Goal: Task Accomplishment & Management: Use online tool/utility

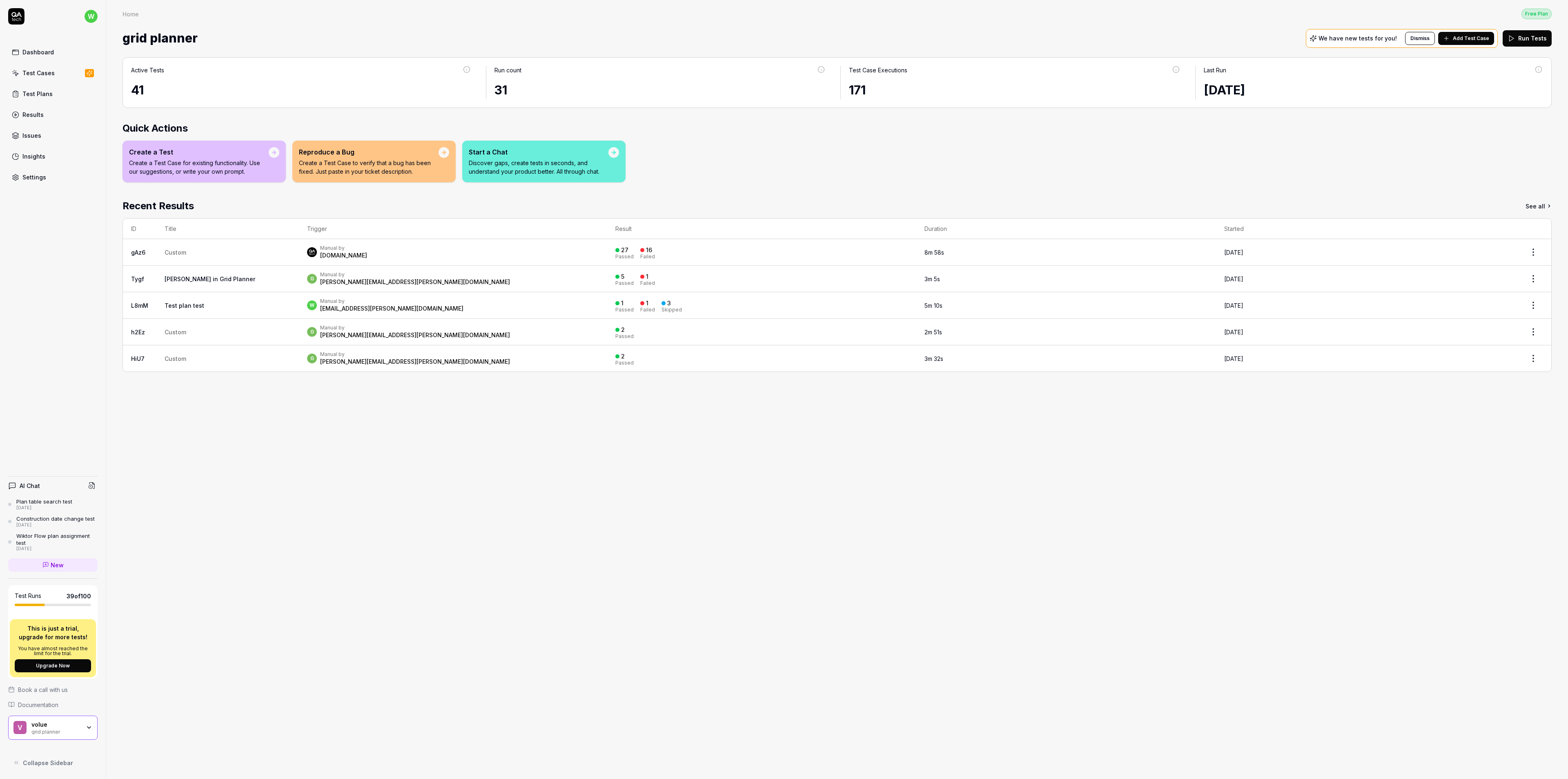
click at [867, 567] on div "Active Tests 41 Run count 31 Test Case Executions 171 Last Run [DATE] Quick Act…" at bounding box center [837, 414] width 1462 height 730
click at [436, 553] on div "Active Tests 41 Run count 31 Test Case Executions 171 Last Run [DATE] Quick Act…" at bounding box center [837, 414] width 1462 height 730
click at [416, 504] on div "Active Tests 41 Run count 31 Test Case Executions 171 Last Run [DATE] Quick Act…" at bounding box center [837, 414] width 1462 height 730
click at [41, 71] on div "Test Cases" at bounding box center [38, 73] width 32 height 8
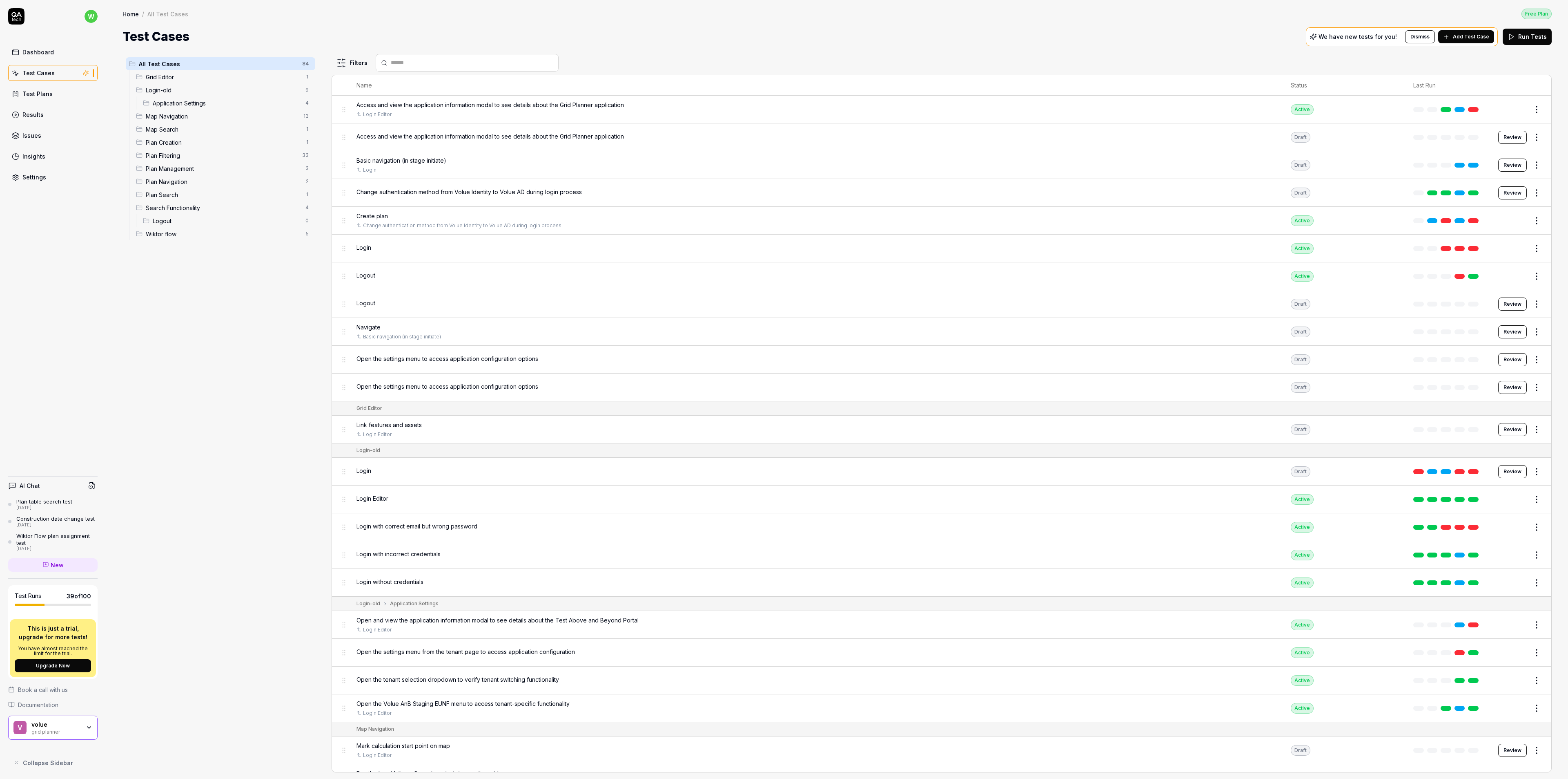
click at [1473, 34] on span "Add Test Case" at bounding box center [1471, 37] width 36 height 8
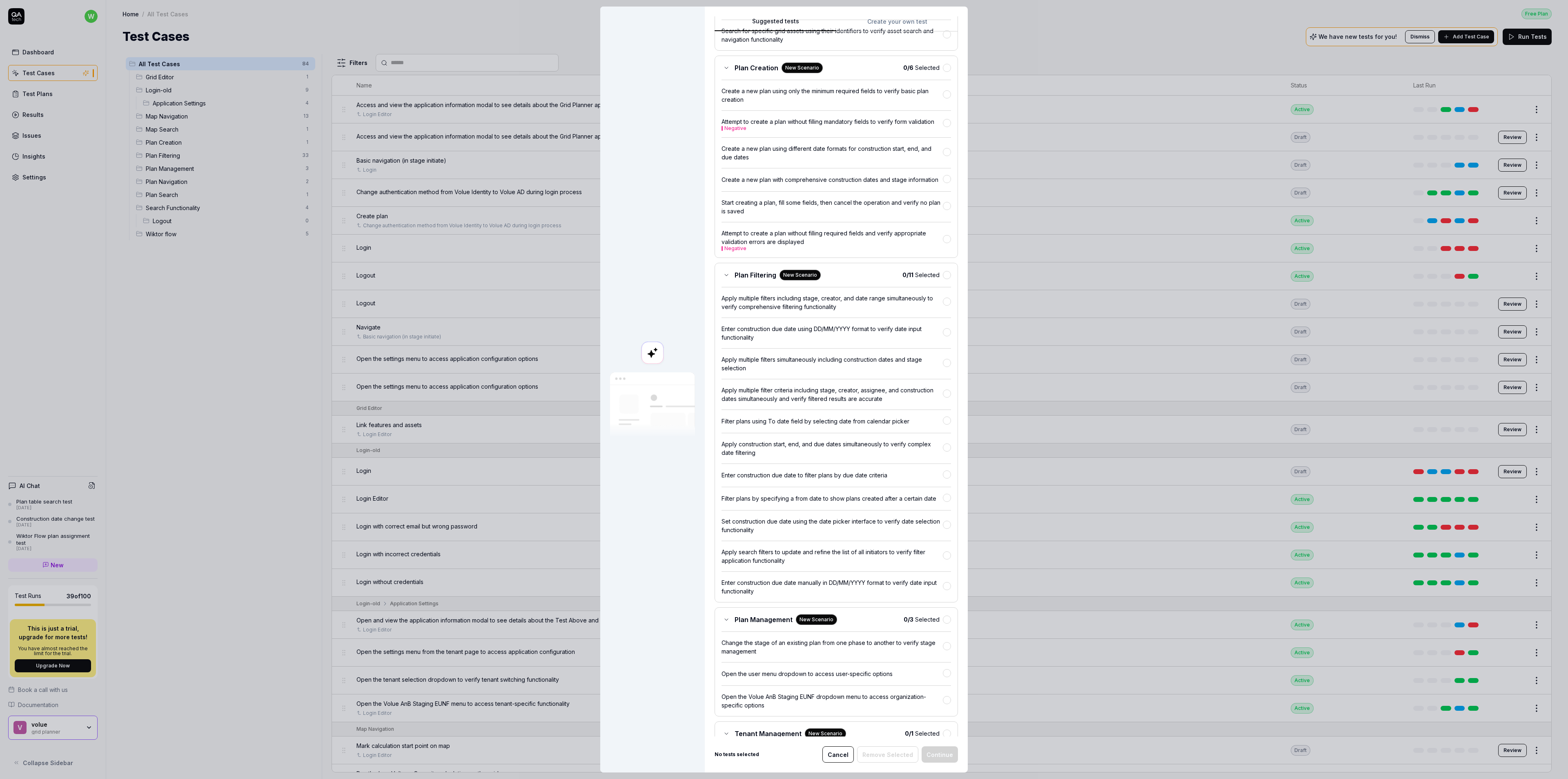
scroll to position [368, 0]
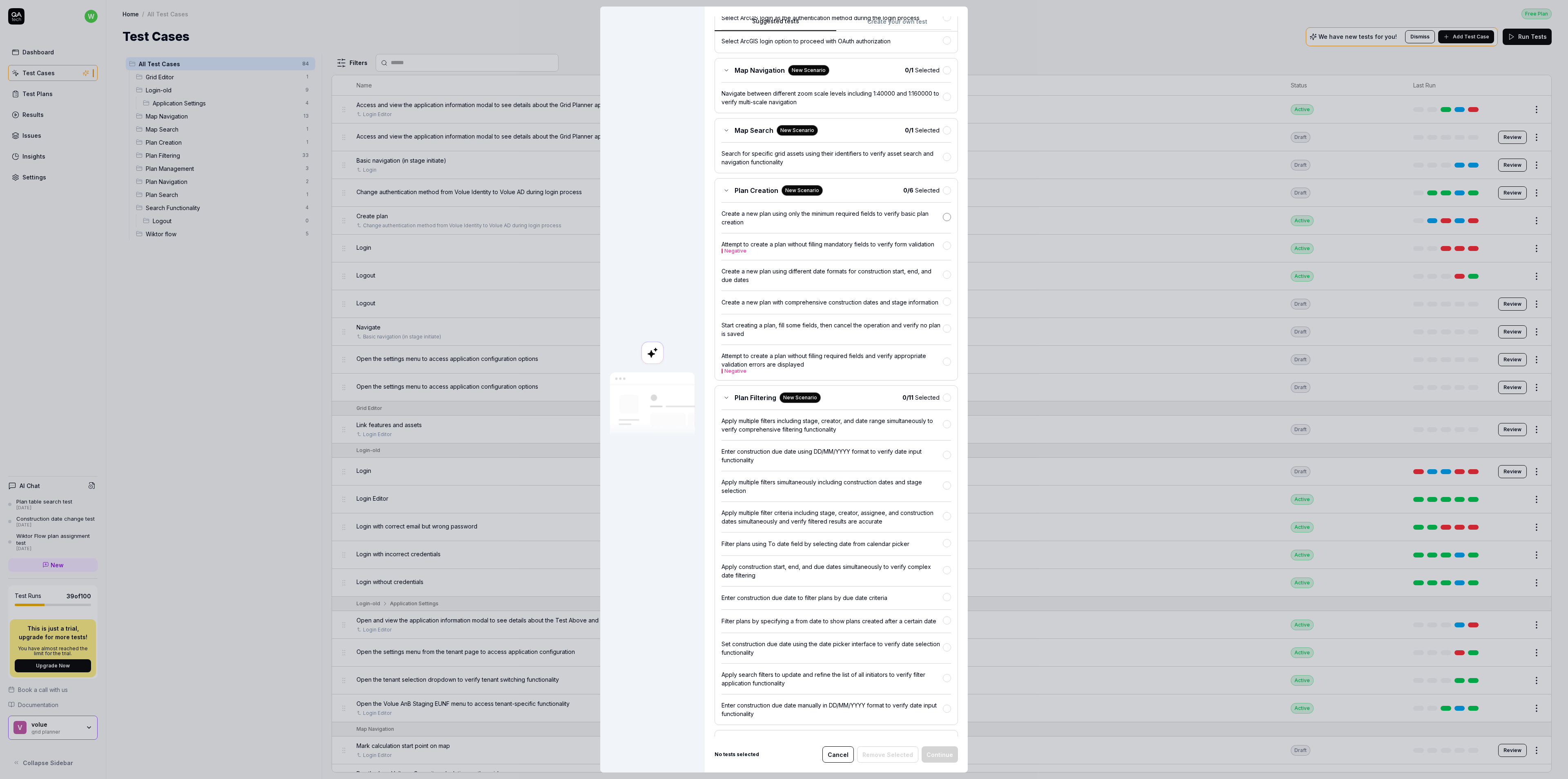
click at [943, 221] on button "button" at bounding box center [947, 217] width 8 height 8
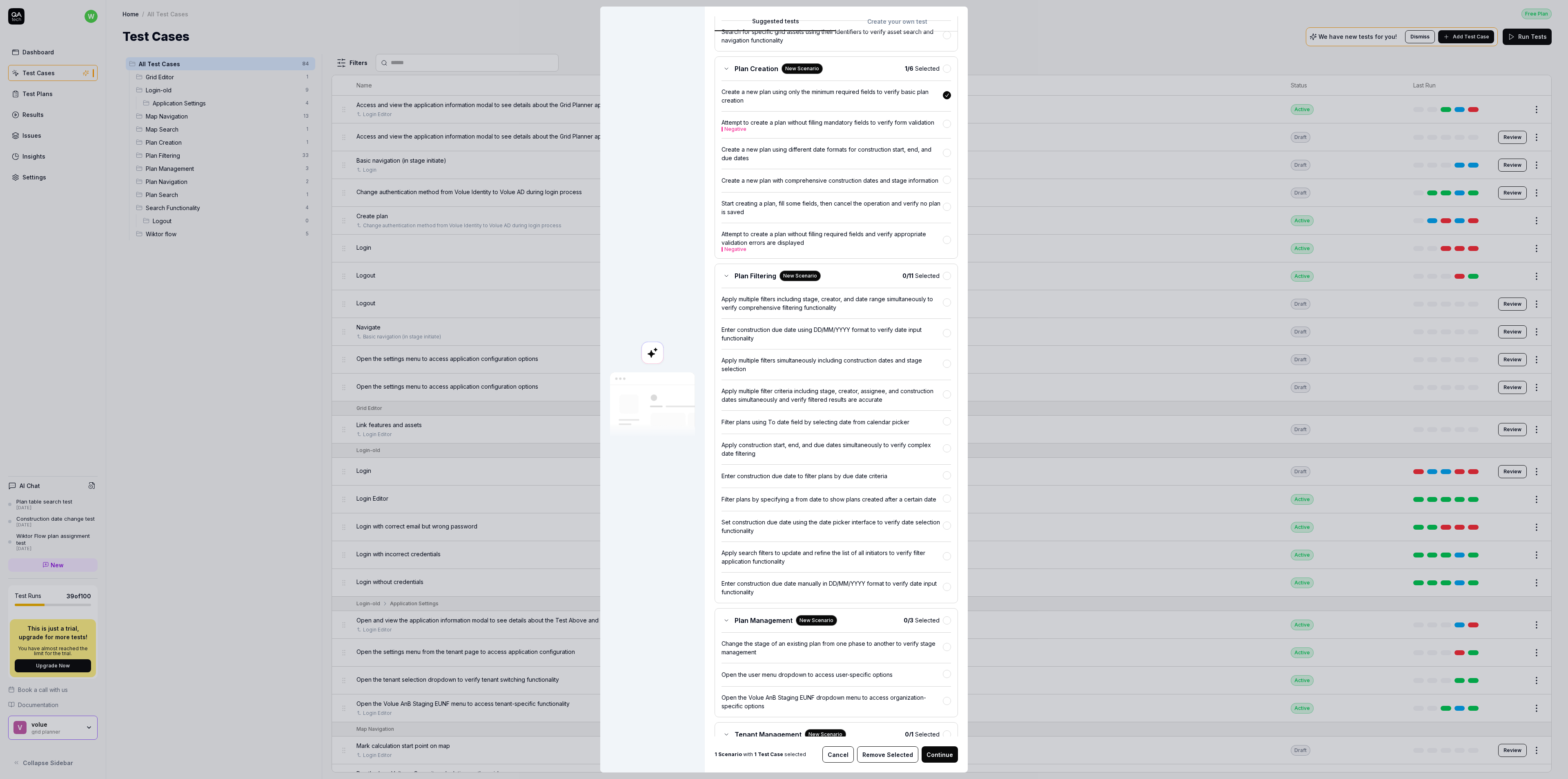
scroll to position [490, 0]
click at [945, 757] on button "Continue" at bounding box center [940, 754] width 36 height 17
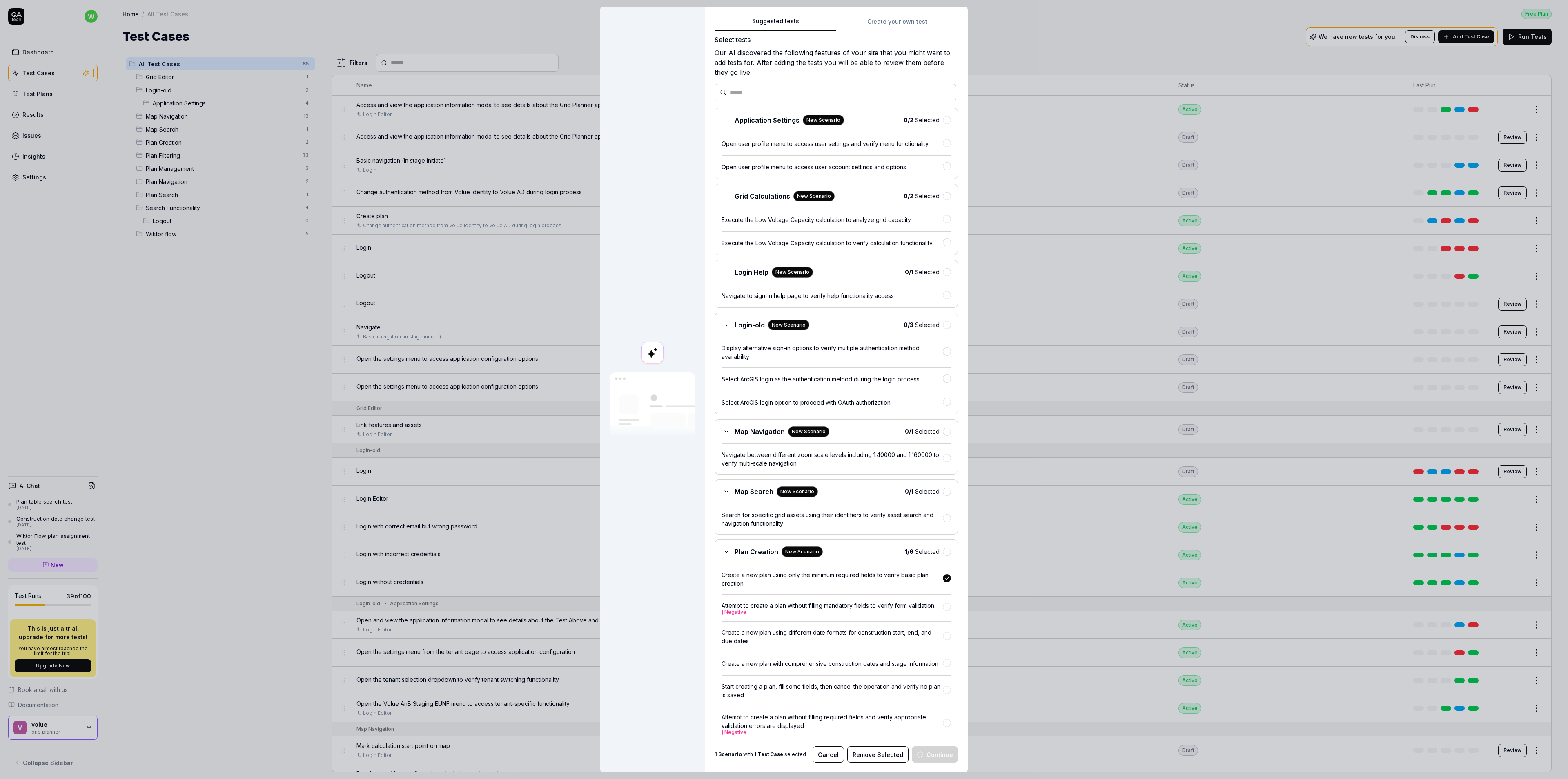
scroll to position [0, 0]
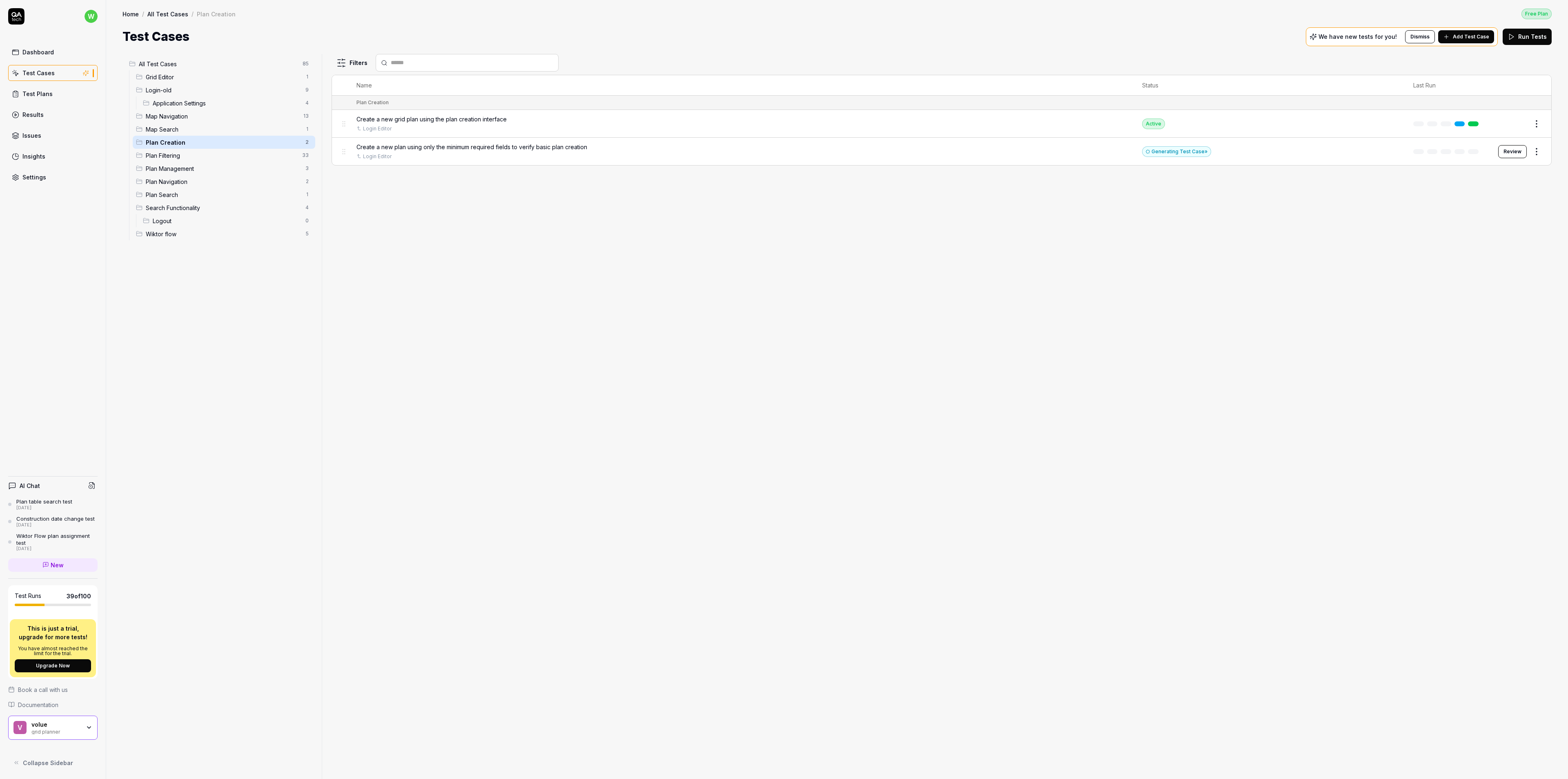
click at [614, 357] on div "Filters Name Status Last Run Plan Creation Create a new grid plan using the pla…" at bounding box center [942, 417] width 1220 height 725
click at [1470, 36] on span "Add Test Case" at bounding box center [1471, 37] width 36 height 8
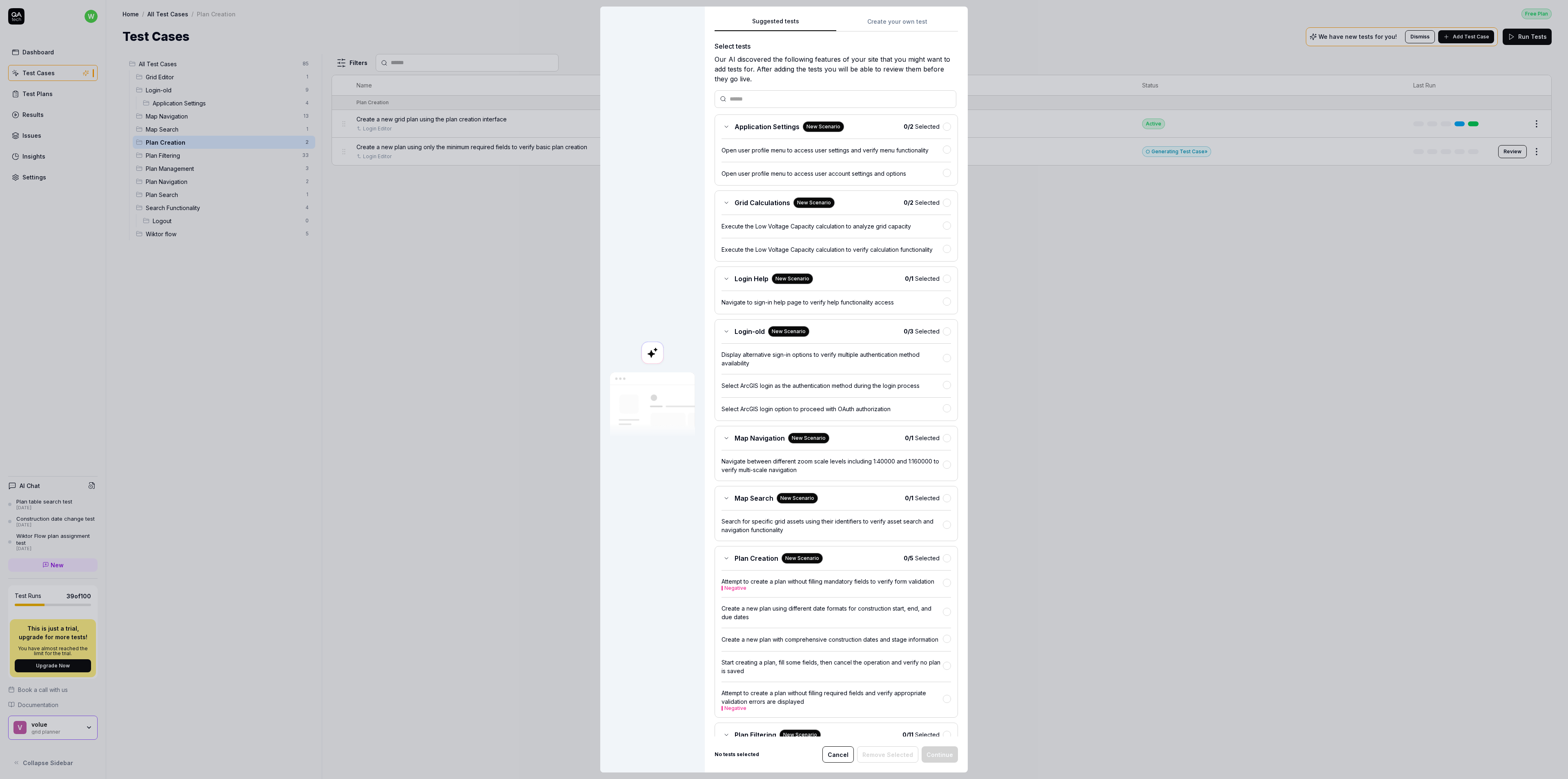
click at [888, 13] on div "Suggested tests Create your own test Select tests Our AI discovered the followi…" at bounding box center [836, 389] width 263 height 766
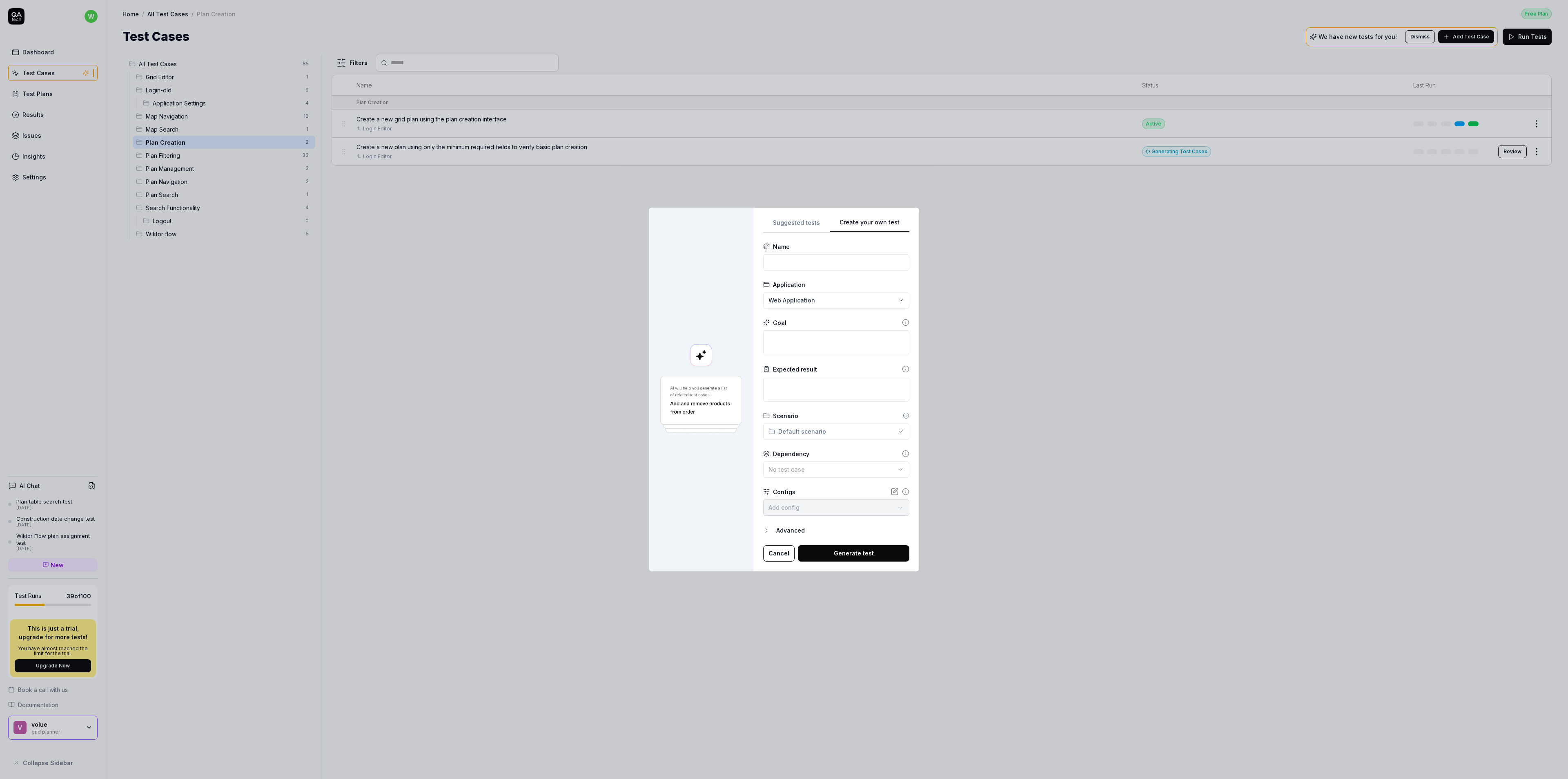
click at [896, 18] on div "Create your own test Suggested tests Create your own test Name Application Web …" at bounding box center [784, 389] width 1568 height 779
click at [858, 262] on input at bounding box center [837, 262] width 146 height 17
click at [845, 257] on input at bounding box center [837, 262] width 146 height 17
click at [840, 257] on input at bounding box center [837, 262] width 146 height 17
drag, startPoint x: 702, startPoint y: 269, endPoint x: 814, endPoint y: 262, distance: 112.2
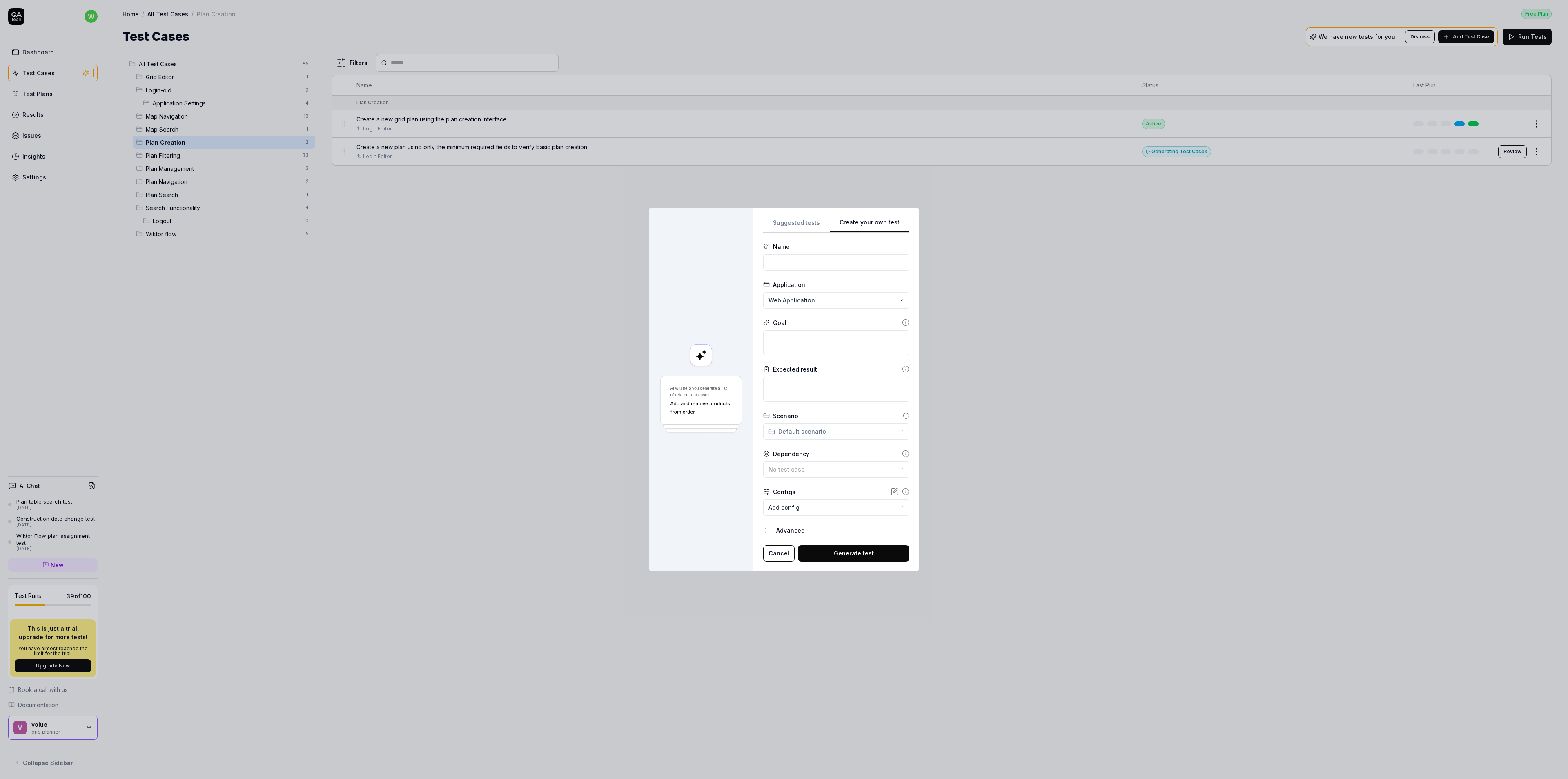
click at [706, 269] on div at bounding box center [701, 389] width 104 height 364
click at [816, 262] on input at bounding box center [837, 262] width 146 height 17
click at [705, 285] on div at bounding box center [701, 389] width 104 height 364
click at [841, 340] on textarea at bounding box center [837, 342] width 146 height 25
click at [832, 392] on textarea at bounding box center [837, 389] width 146 height 25
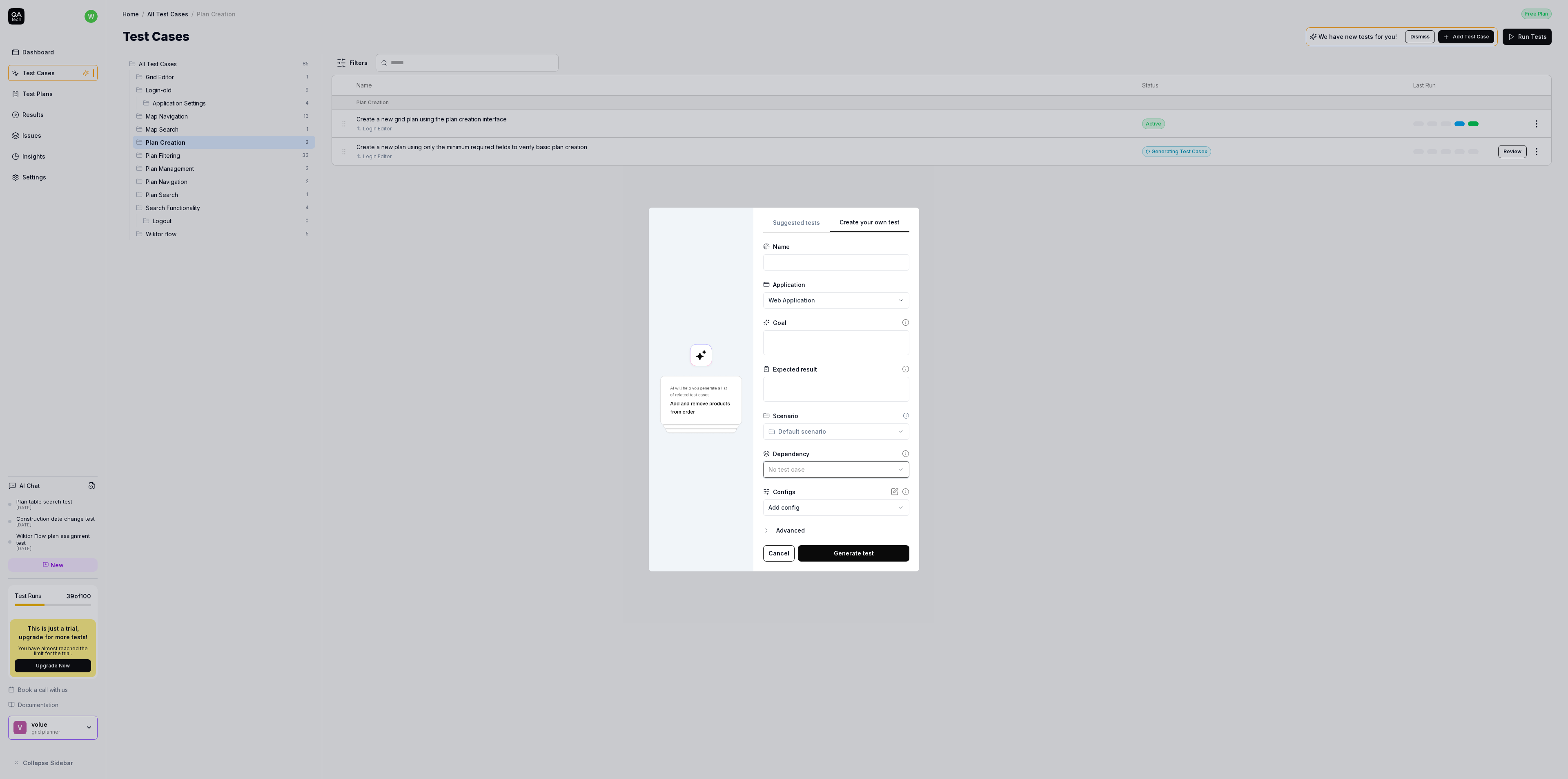
click at [852, 472] on div "No test case" at bounding box center [832, 469] width 127 height 8
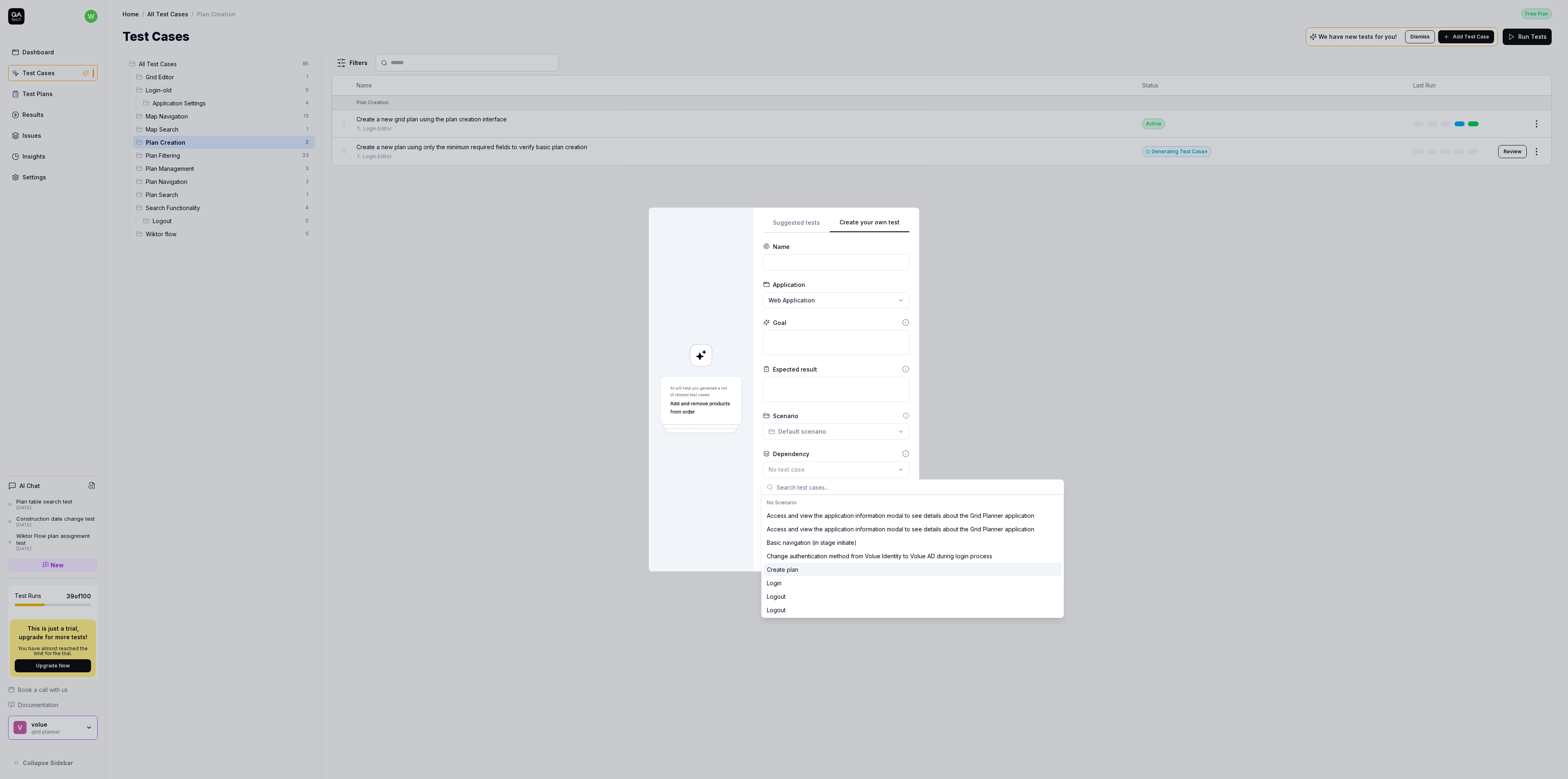
click at [804, 567] on div "Create plan" at bounding box center [912, 569] width 299 height 13
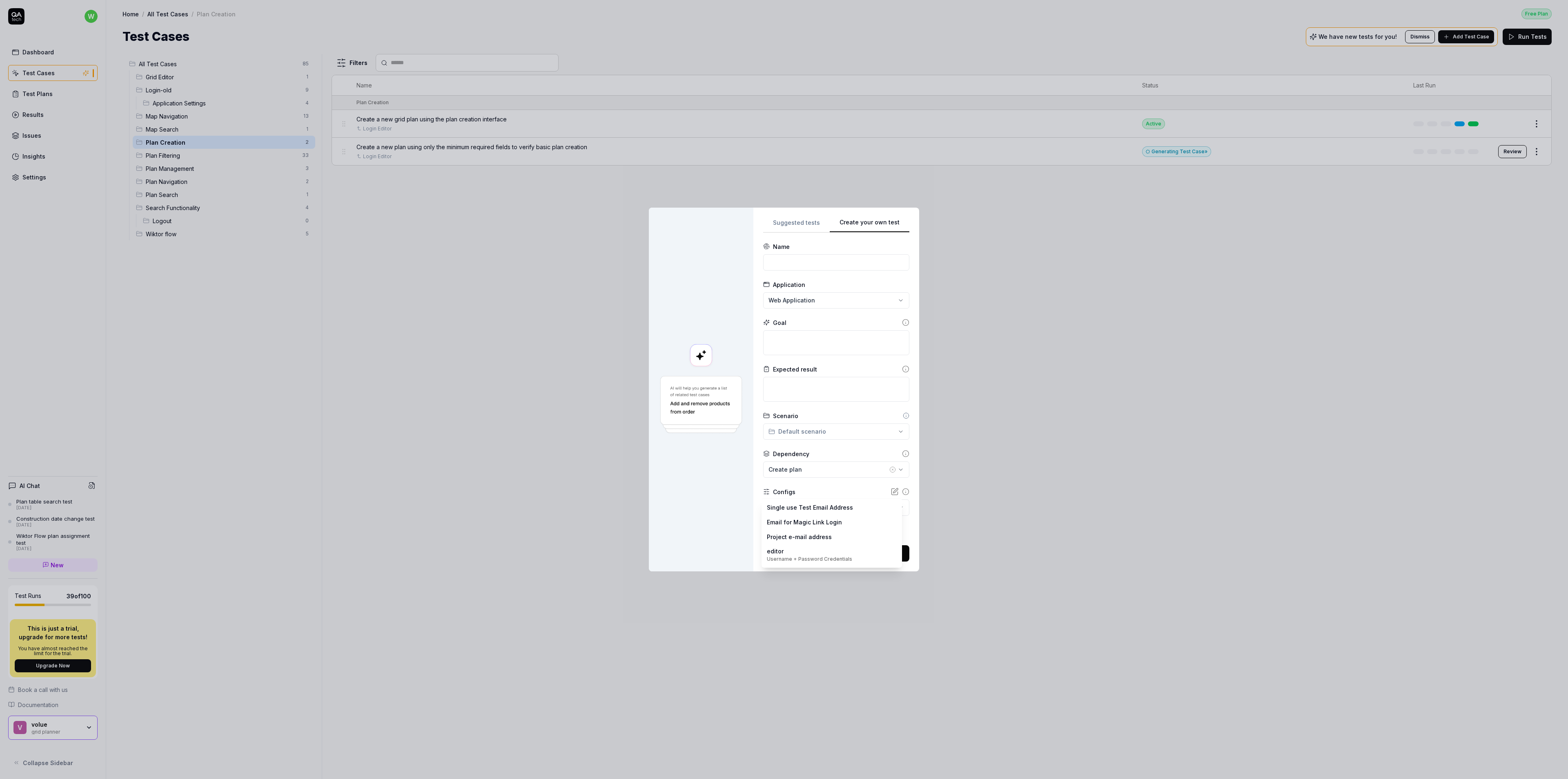
click at [824, 508] on body "w Dashboard Test Cases Test Plans Results Issues Insights Settings AI Chat Plan…" at bounding box center [784, 389] width 1568 height 779
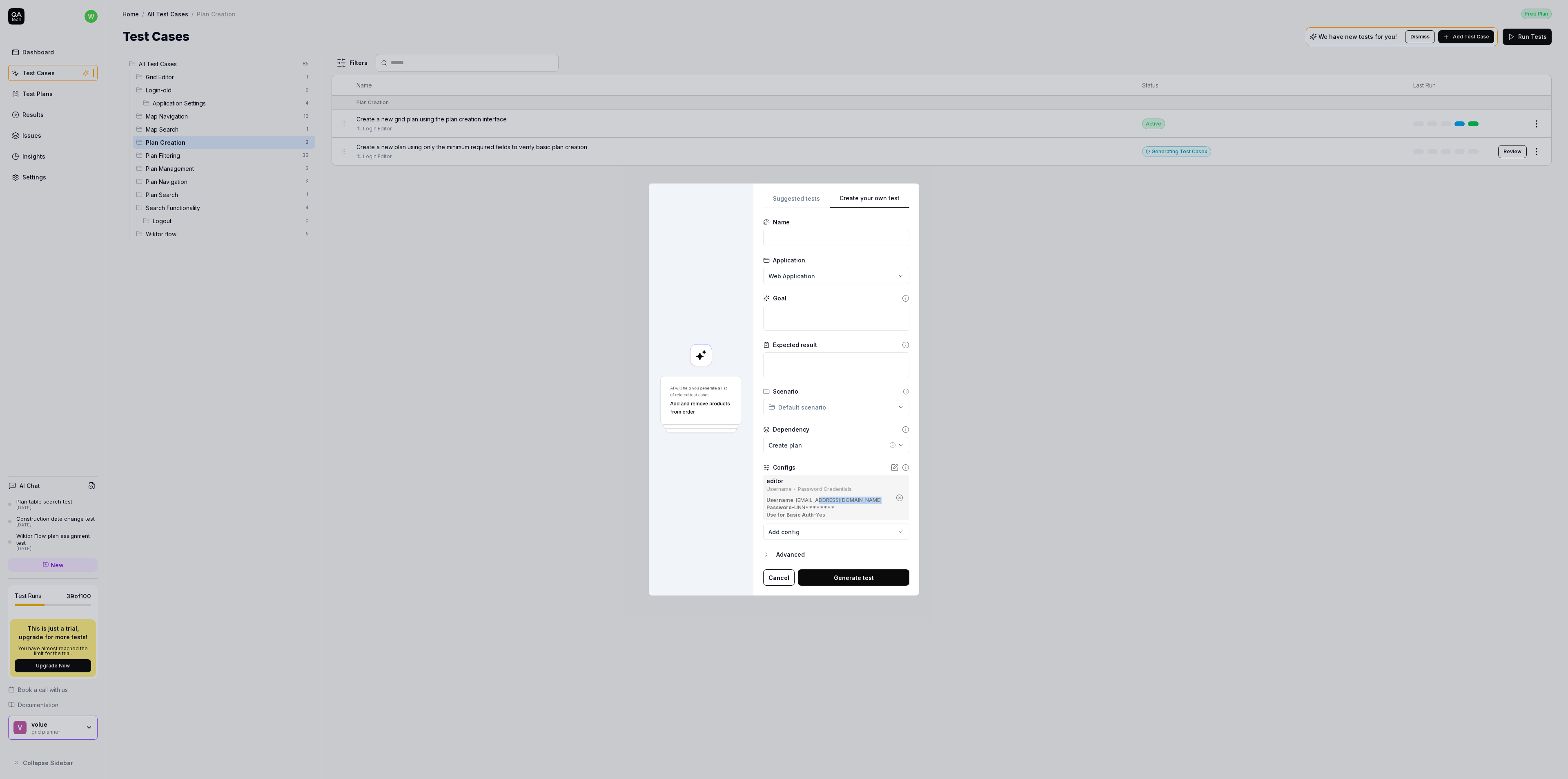
drag, startPoint x: 814, startPoint y: 502, endPoint x: 853, endPoint y: 506, distance: 39.2
click at [868, 501] on div "Username - [EMAIL_ADDRESS][DOMAIN_NAME]" at bounding box center [829, 500] width 125 height 8
click at [792, 513] on b "Use for Basic Auth" at bounding box center [790, 515] width 47 height 6
drag, startPoint x: 789, startPoint y: 508, endPoint x: 845, endPoint y: 508, distance: 56.0
click at [845, 508] on div "Password - UNN********" at bounding box center [829, 508] width 125 height 8
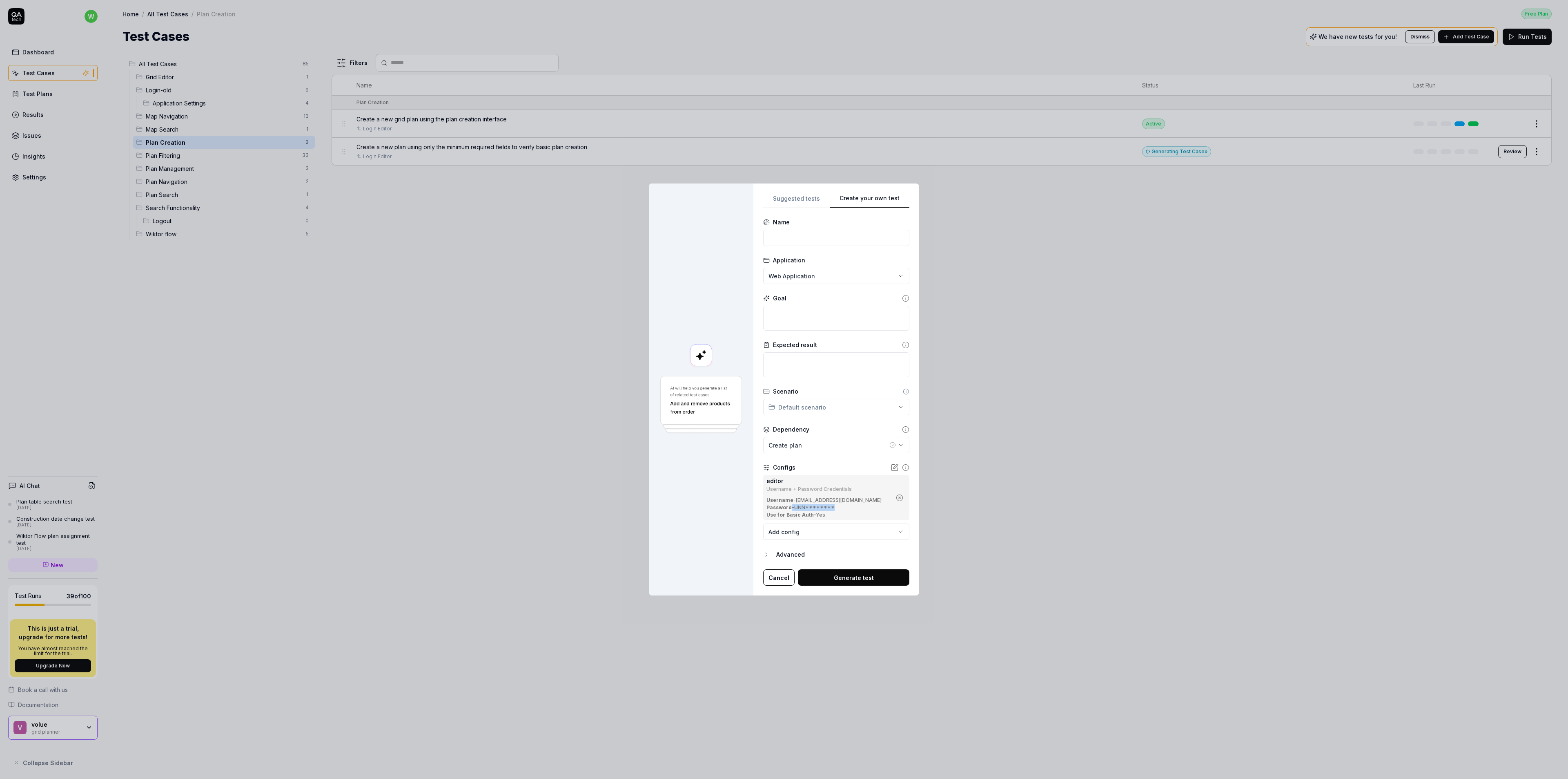
click at [845, 508] on div "Password - UNN********" at bounding box center [829, 508] width 125 height 8
click at [789, 552] on div "Advanced" at bounding box center [842, 554] width 133 height 10
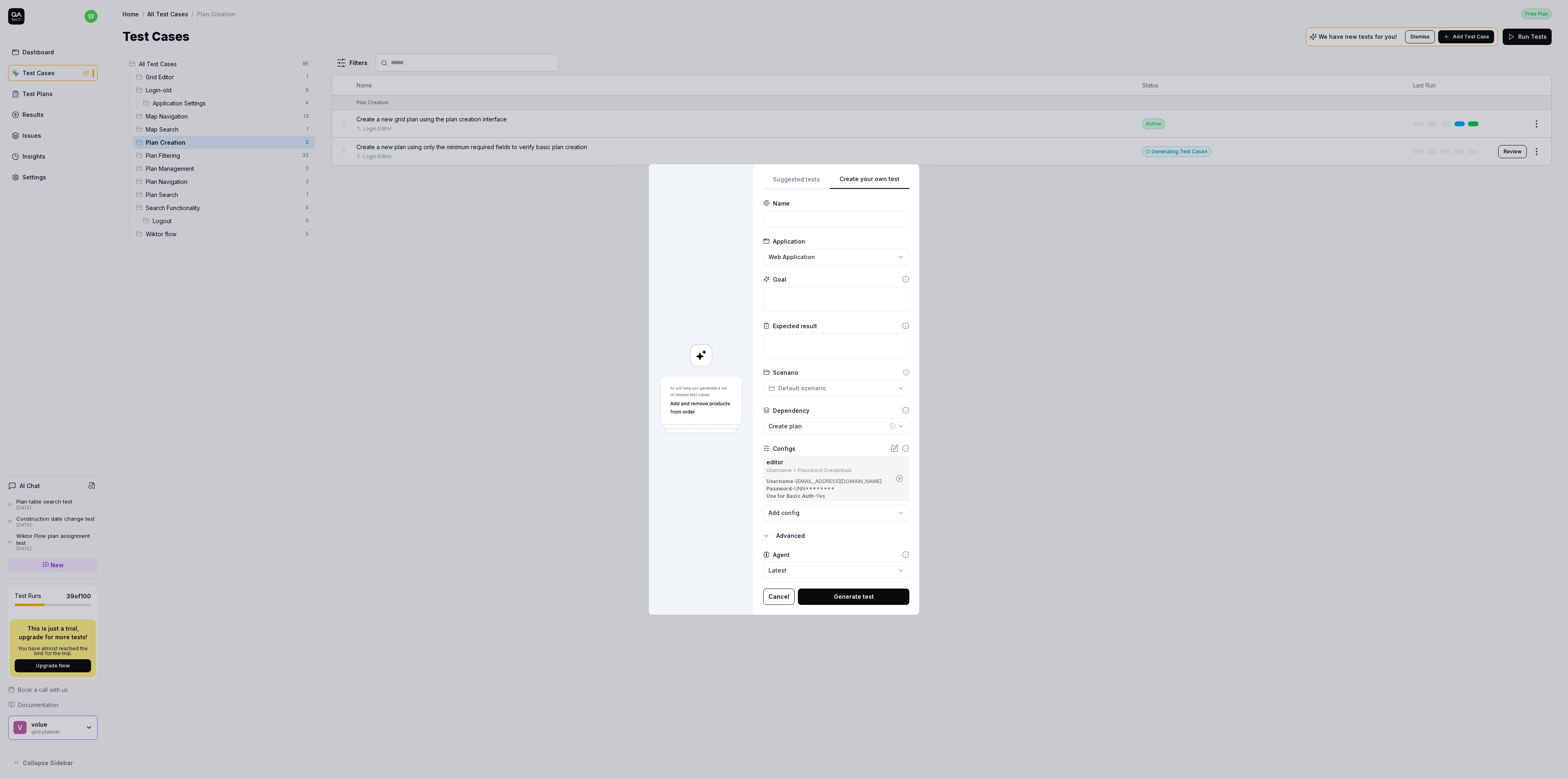
click at [777, 597] on button "Cancel" at bounding box center [779, 597] width 31 height 17
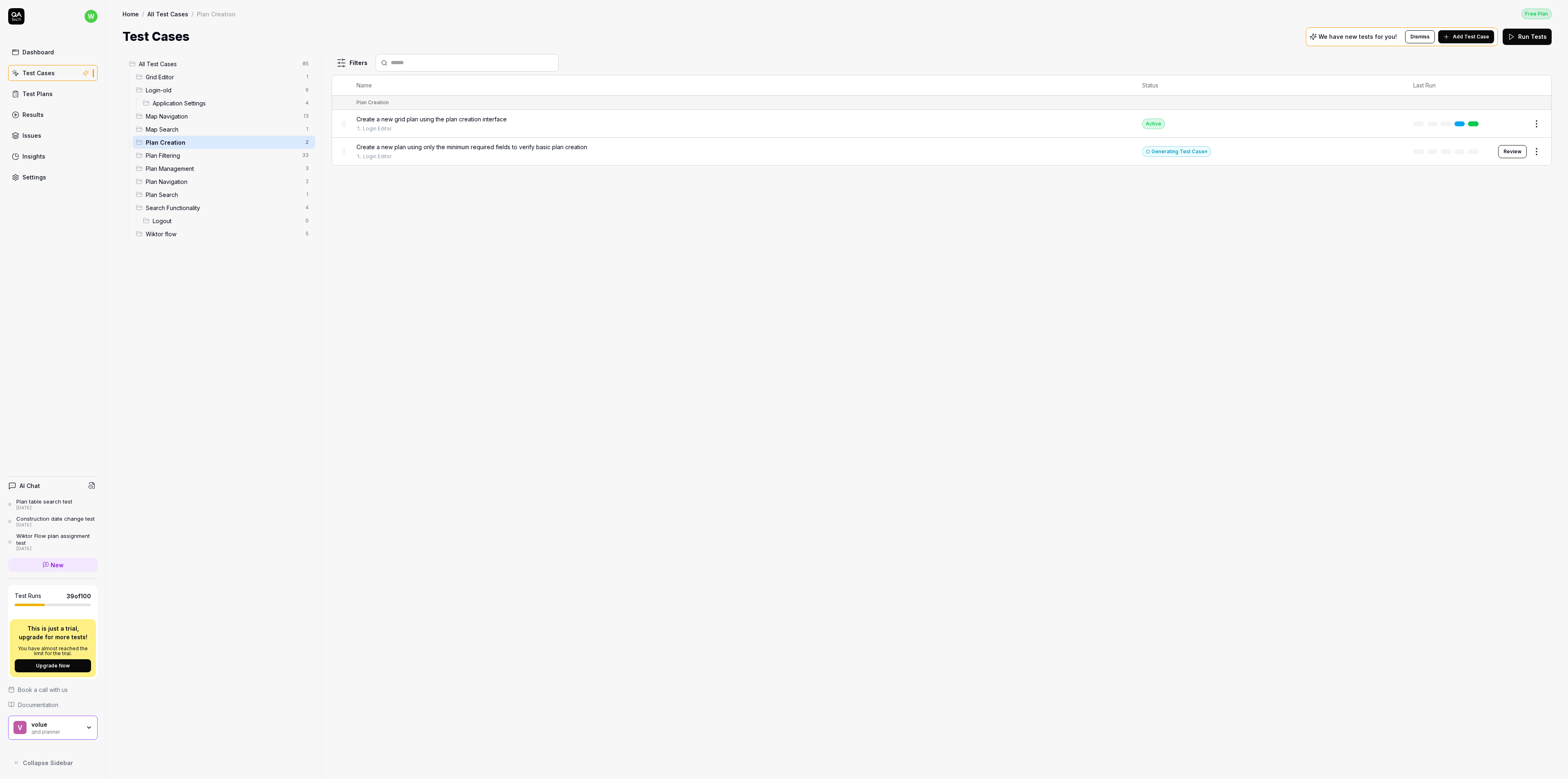
click at [602, 374] on div "Filters Name Status Last Run Plan Creation Create a new grid plan using the pla…" at bounding box center [942, 417] width 1220 height 725
click at [157, 229] on span "Wiktor flow" at bounding box center [223, 233] width 155 height 8
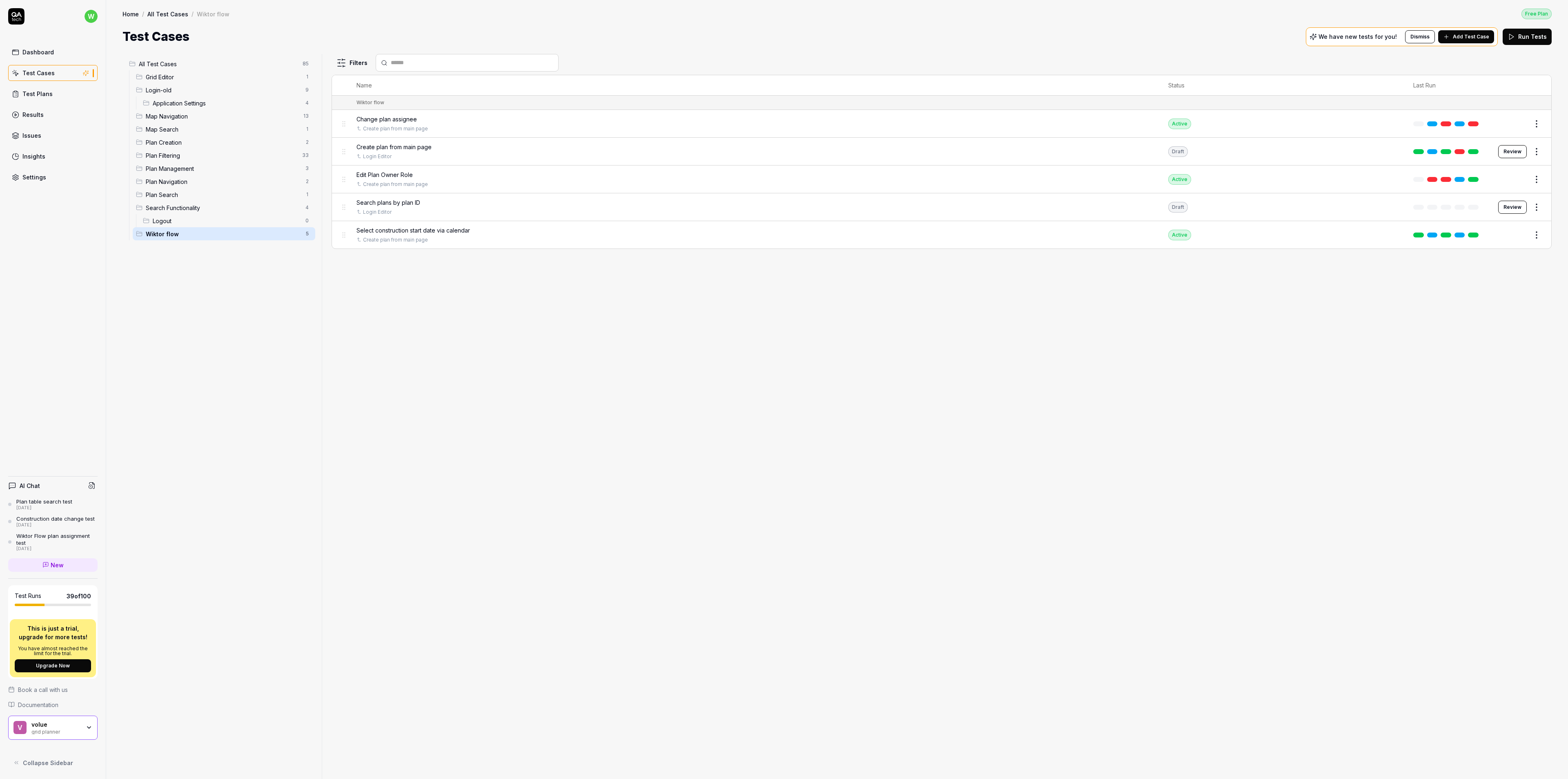
click at [173, 87] on span "Login-old" at bounding box center [223, 90] width 155 height 8
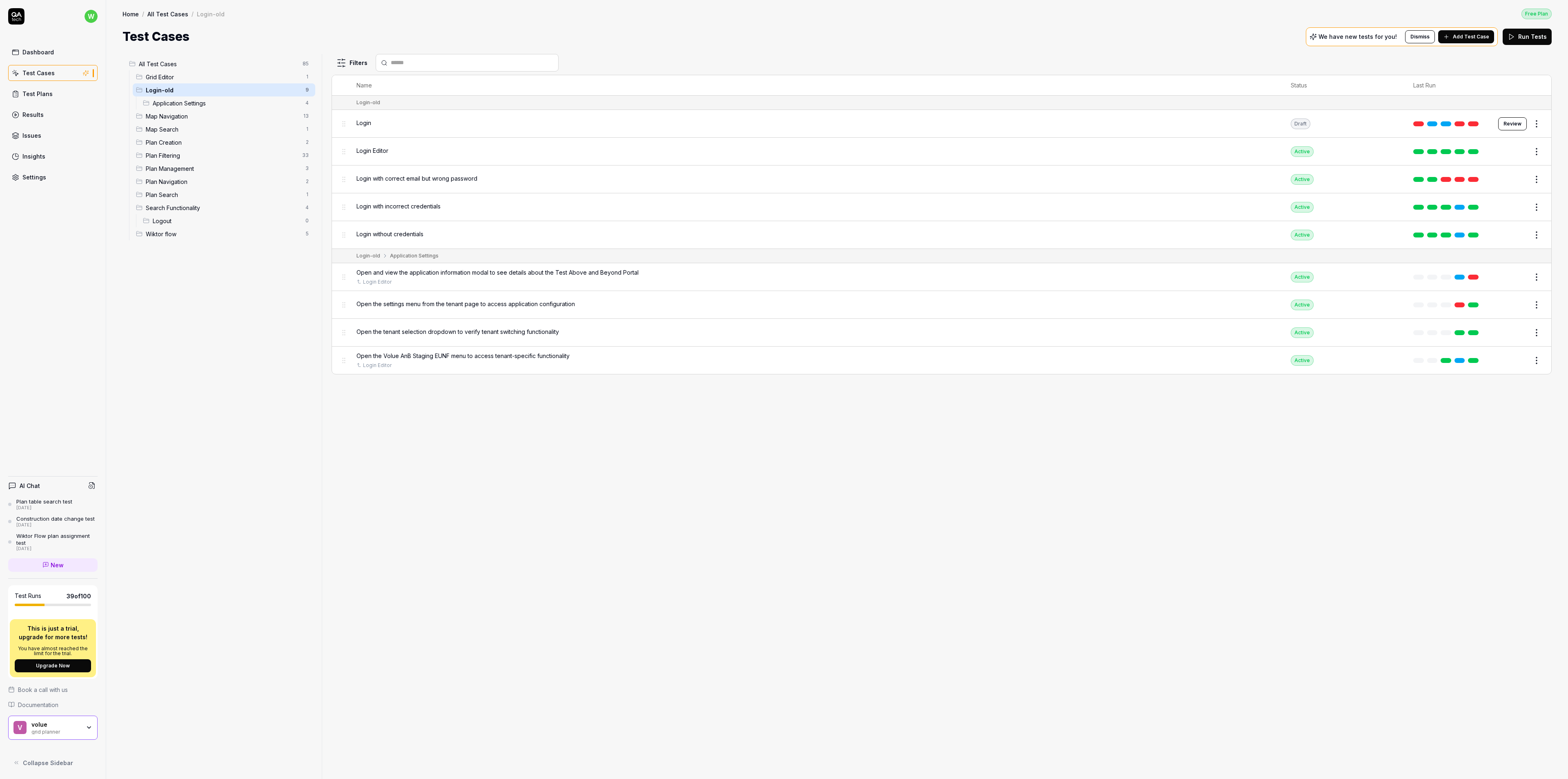
click at [412, 151] on div "Login Editor" at bounding box center [816, 150] width 918 height 8
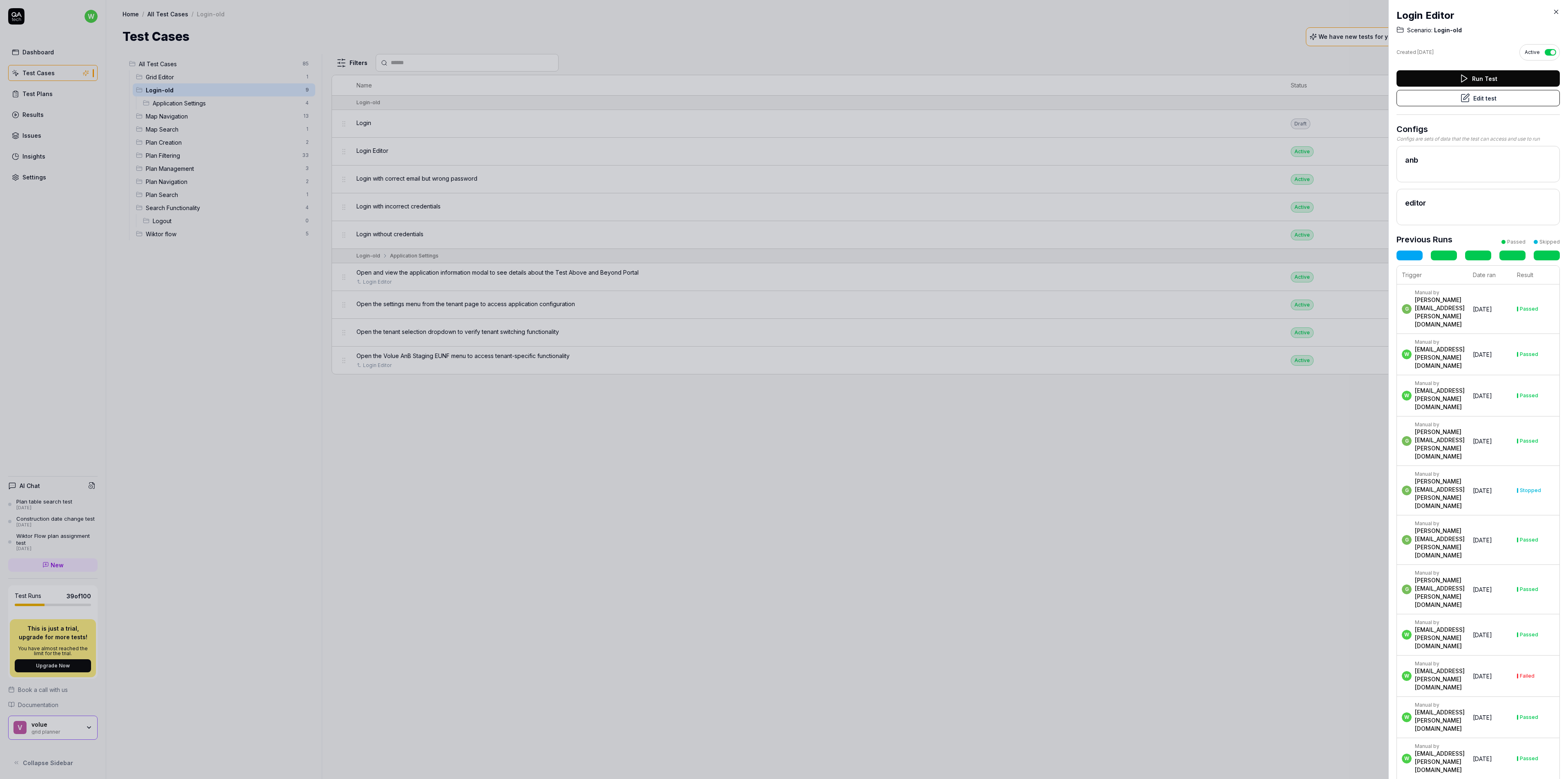
click at [1556, 13] on icon at bounding box center [1557, 12] width 8 height 8
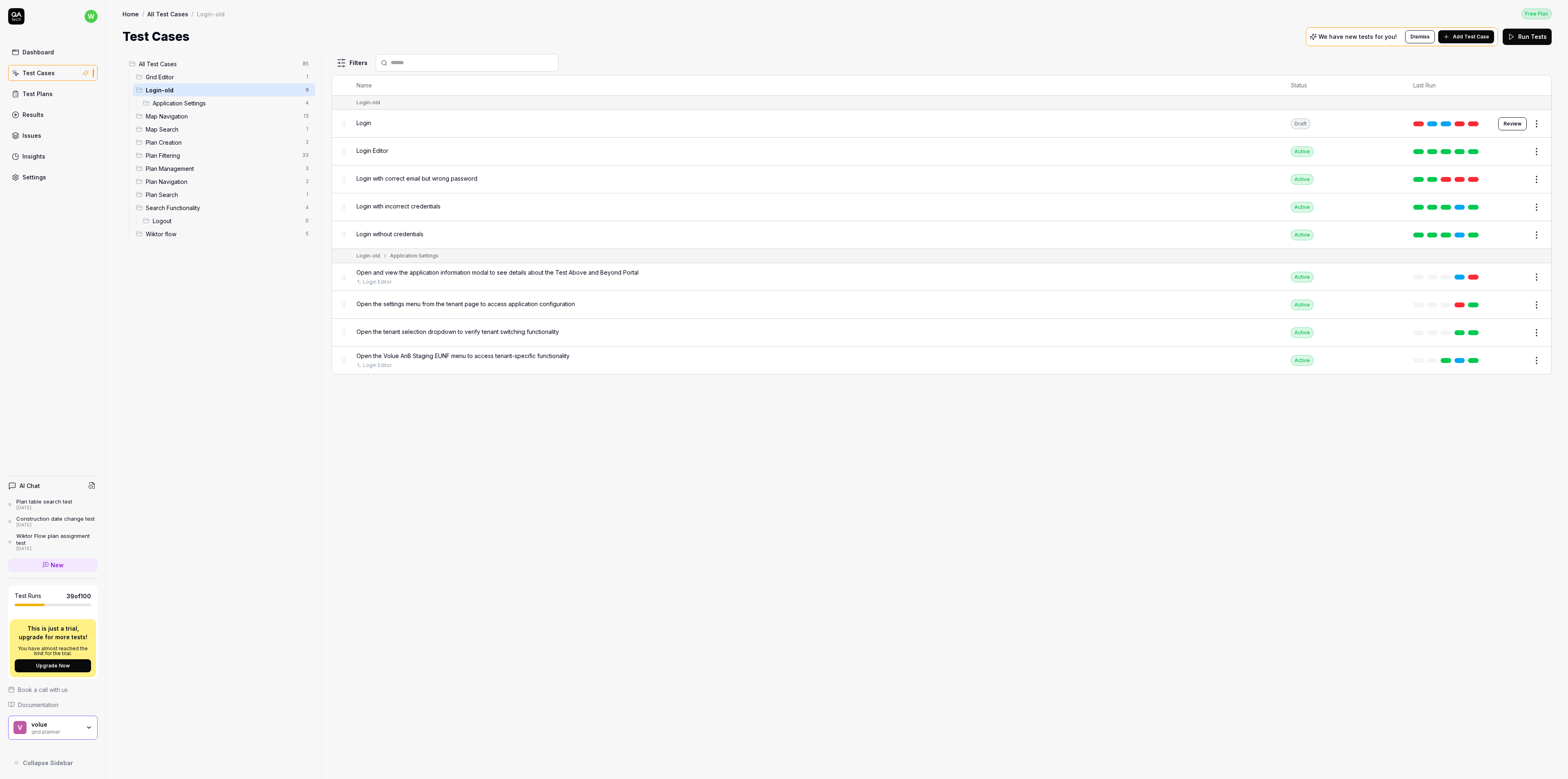
click at [1537, 151] on html "w Dashboard Test Cases Test Plans Results Issues Insights Settings AI Chat Plan…" at bounding box center [784, 389] width 1568 height 779
click at [1501, 224] on div "Edit" at bounding box center [1502, 224] width 78 height 18
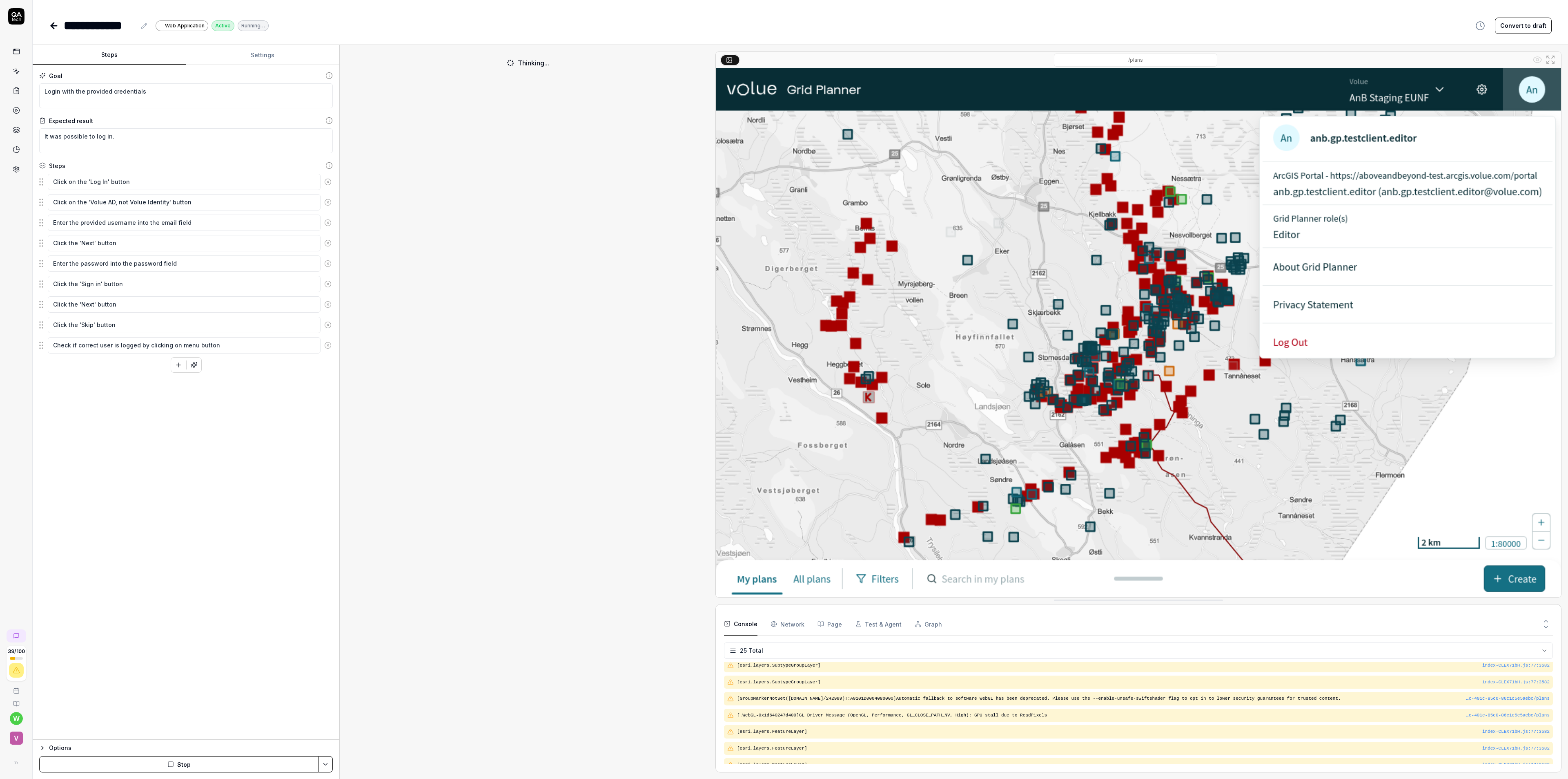
scroll to position [309, 0]
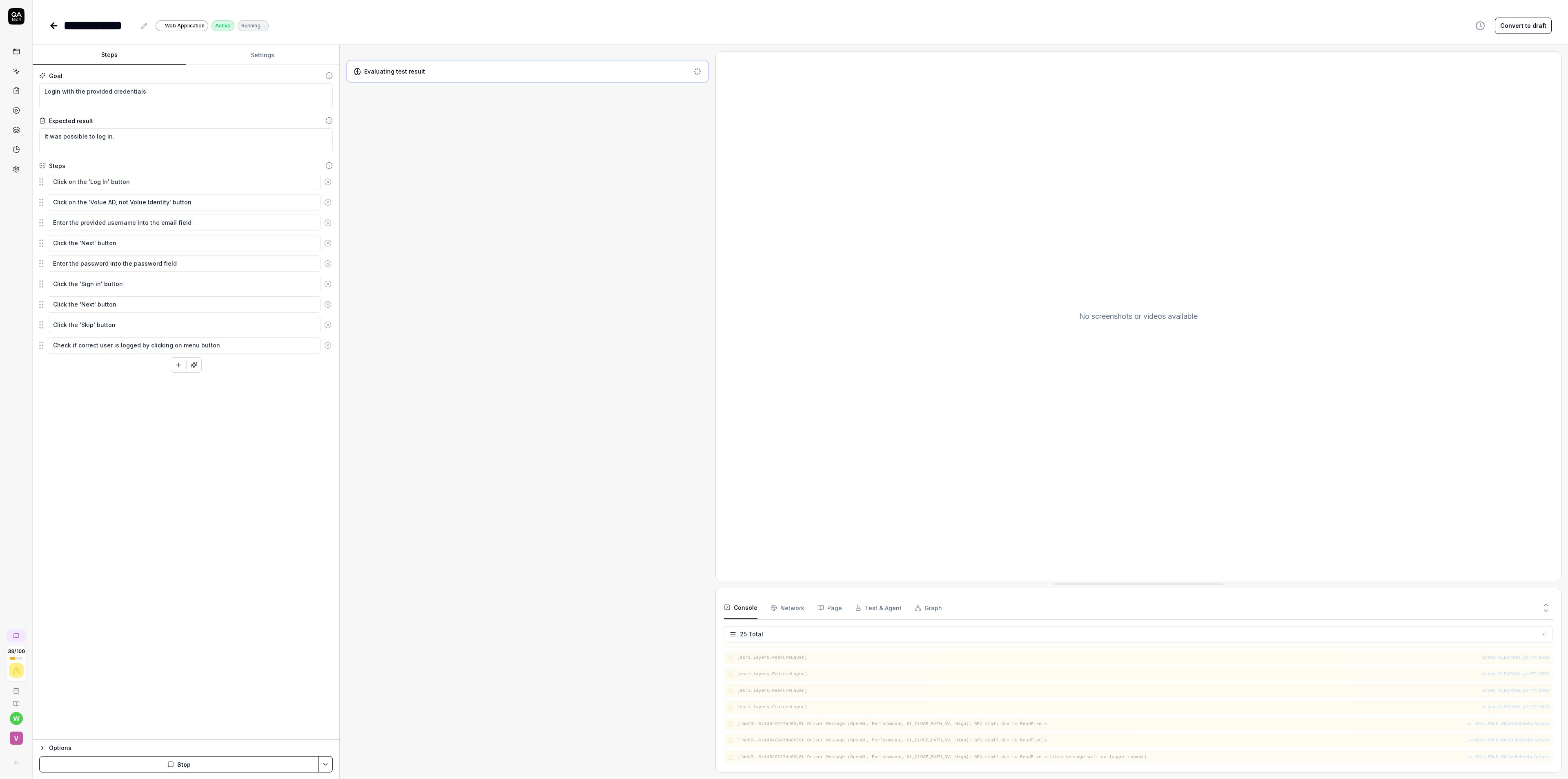
scroll to position [292, 0]
click at [791, 610] on Requests "Network" at bounding box center [787, 608] width 34 height 23
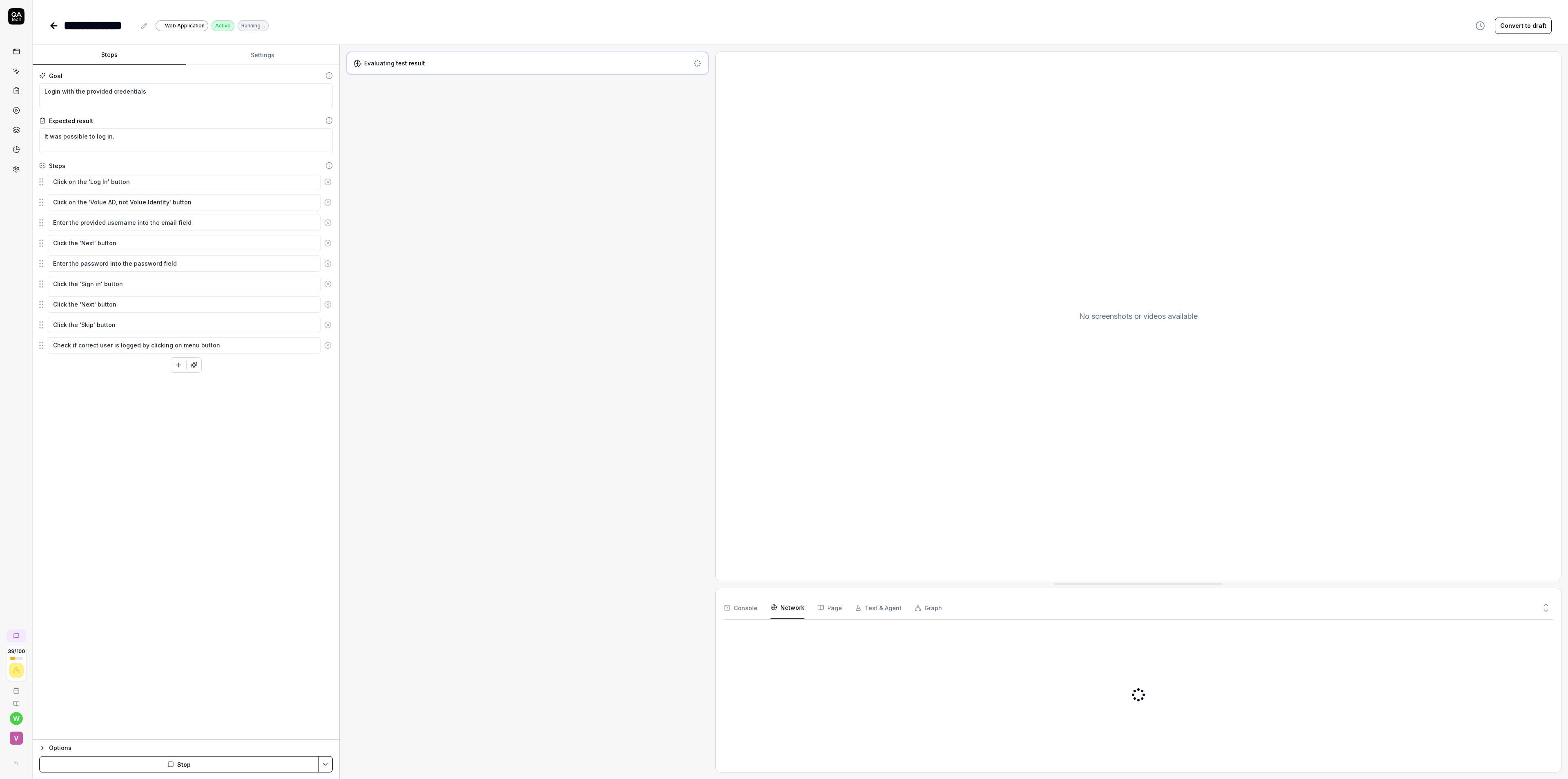
click at [749, 610] on button "Console" at bounding box center [740, 608] width 34 height 23
click at [789, 613] on Requests "Network" at bounding box center [787, 608] width 34 height 23
drag, startPoint x: 824, startPoint y: 606, endPoint x: 834, endPoint y: 606, distance: 10.0
click at [824, 606] on button "Page" at bounding box center [830, 608] width 24 height 23
click at [886, 606] on button "Test & Agent" at bounding box center [878, 608] width 46 height 23
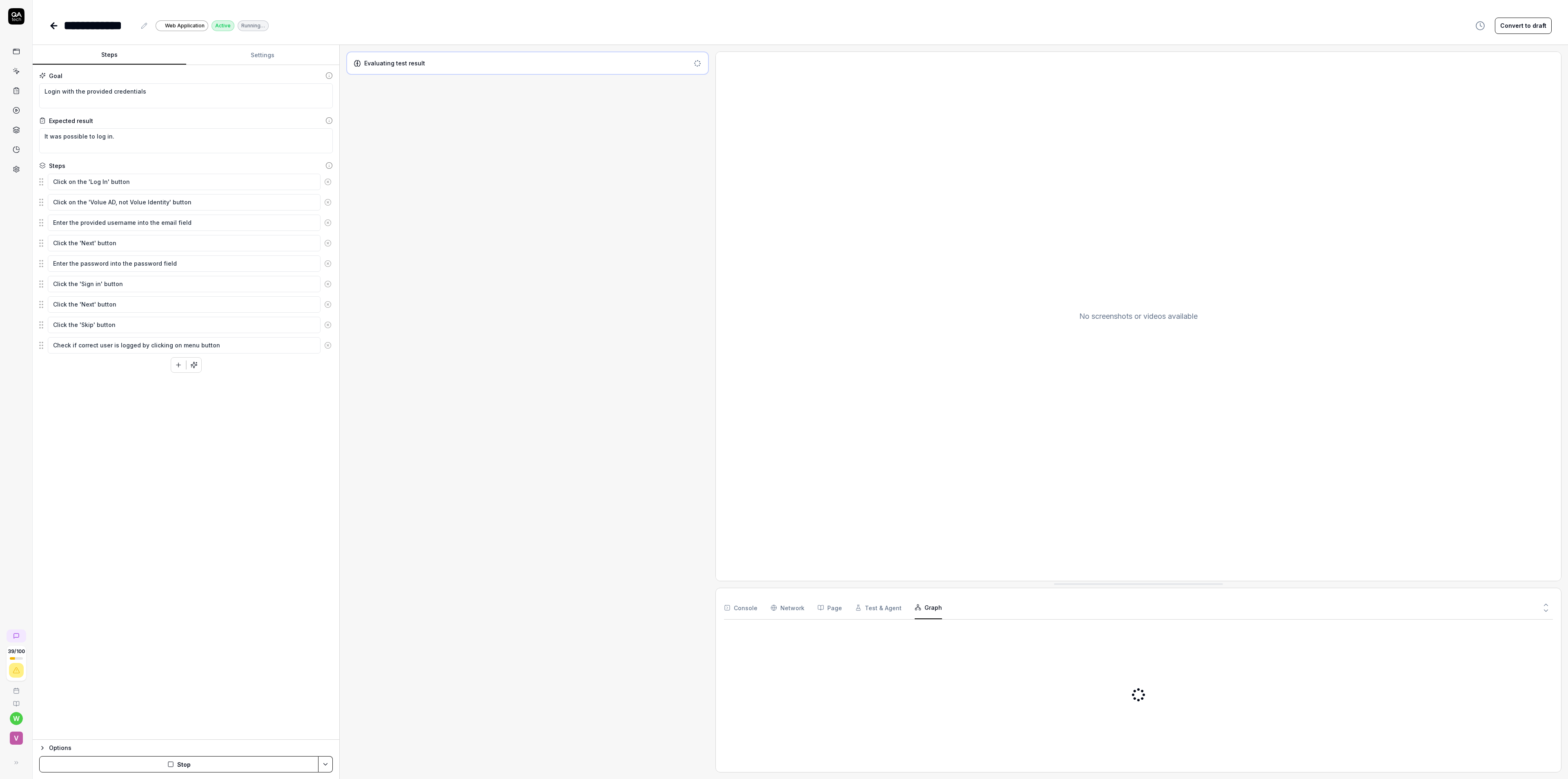
click at [929, 604] on button "Graph" at bounding box center [928, 608] width 27 height 23
click at [877, 607] on button "Test & Agent" at bounding box center [878, 608] width 46 height 23
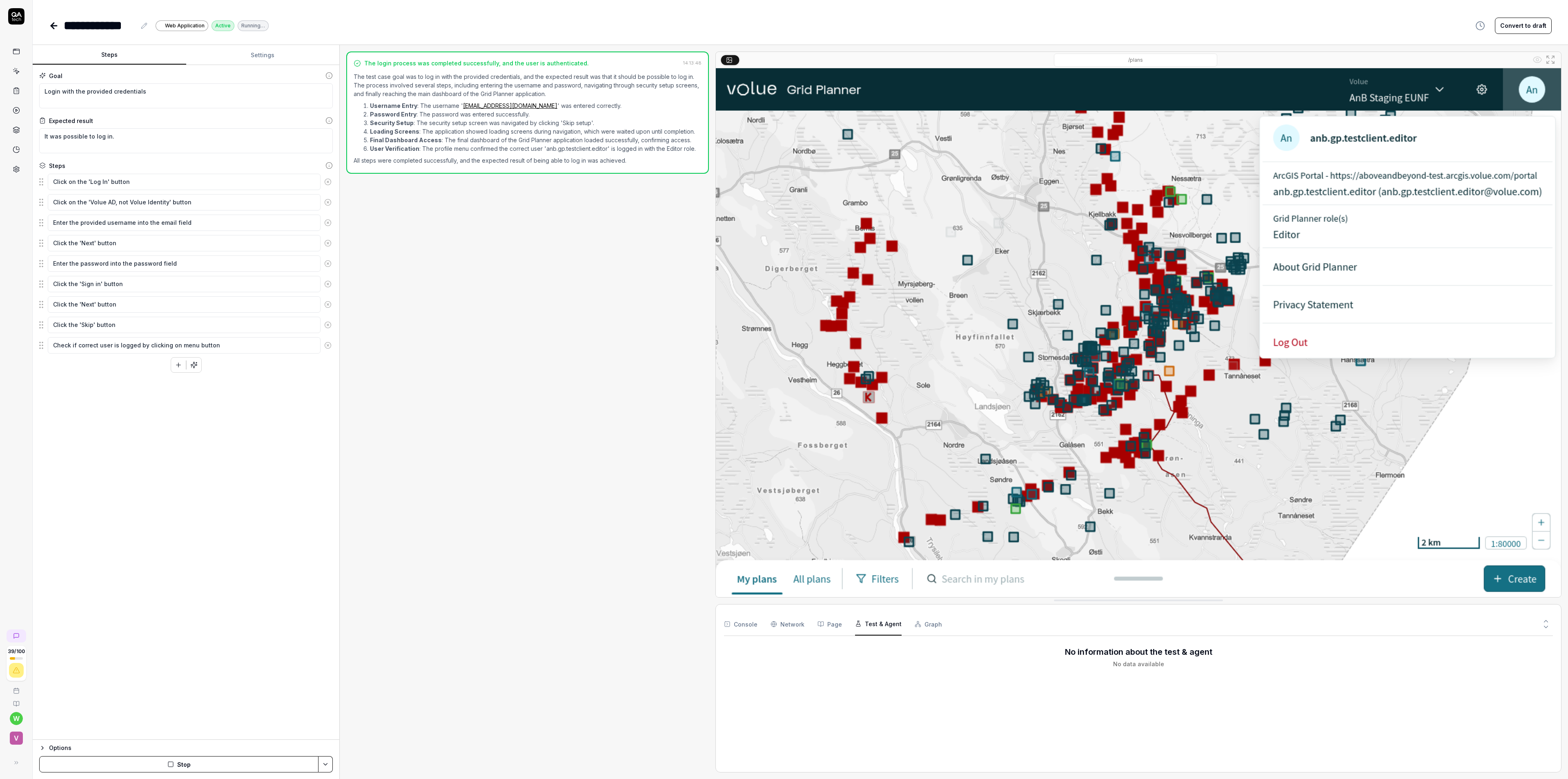
click at [917, 607] on div "Console Network Page Test & Agent Graph No information about the test & agent N…" at bounding box center [1138, 688] width 846 height 168
click at [931, 627] on button "Graph" at bounding box center [928, 624] width 27 height 23
click at [926, 659] on span at bounding box center [926, 657] width 2 height 6
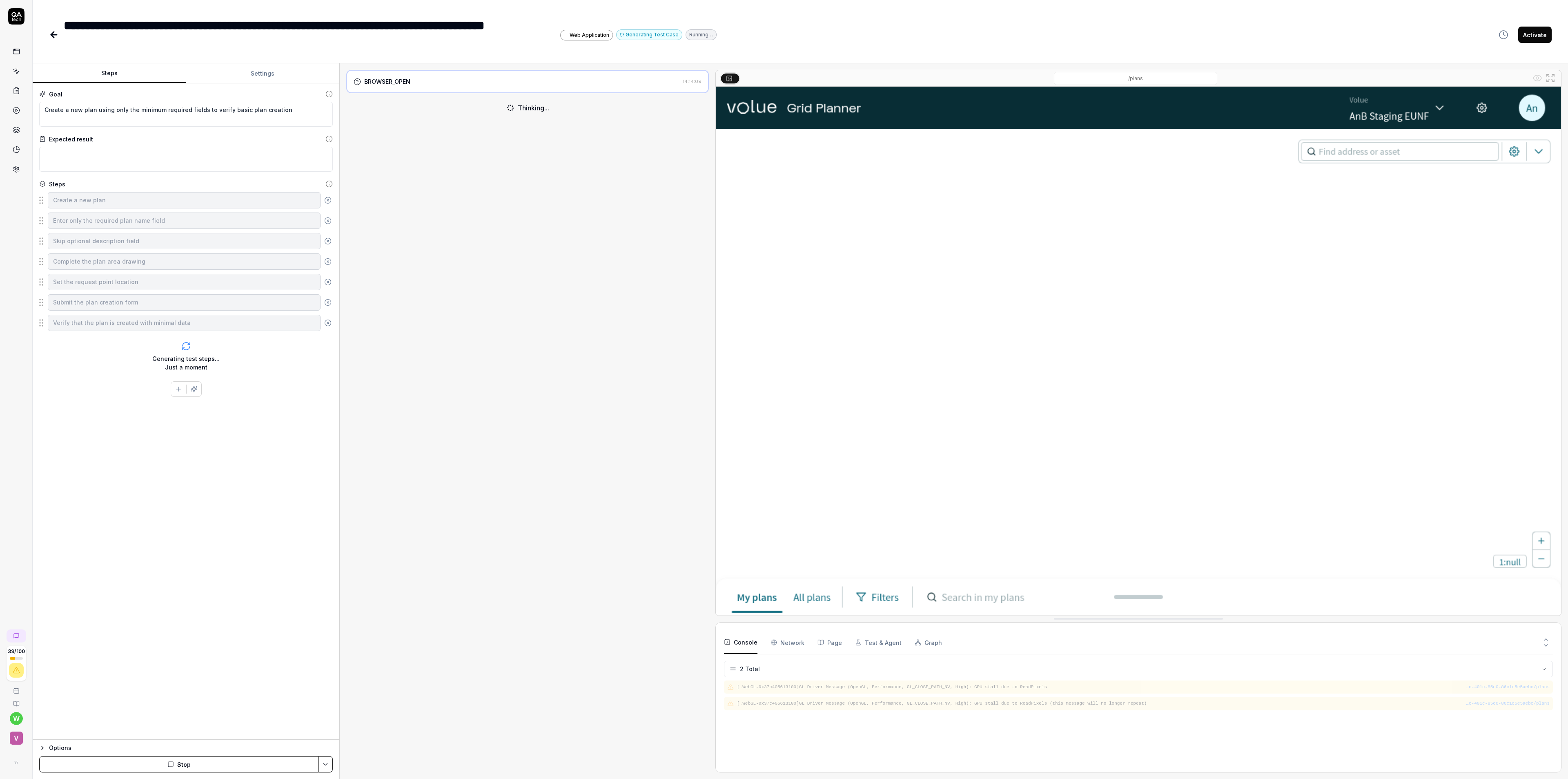
type textarea "*"
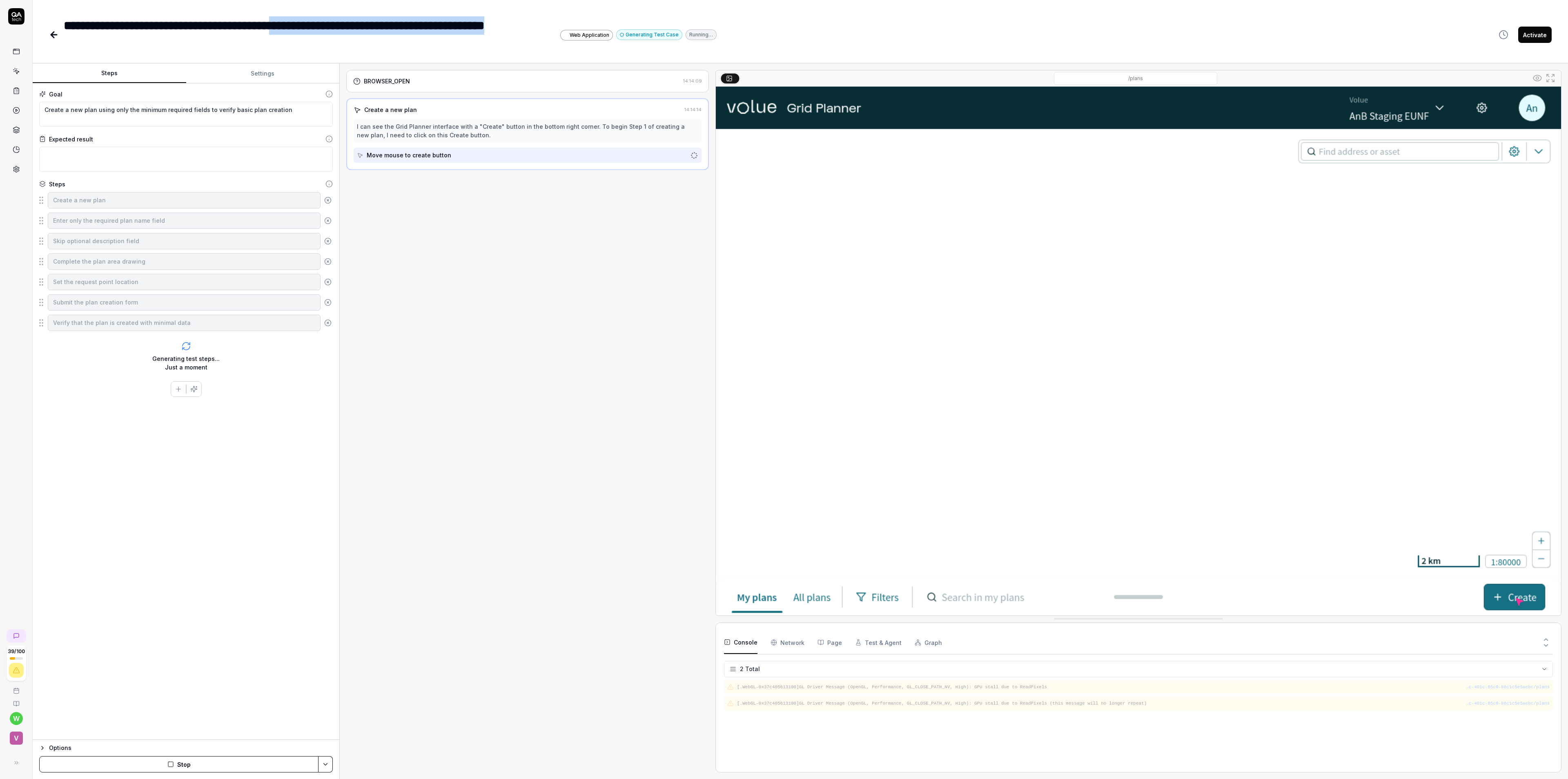
drag, startPoint x: 138, startPoint y: 37, endPoint x: 374, endPoint y: 35, distance: 236.0
click at [359, 36] on div "**********" at bounding box center [311, 35] width 495 height 37
click at [437, 32] on div "**********" at bounding box center [311, 35] width 495 height 37
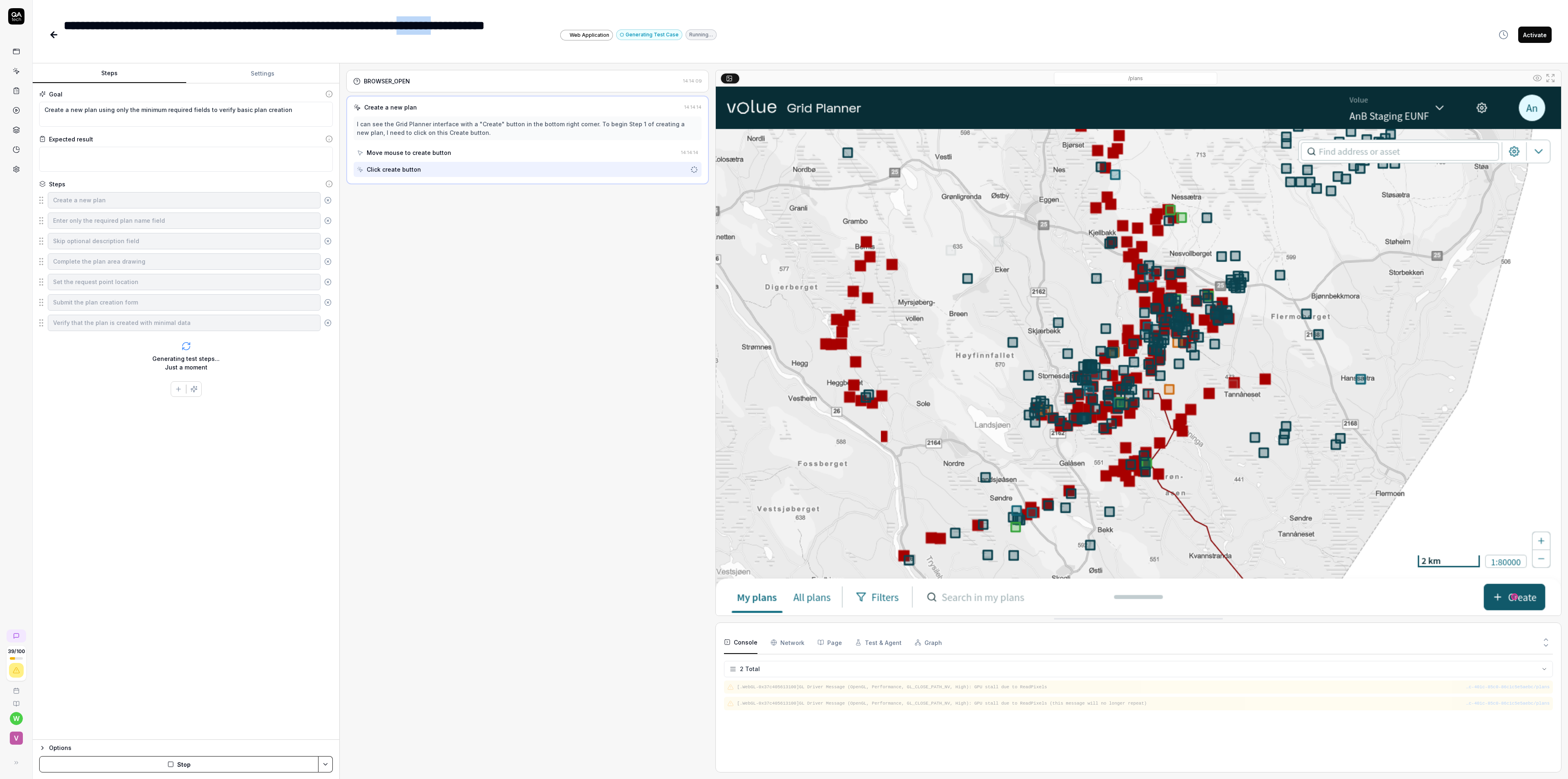
drag, startPoint x: 477, startPoint y: 29, endPoint x: 512, endPoint y: 24, distance: 35.4
click at [512, 24] on div "**********" at bounding box center [311, 35] width 495 height 37
click at [106, 38] on div "**********" at bounding box center [311, 35] width 495 height 37
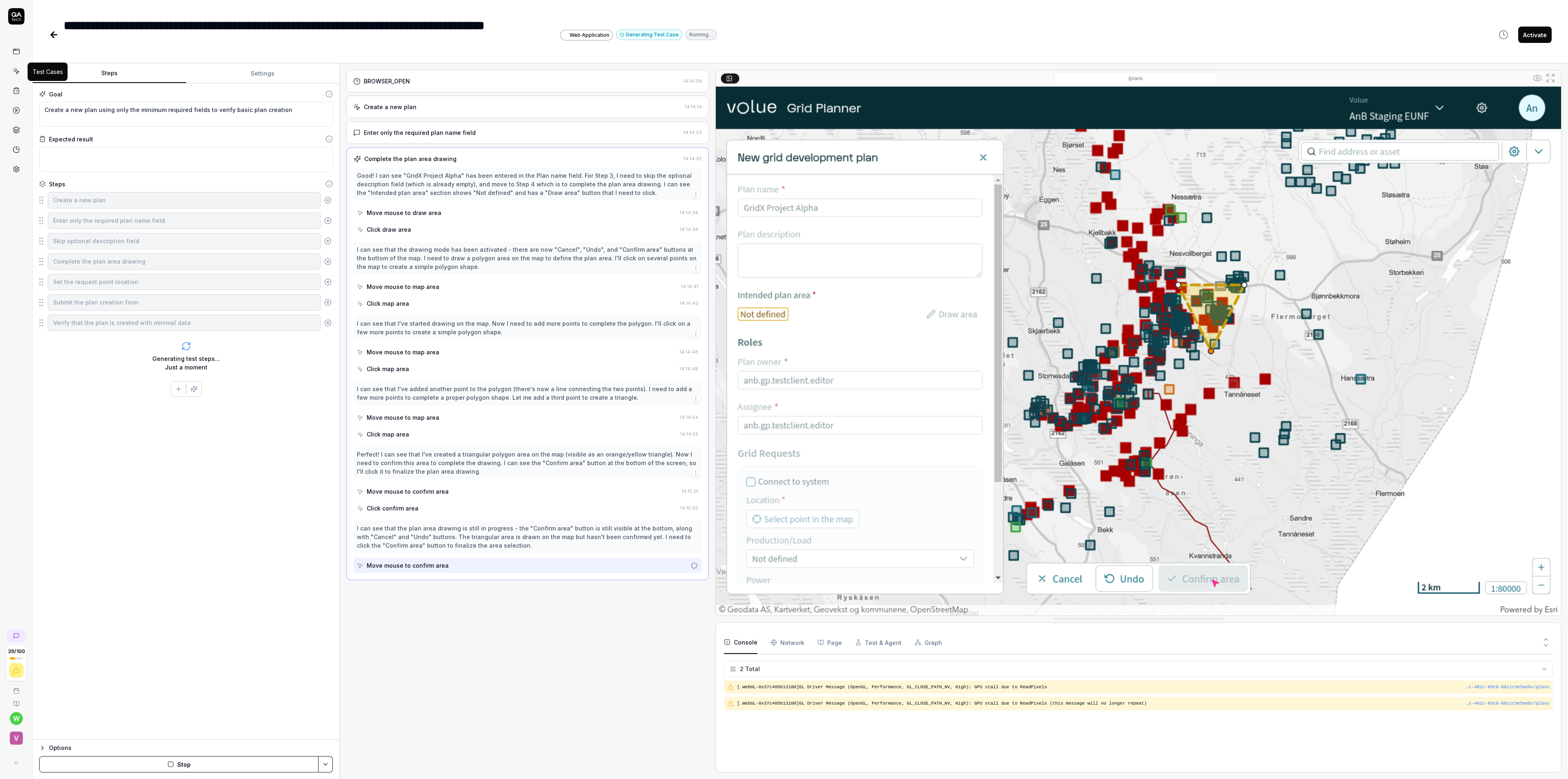
click at [13, 74] on icon at bounding box center [17, 71] width 8 height 8
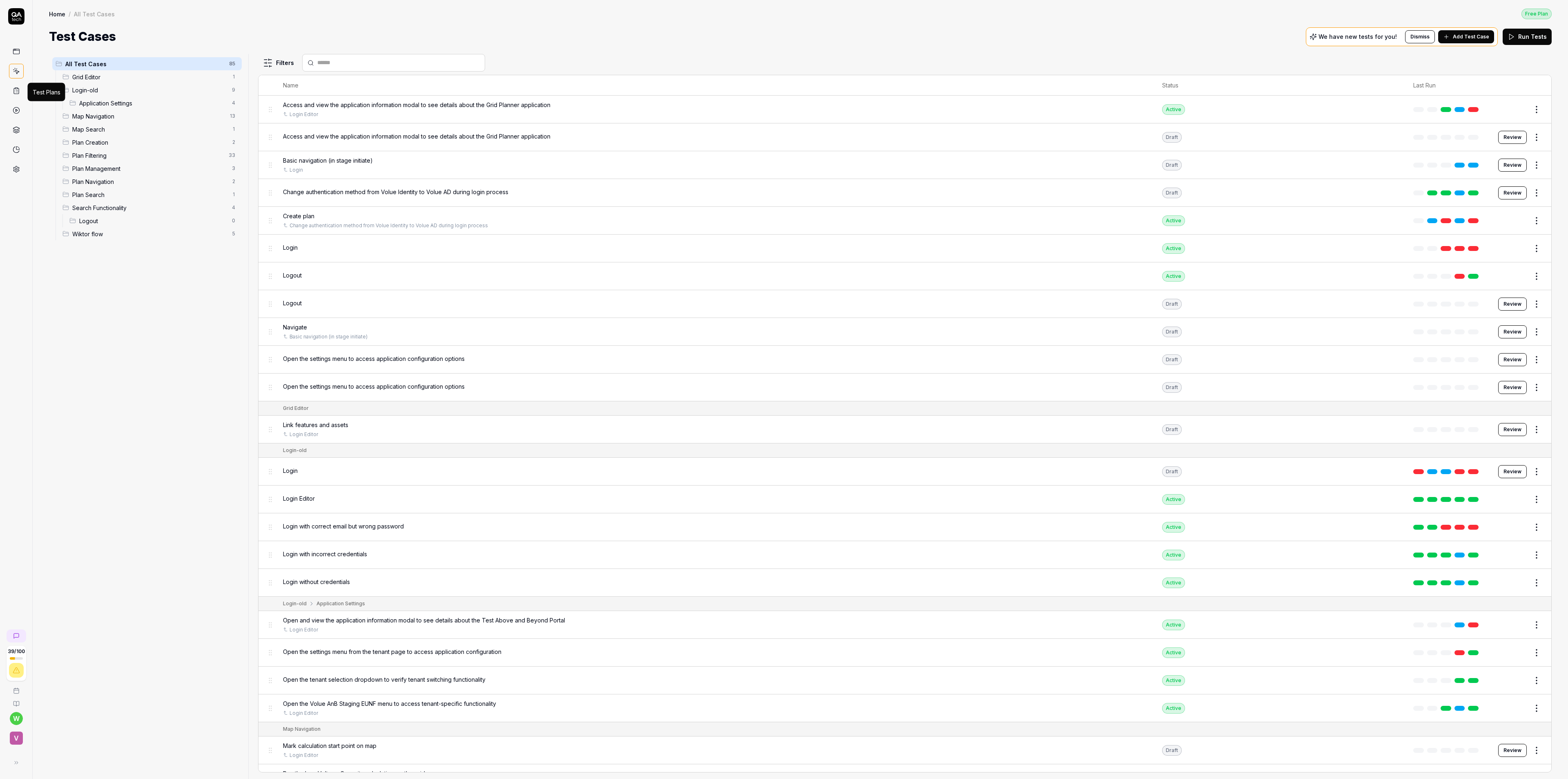
click at [14, 90] on icon at bounding box center [17, 91] width 5 height 6
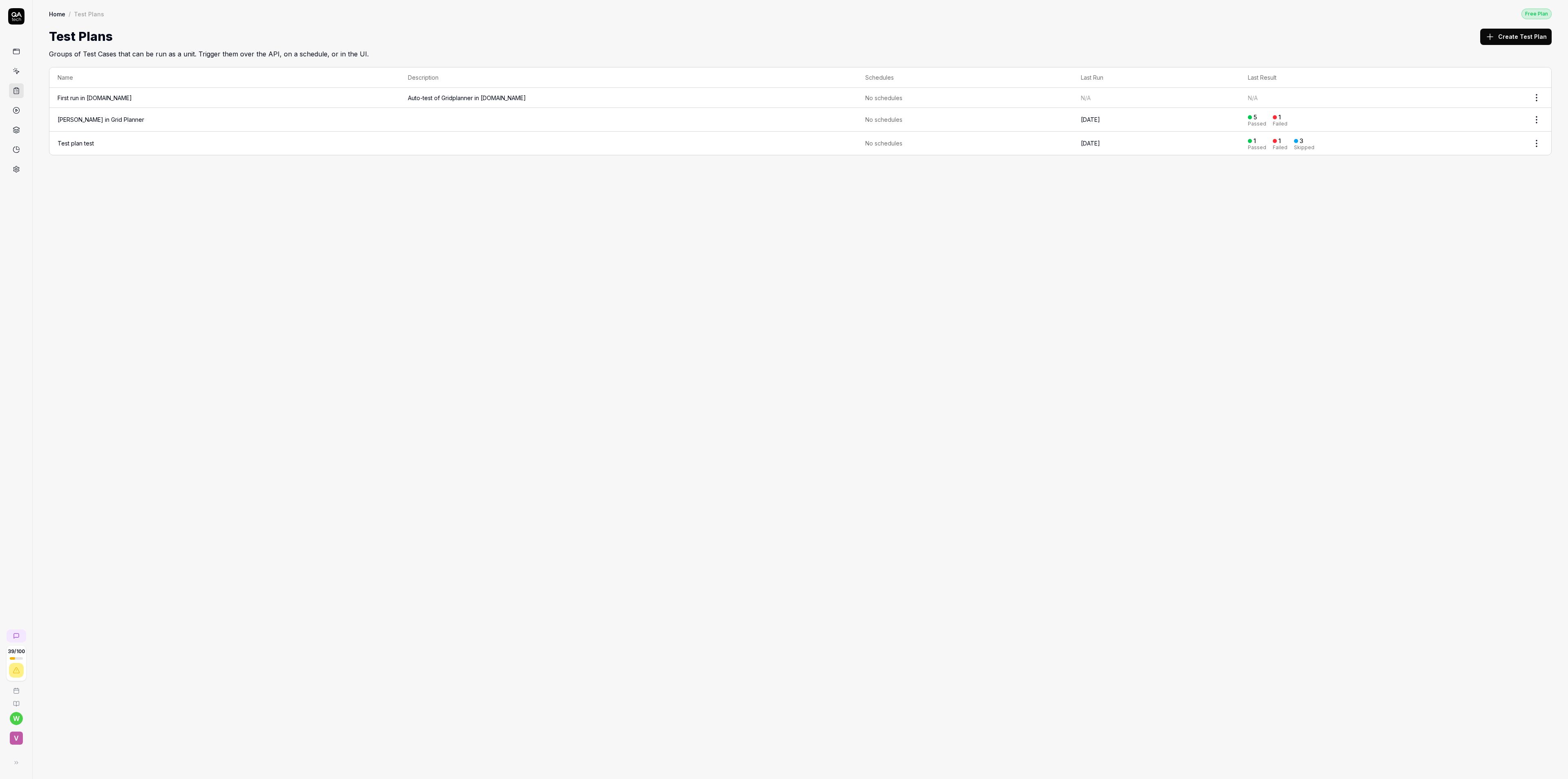
click at [180, 192] on div "Home / Test Plans Free Plan Home / Test Plans Free Plan Test Plans Create Test …" at bounding box center [800, 389] width 1536 height 779
click at [90, 143] on link "Test plan test" at bounding box center [75, 143] width 36 height 7
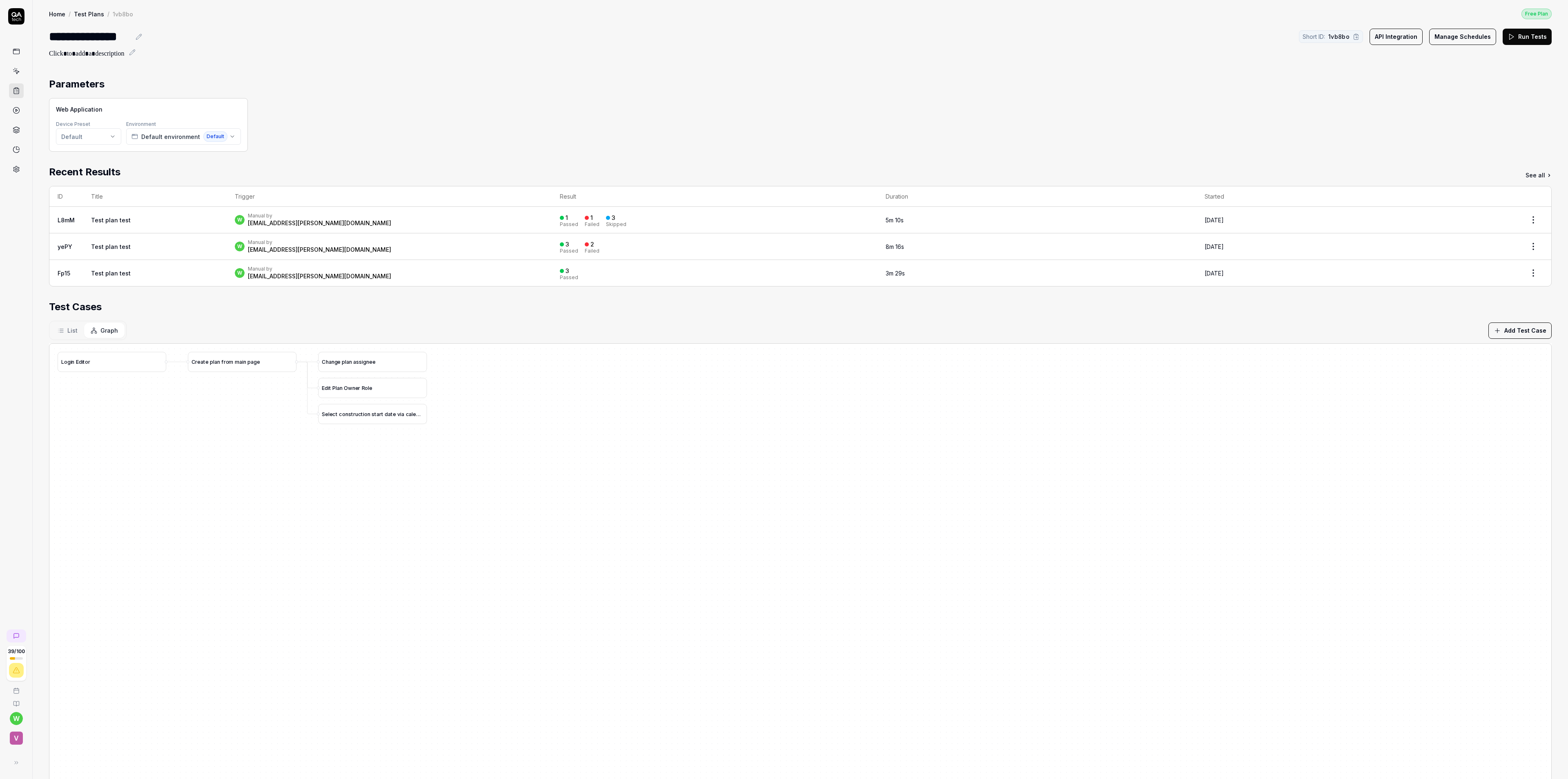
click at [62, 332] on icon at bounding box center [60, 331] width 6 height 6
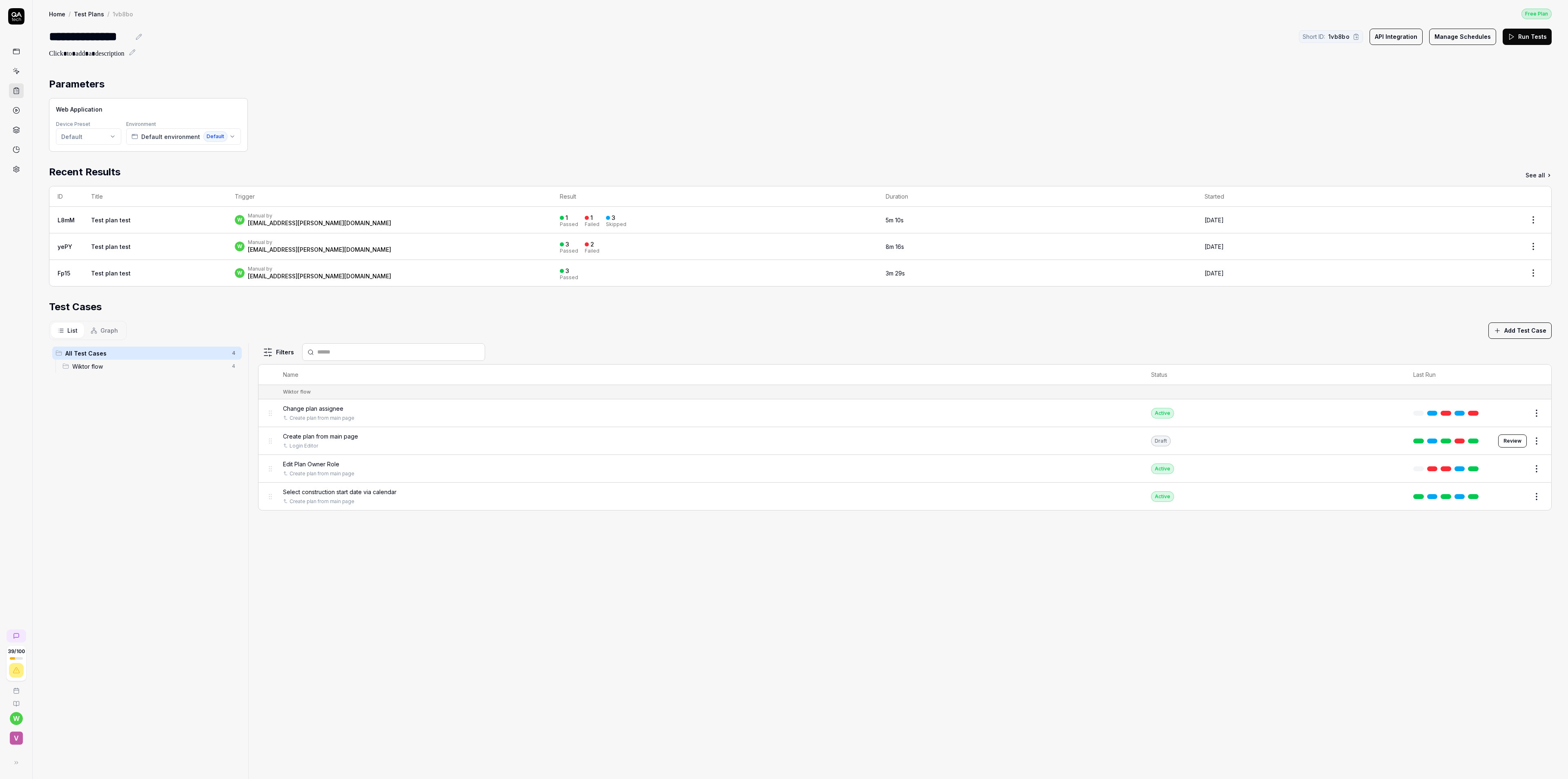
click at [521, 630] on div "Filters Name Status Last Run Wiktor flow Change plan assignee Create plan from …" at bounding box center [905, 651] width 1294 height 615
click at [113, 327] on span "Graph" at bounding box center [109, 330] width 18 height 8
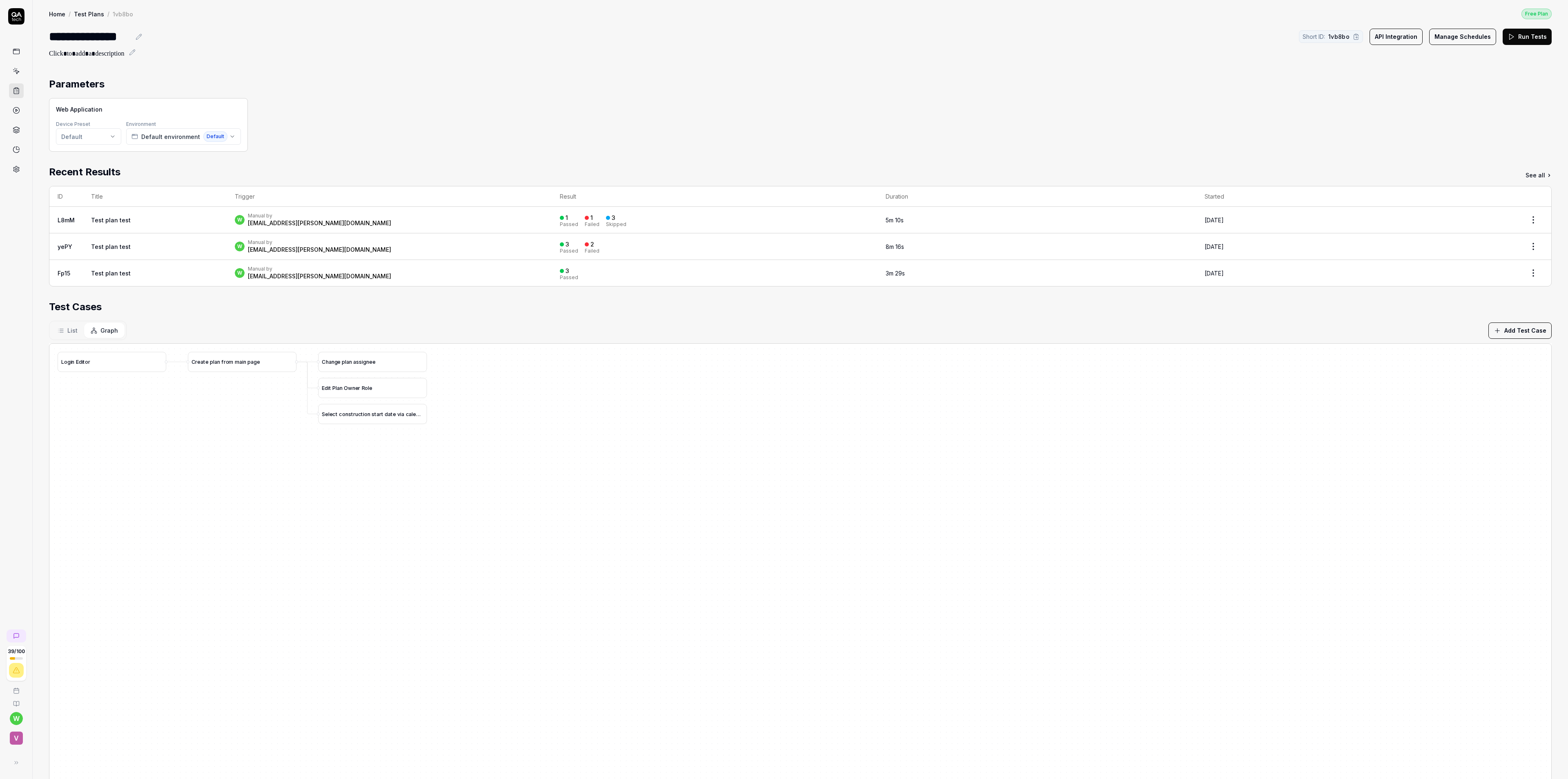
click at [17, 106] on link at bounding box center [16, 110] width 15 height 15
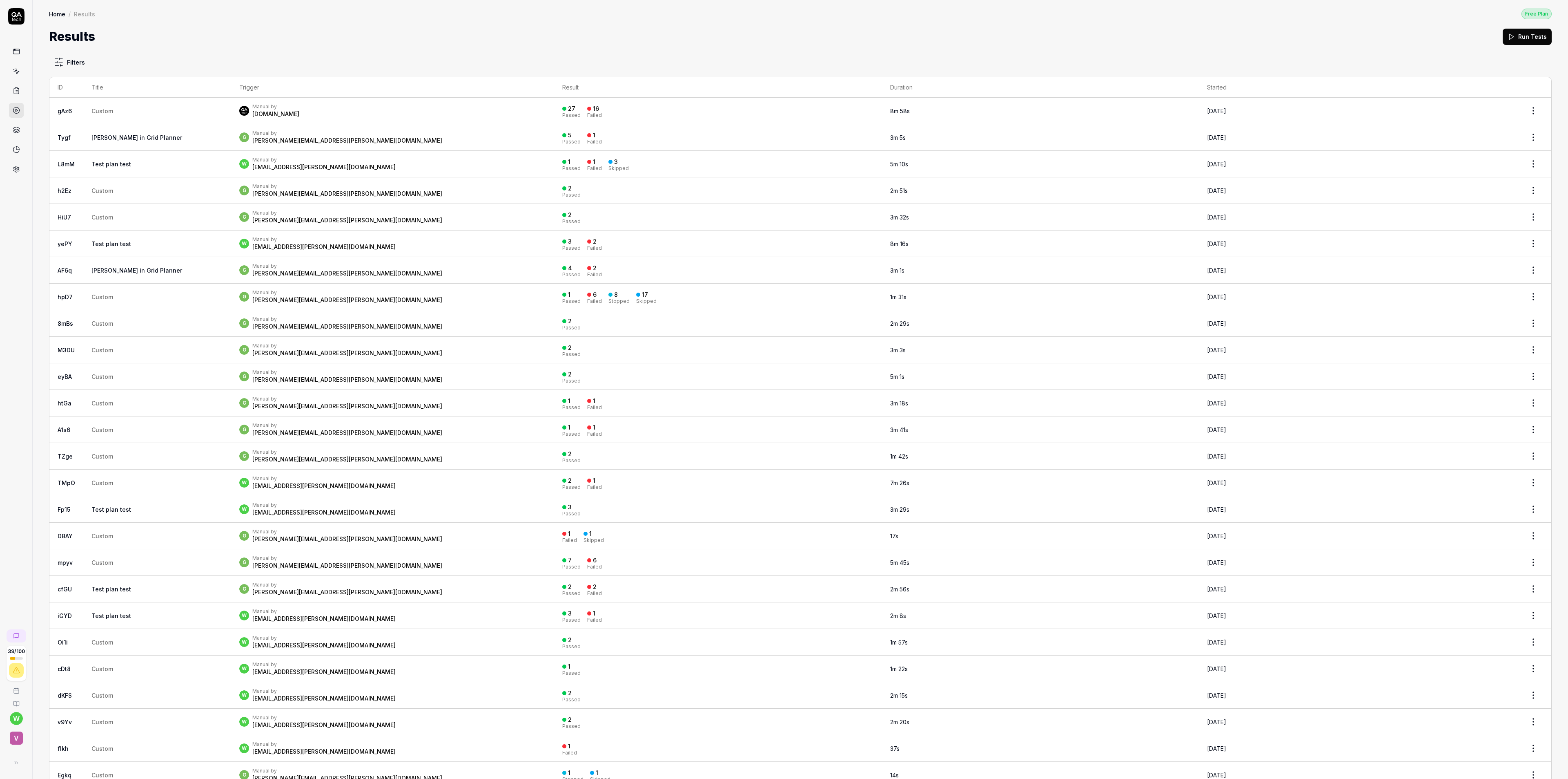
click at [74, 63] on html "39 / 100 w v Home / Results Free Plan Home / Results Free Plan Results Run Test…" at bounding box center [784, 389] width 1568 height 779
drag, startPoint x: 59, startPoint y: 136, endPoint x: 62, endPoint y: 132, distance: 5.0
click at [59, 136] on button "[PERSON_NAME] in Grid Planner" at bounding box center [62, 135] width 8 height 8
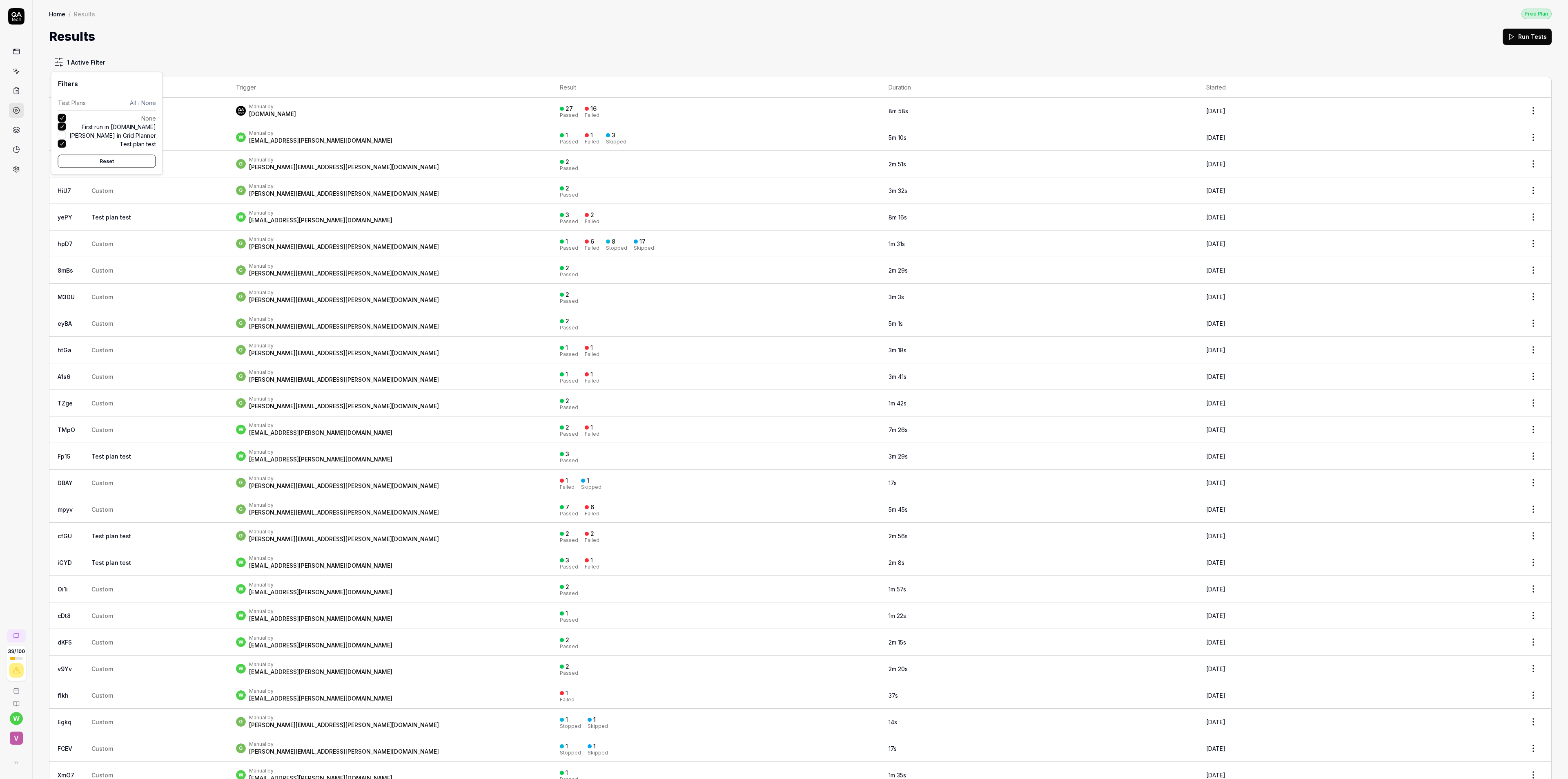
click at [62, 127] on button "First run in [DOMAIN_NAME]" at bounding box center [62, 126] width 8 height 8
click at [61, 118] on button "None" at bounding box center [62, 118] width 8 height 8
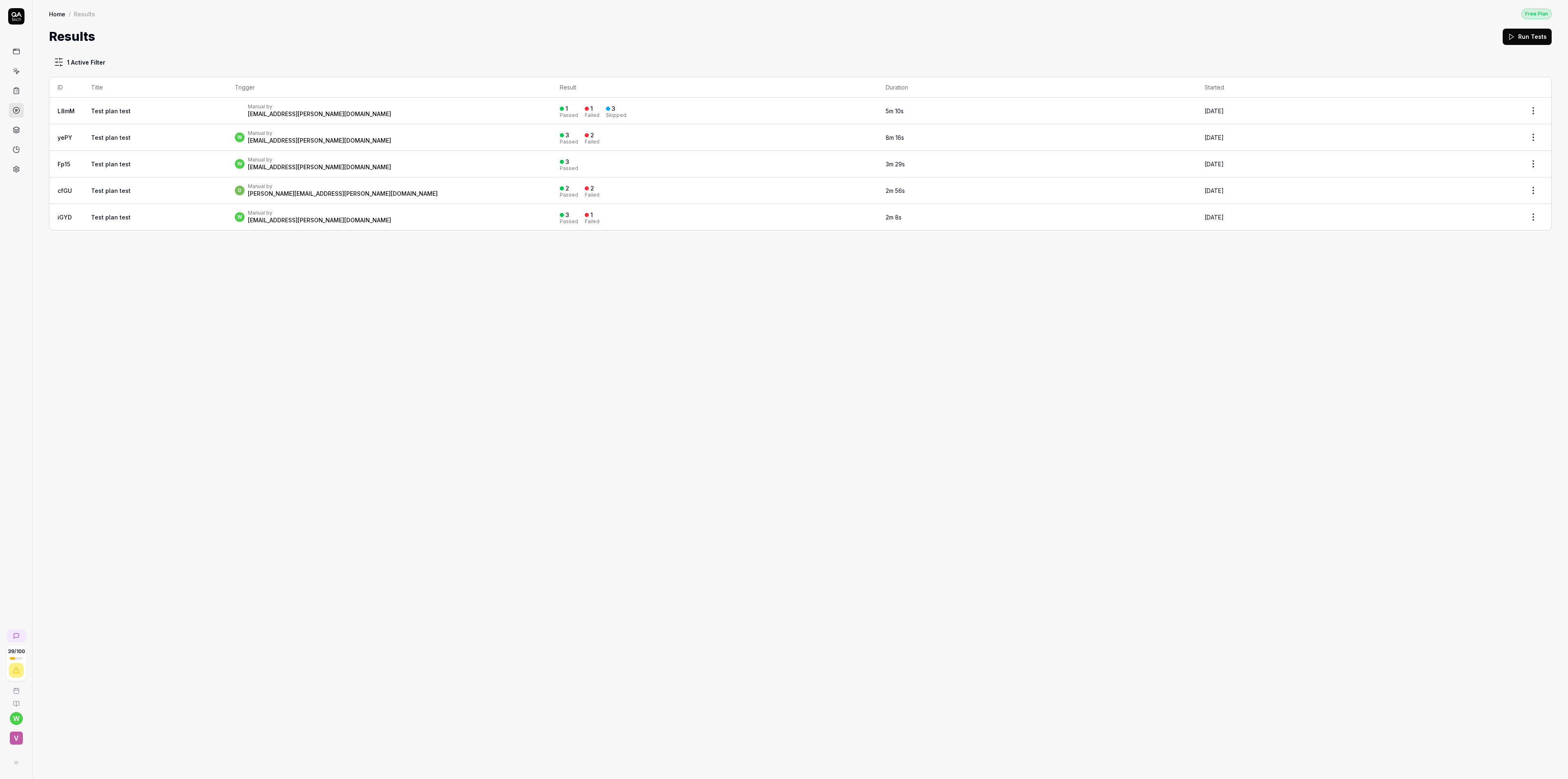
click at [239, 41] on html "39 / 100 w v Home / Results Free Plan Home / Results Free Plan Results Run Test…" at bounding box center [784, 389] width 1568 height 779
click at [316, 371] on div "1 Active Filter ID Title Trigger Result Duration Started L8mM Test plan test Ma…" at bounding box center [800, 412] width 1536 height 733
click at [275, 668] on div "1 Active Filter ID Title Trigger Result Duration Started L8mM Test plan test Ma…" at bounding box center [800, 412] width 1536 height 733
click at [236, 634] on div "1 Active Filter ID Title Trigger Result Duration Started L8mM Test plan test Ma…" at bounding box center [800, 412] width 1536 height 733
click at [17, 632] on icon at bounding box center [17, 636] width 6 height 6
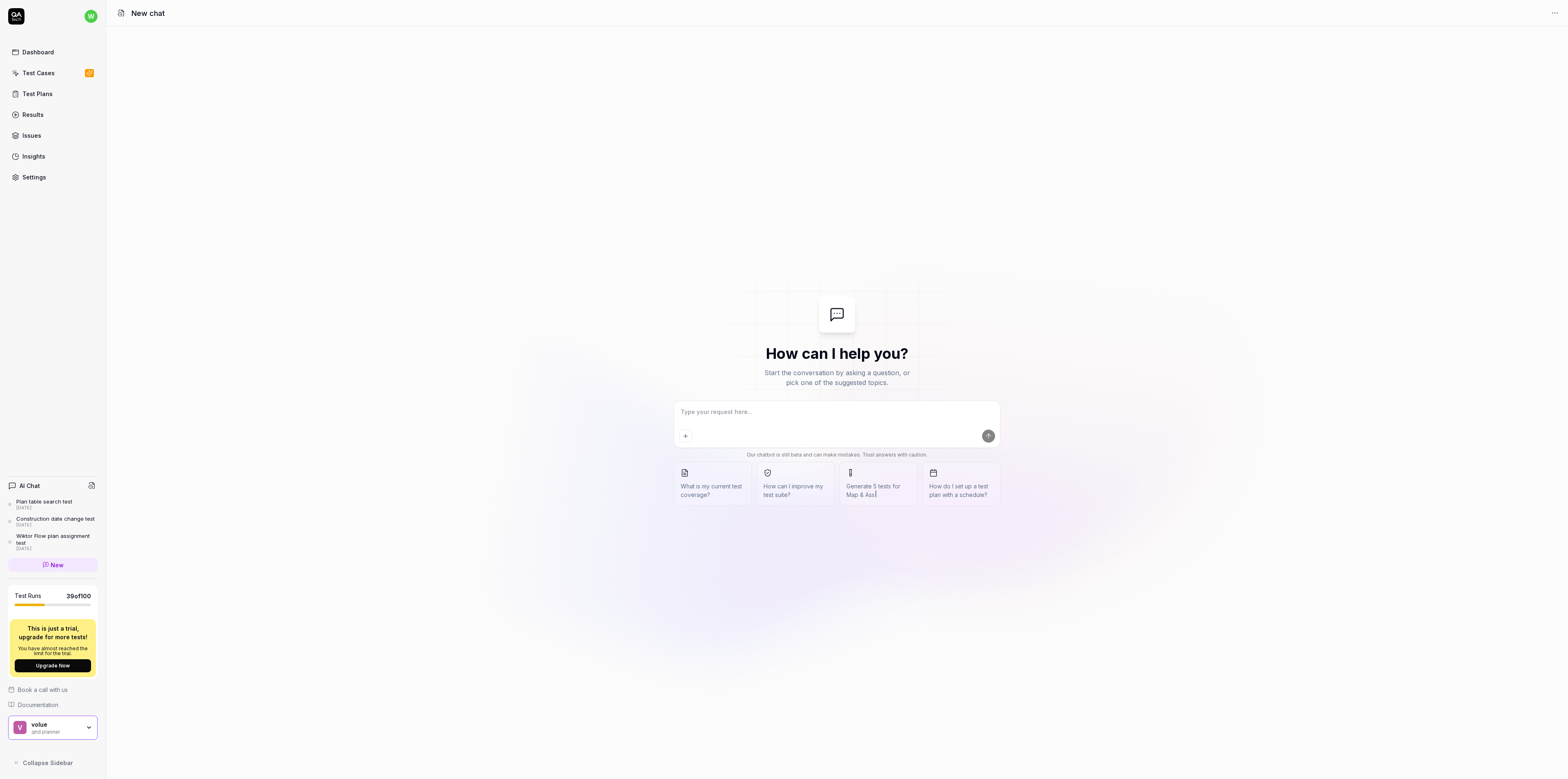
click at [799, 413] on textarea at bounding box center [837, 416] width 316 height 20
click at [795, 412] on textarea at bounding box center [837, 416] width 316 height 20
type textarea "*"
type textarea "W"
type textarea "*"
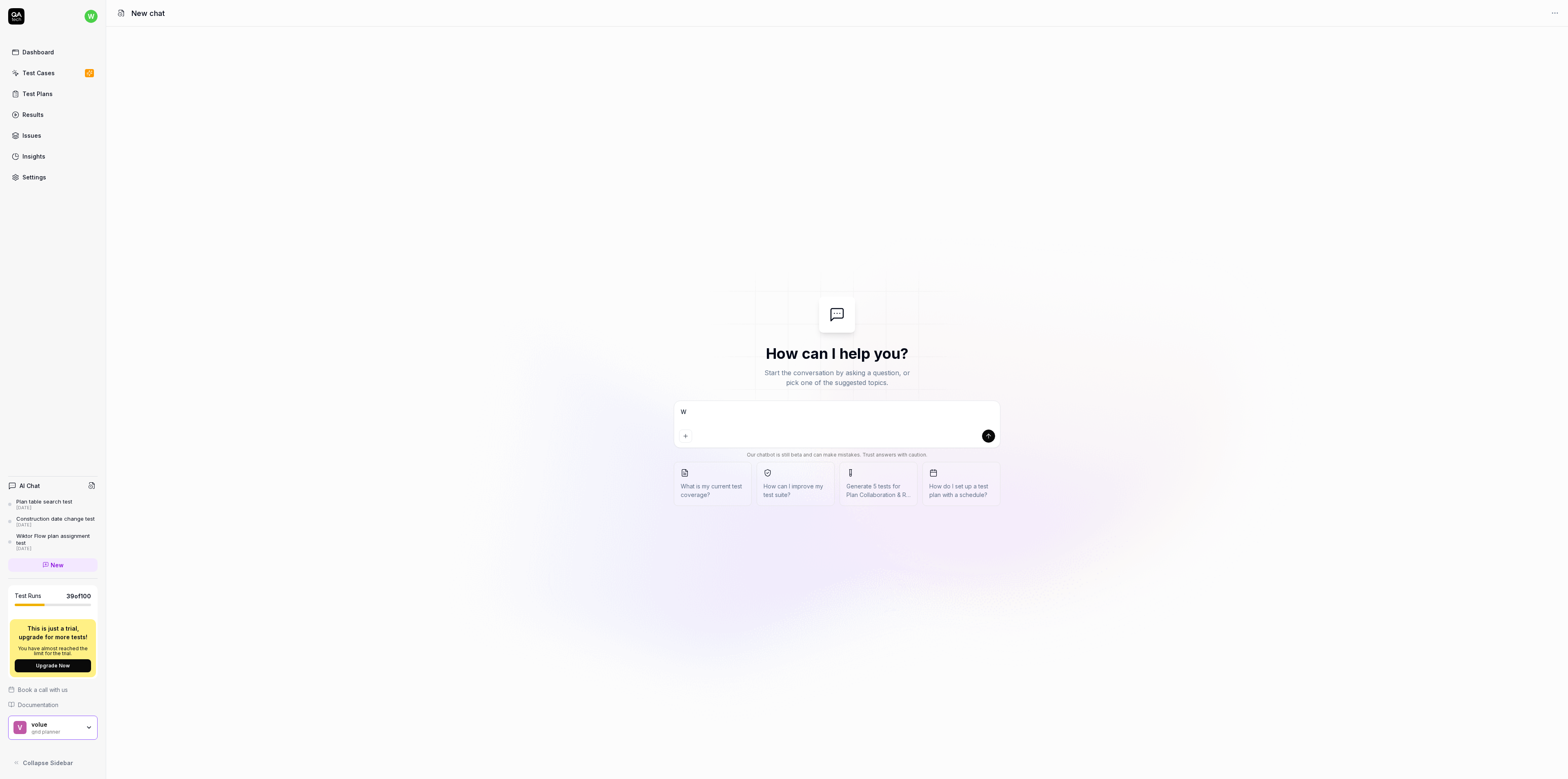
type textarea "Wr"
type textarea "*"
type textarea "Wri"
type textarea "*"
type textarea "Writ"
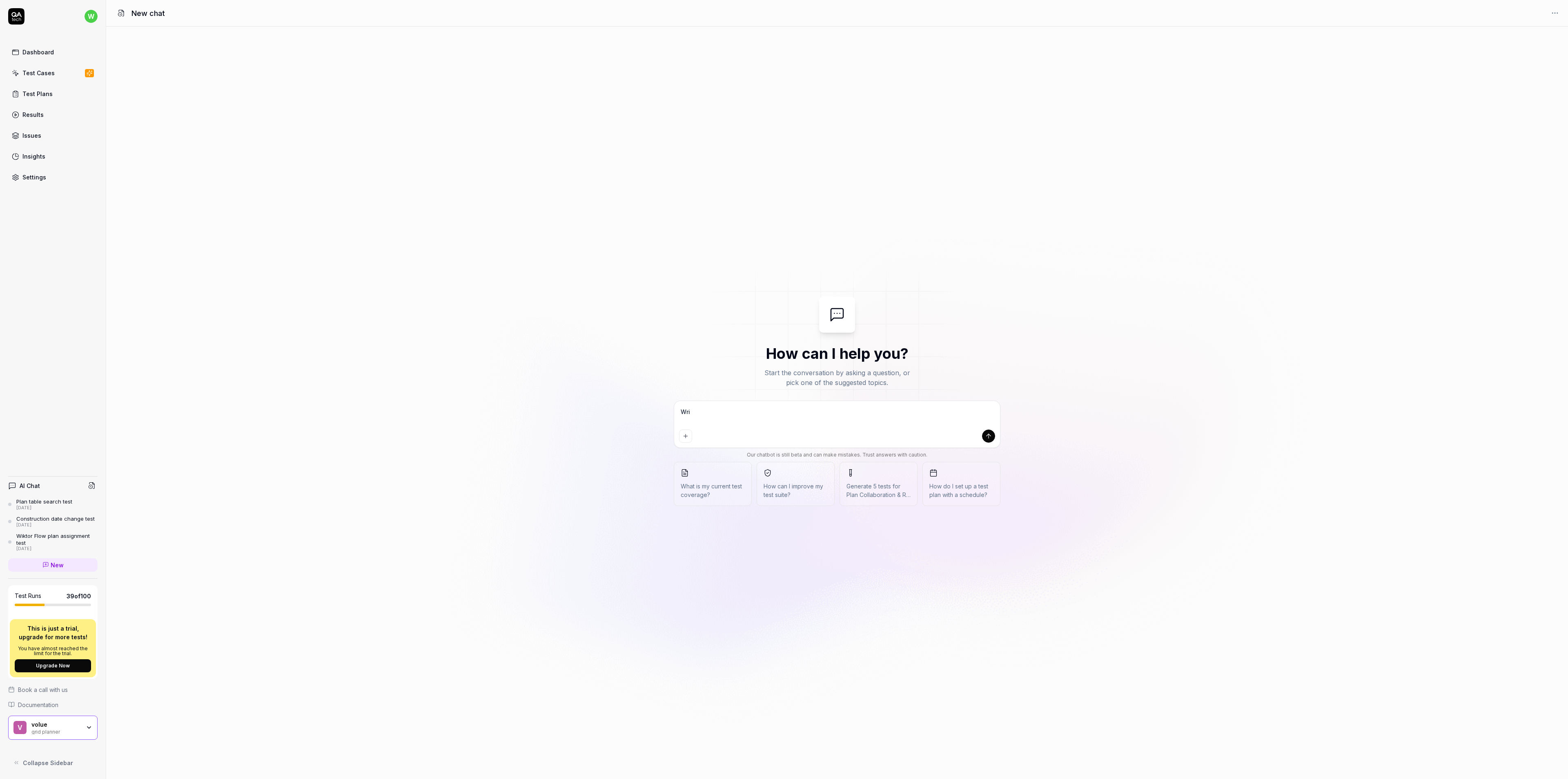
type textarea "*"
type textarea "Write"
type textarea "*"
type textarea "Write"
type textarea "*"
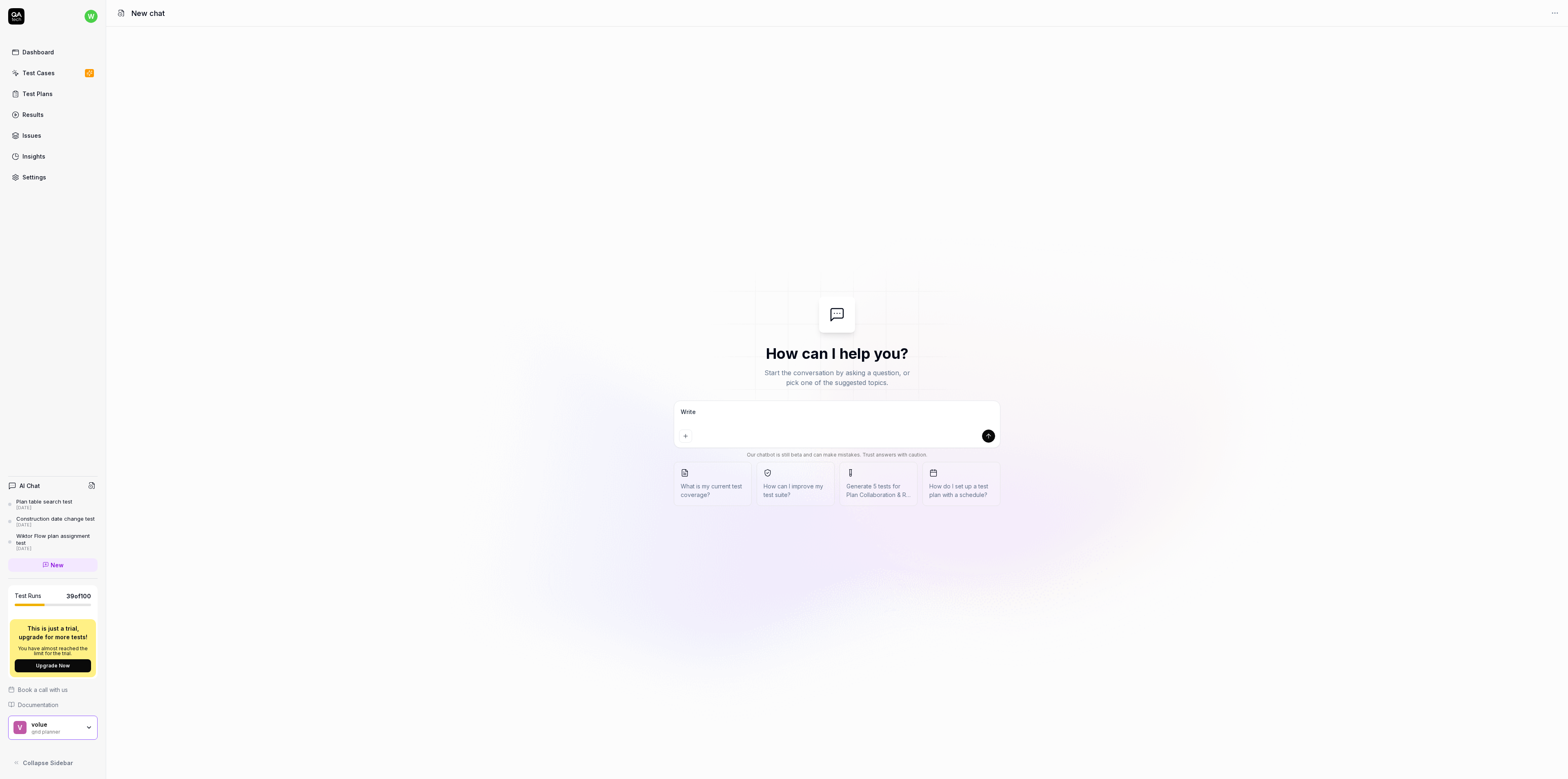
type textarea "Write t"
type textarea "*"
type textarea "Write te"
type textarea "*"
type textarea "Write tes"
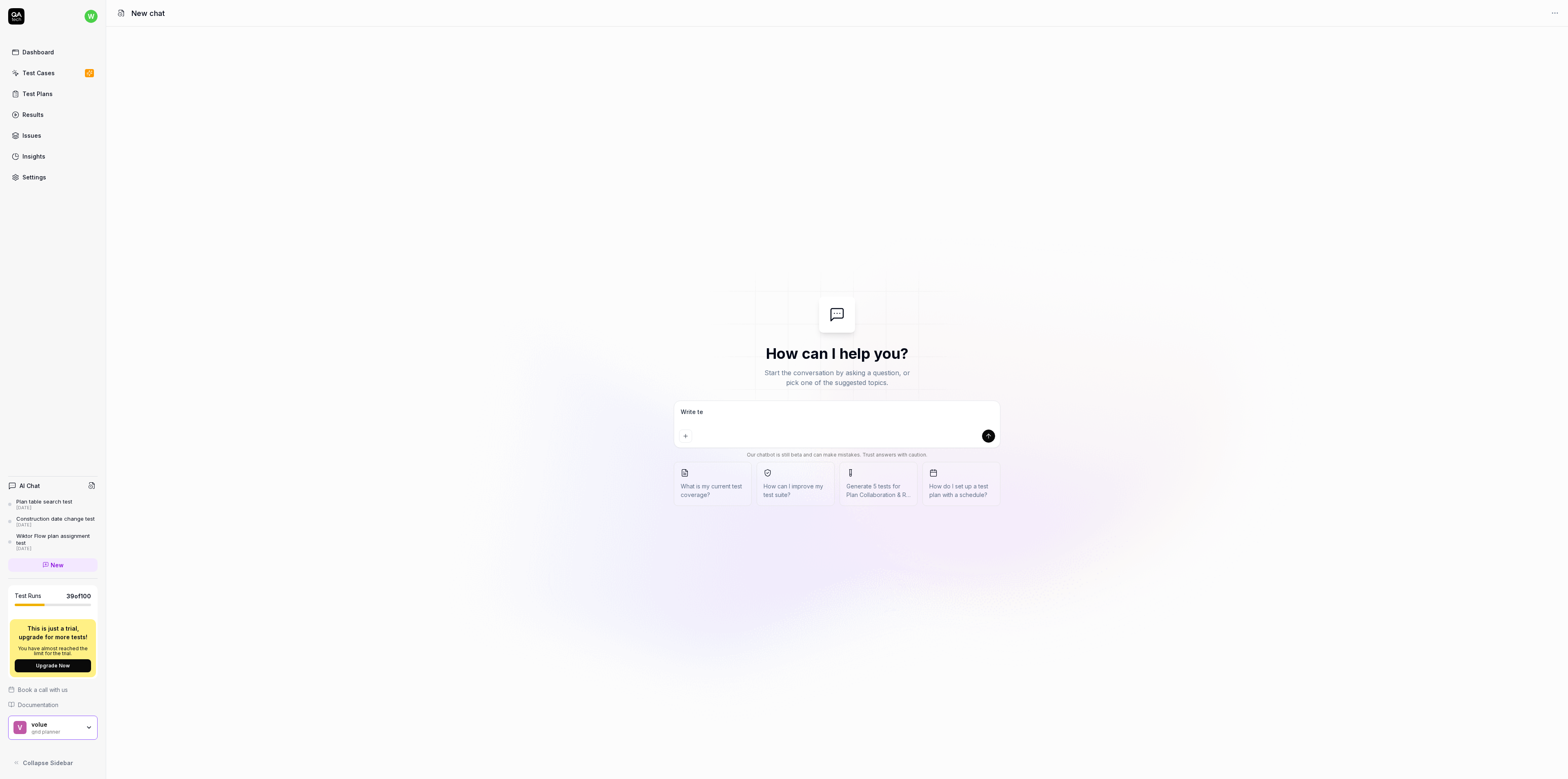
type textarea "*"
type textarea "Write test"
type textarea "*"
type textarea "Write test"
type textarea "*"
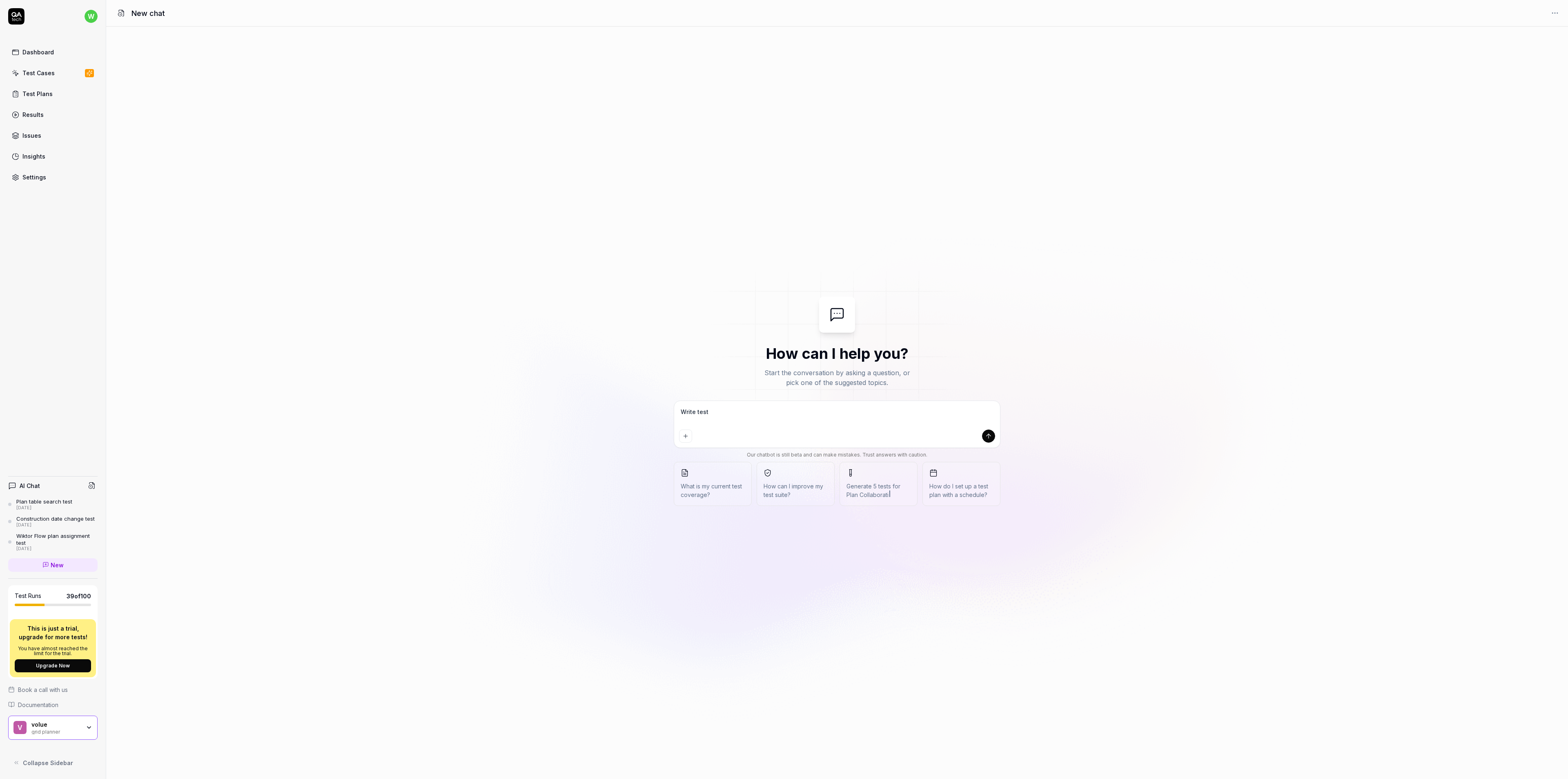
type textarea "Write test c"
type textarea "*"
type textarea "Write test ca"
type textarea "*"
type textarea "Write test cas"
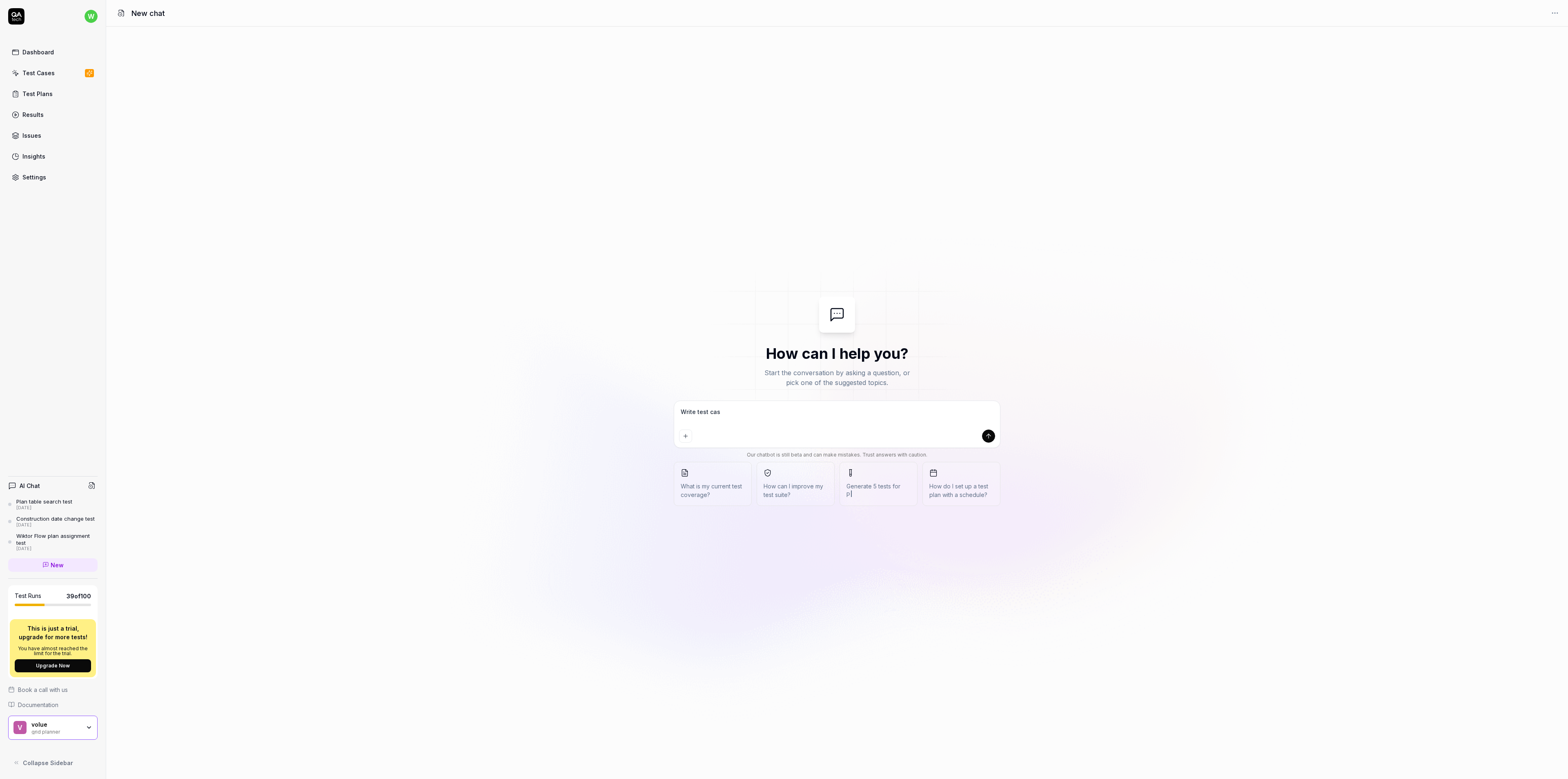
type textarea "*"
type textarea "Write test case"
type textarea "*"
type textarea "Write test case"
type textarea "*"
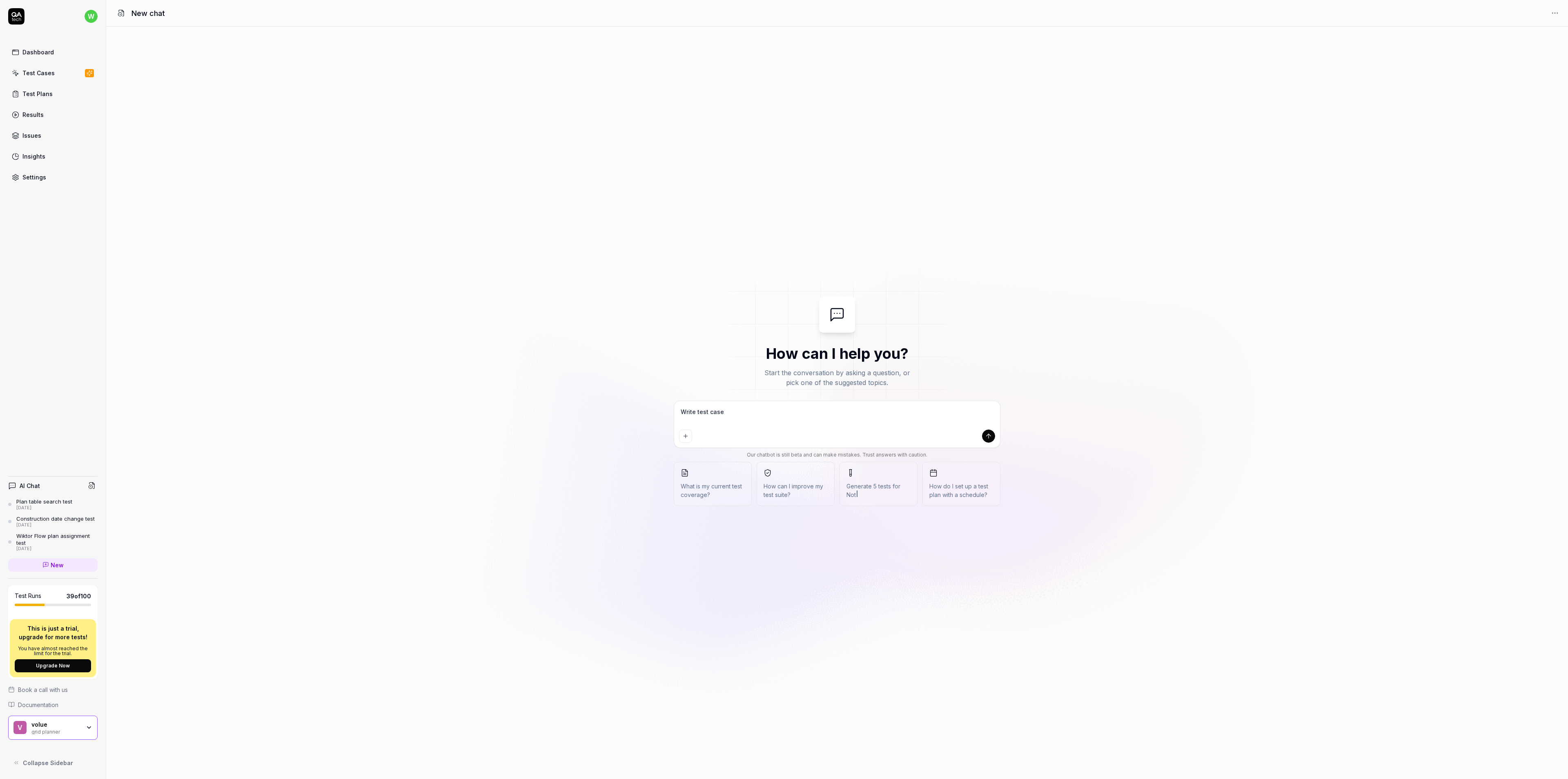
type textarea "Write test case t"
type textarea "*"
type textarea "Write test case to"
type textarea "*"
type textarea "Write test case t"
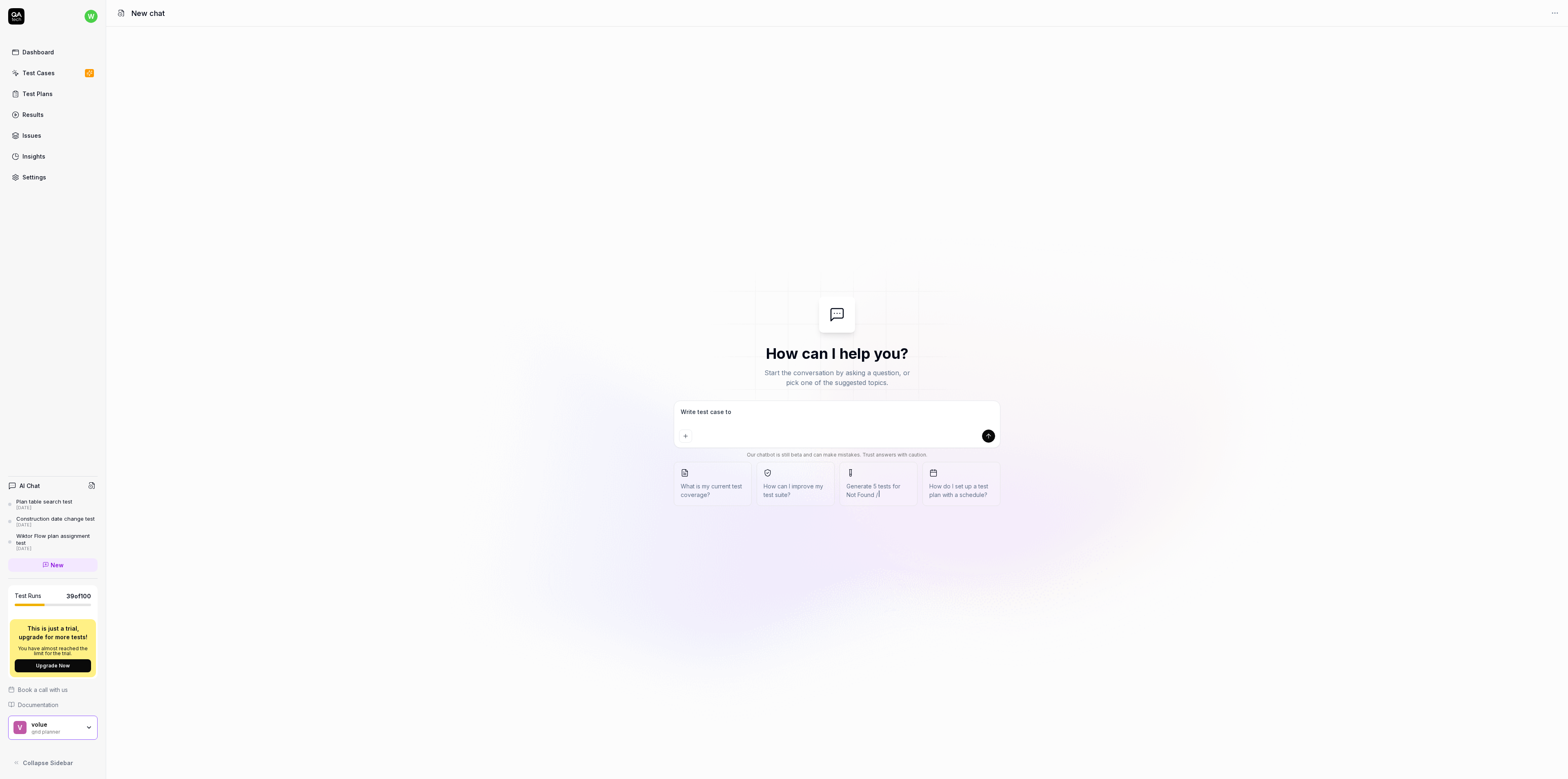
type textarea "*"
type textarea "Write test case"
type textarea "*"
type textarea "Write test case t"
type textarea "*"
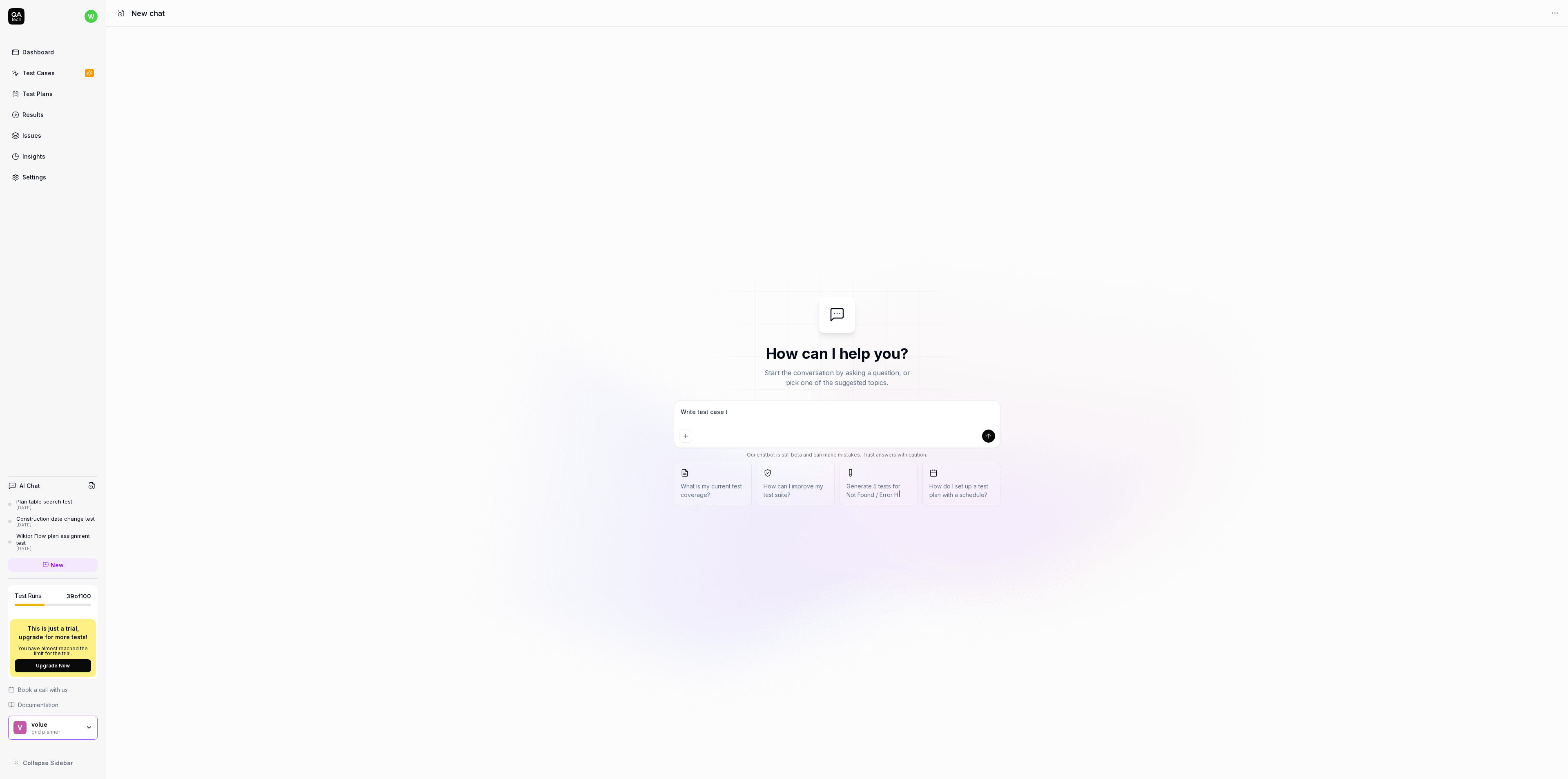
type textarea "Write test case th"
type textarea "*"
type textarea "Write test case tha"
type textarea "*"
type textarea "Write test case that"
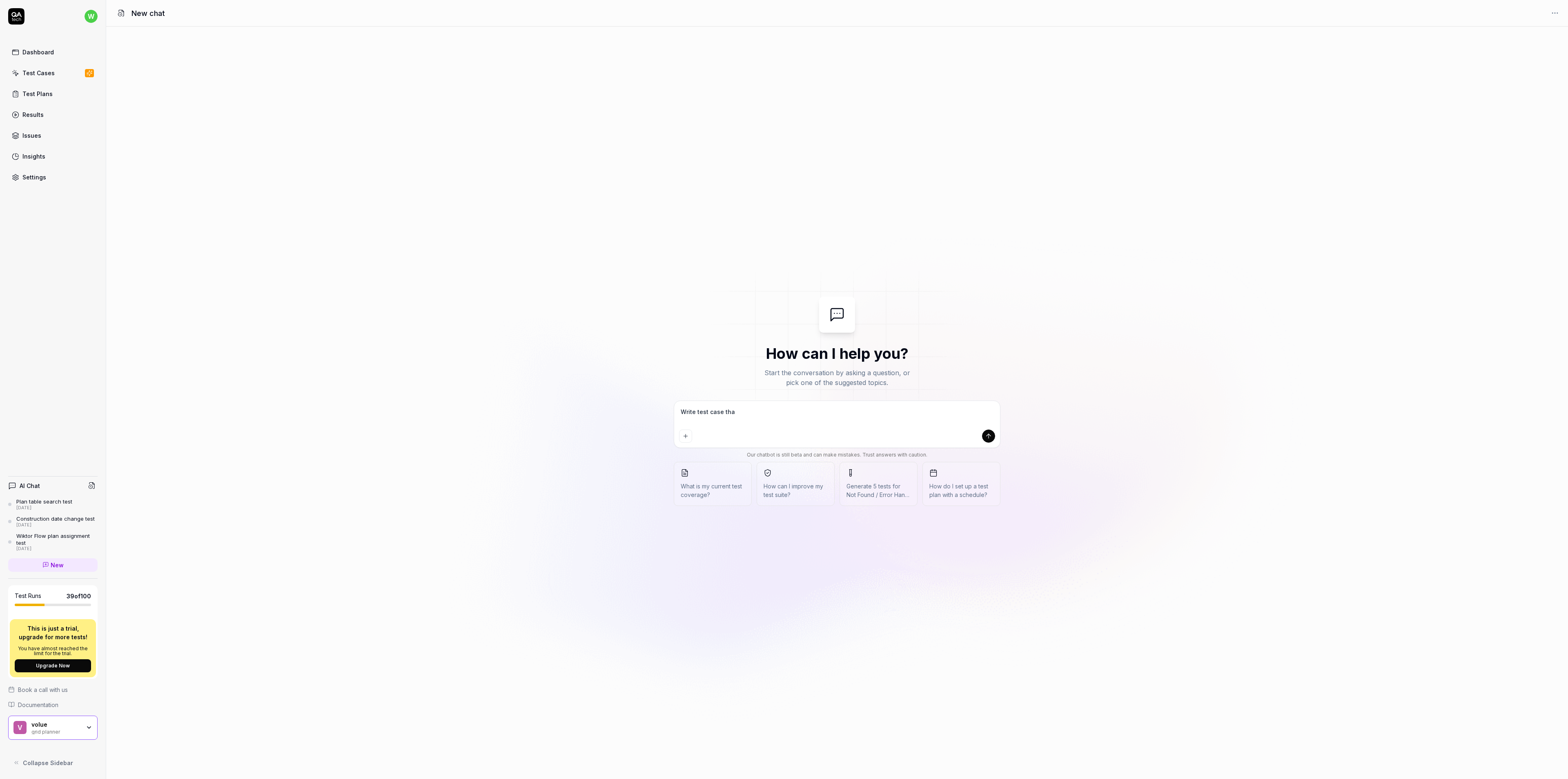
type textarea "*"
type textarea "Write test case that"
type textarea "*"
type textarea "Write test case that w"
type textarea "*"
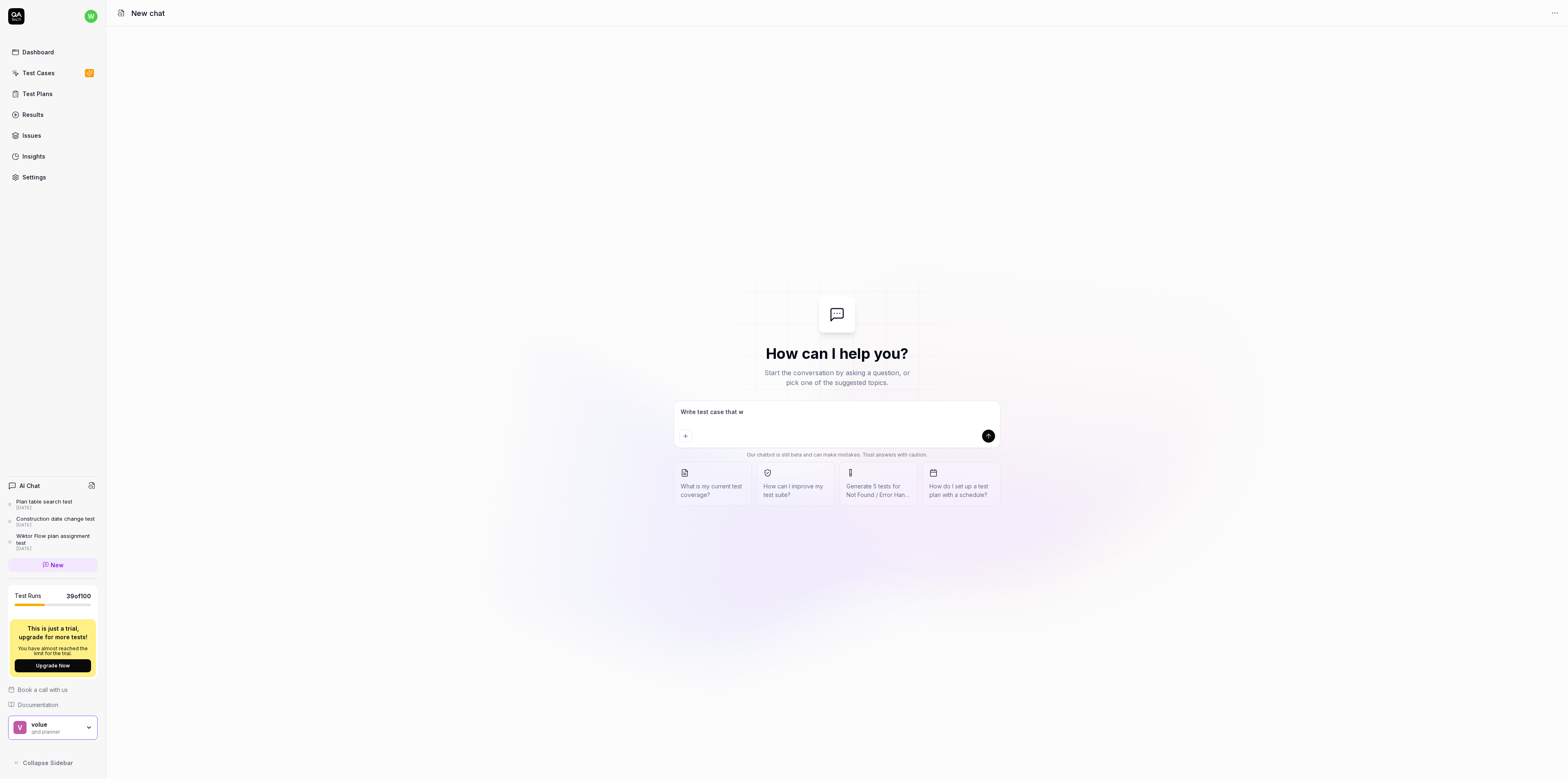
type textarea "Write test case that wi"
type textarea "*"
type textarea "Write test case that wikl"
type textarea "*"
type textarea "Write test case that wikll"
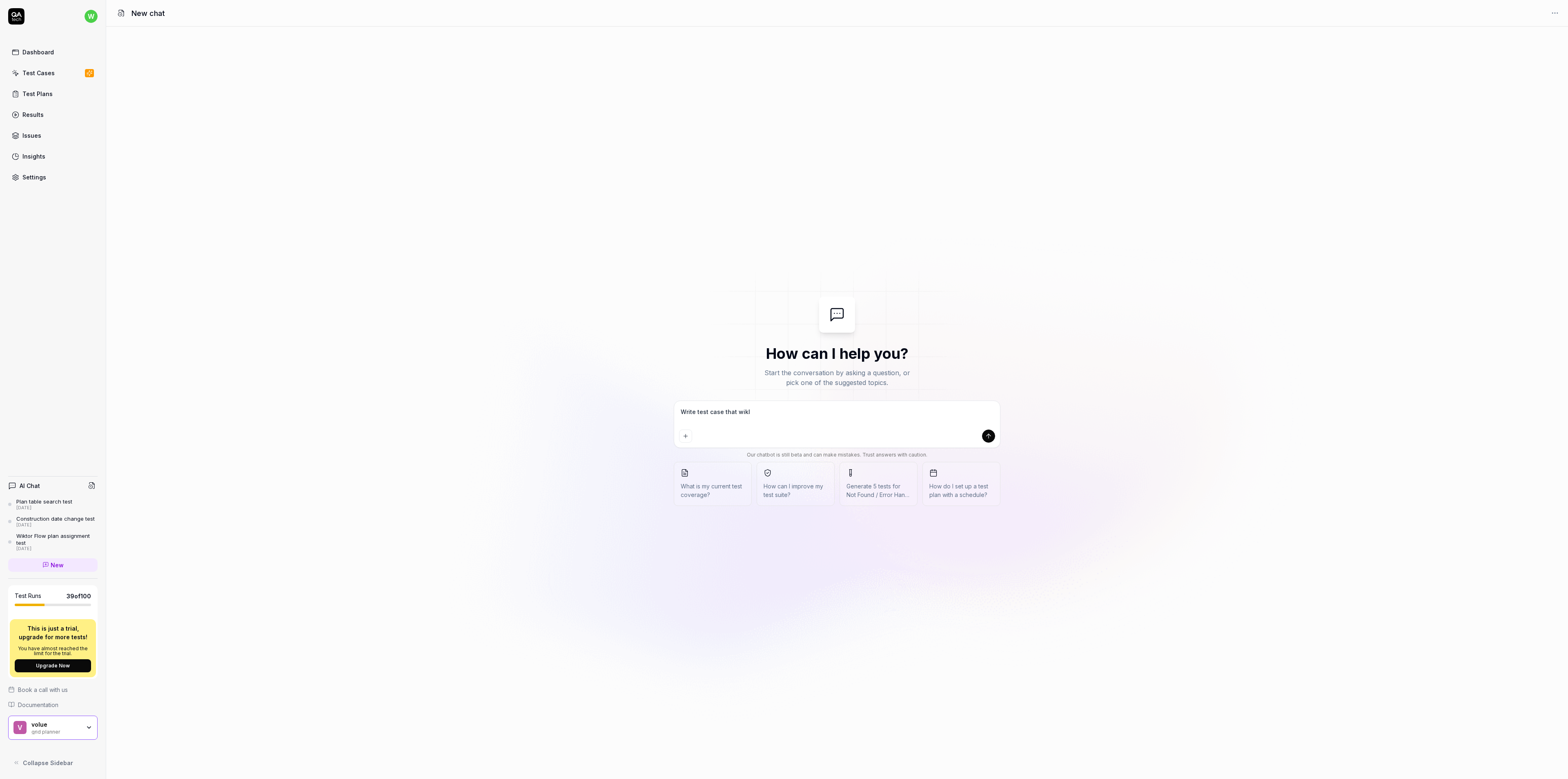
type textarea "*"
type textarea "Write test case that wikll"
type textarea "*"
type textarea "Write test case that wikll c"
type textarea "*"
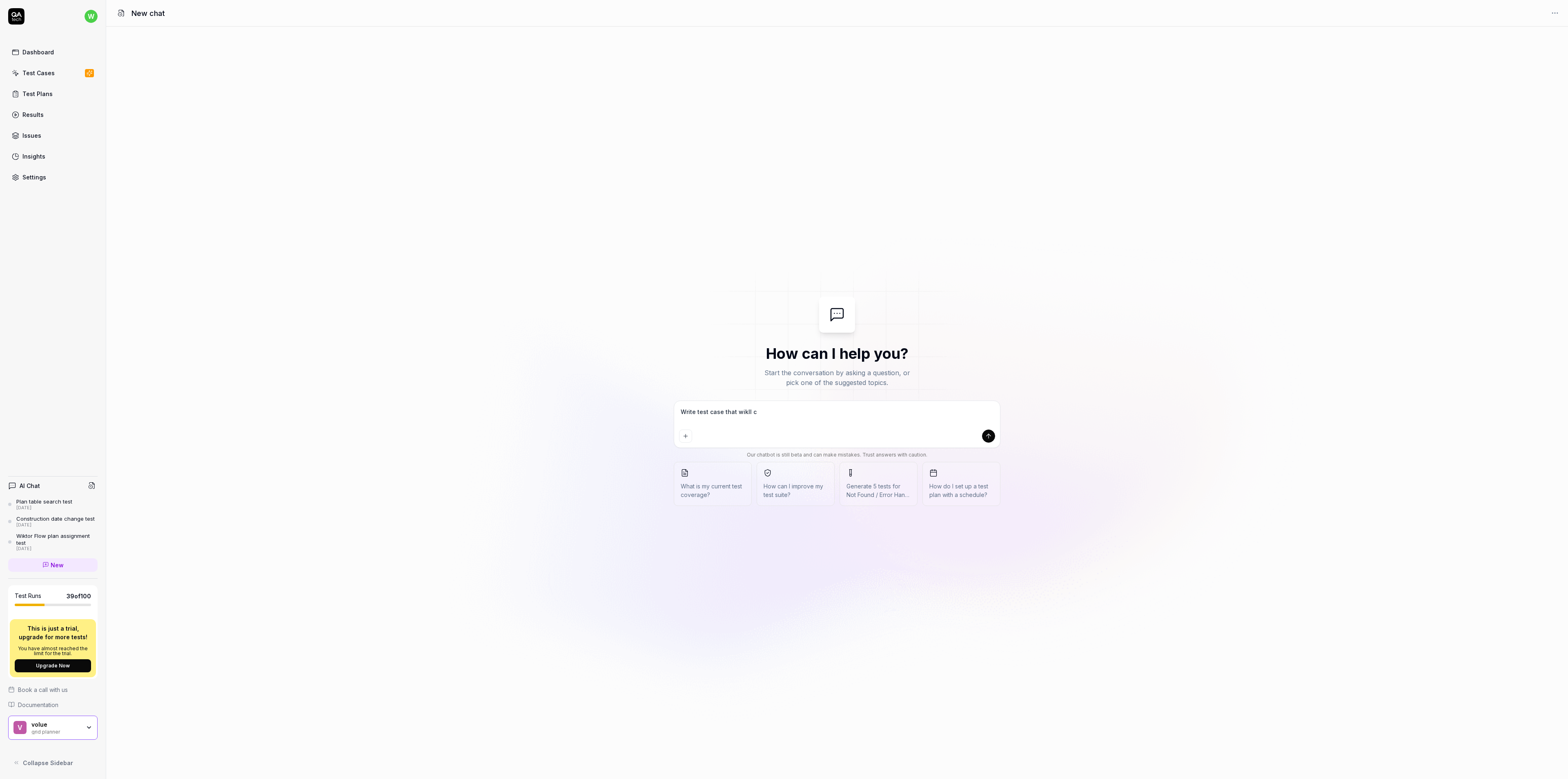
type textarea "Write test case that wikll cr"
type textarea "*"
type textarea "Write test case that wikll cre"
type textarea "*"
type textarea "Write test case that wikll crea"
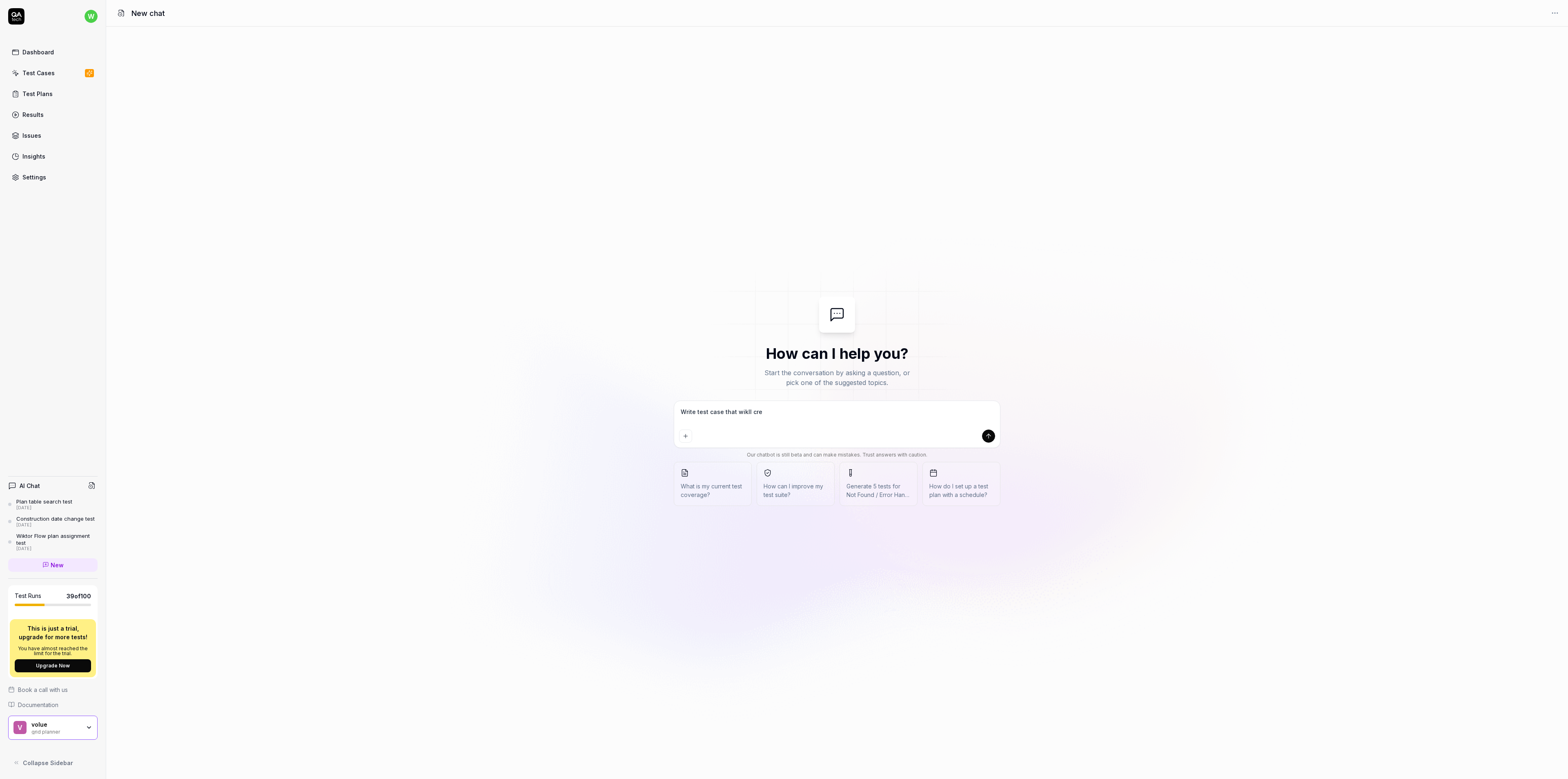
type textarea "*"
type textarea "Write test case that wikll creat"
type textarea "*"
type textarea "Write test case that wikll create"
type textarea "*"
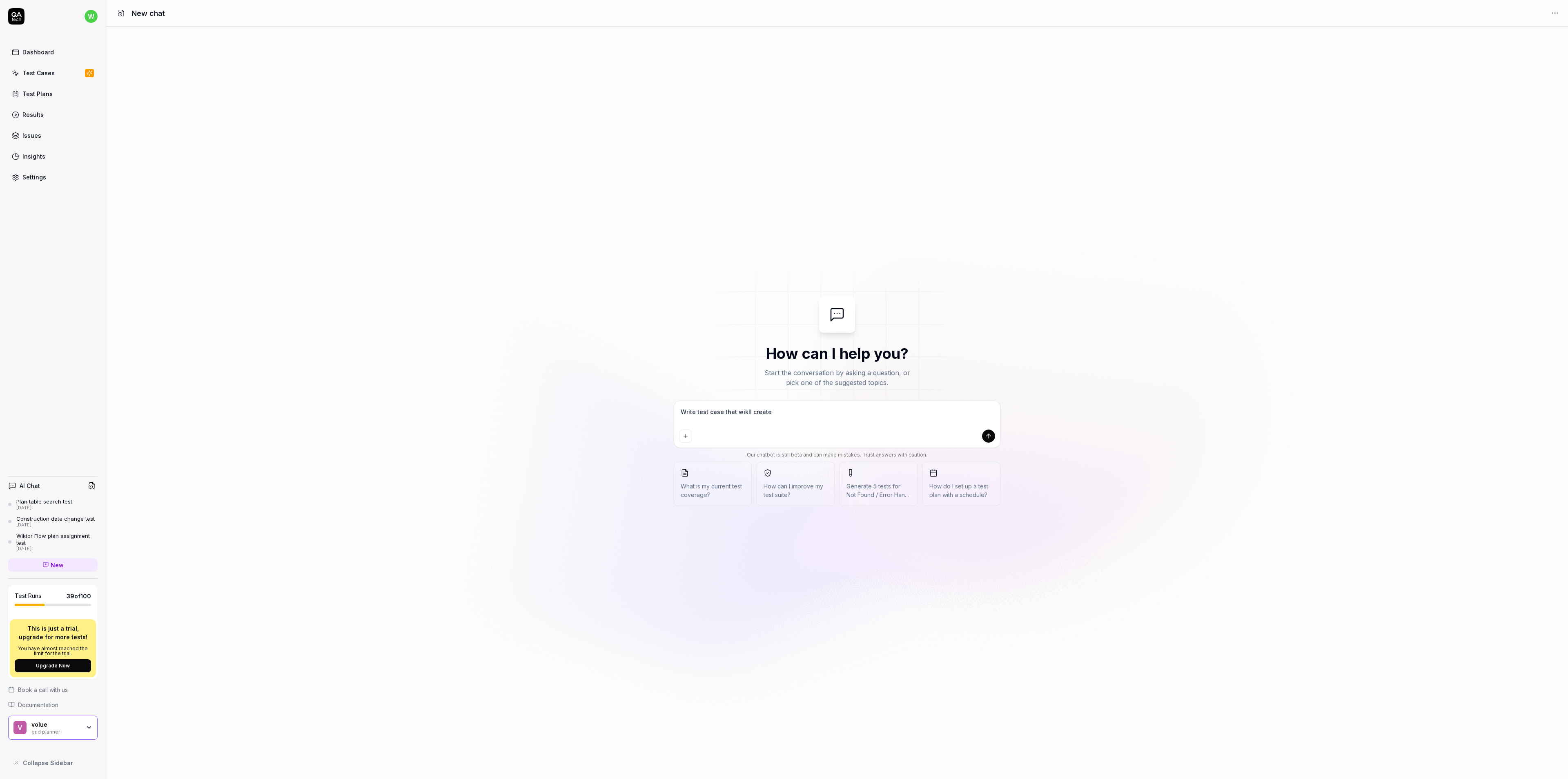
type textarea "Write test case that wikll create"
type textarea "*"
type textarea "Write test case that wikll create a"
type textarea "*"
type textarea "Write test case that wikll create a"
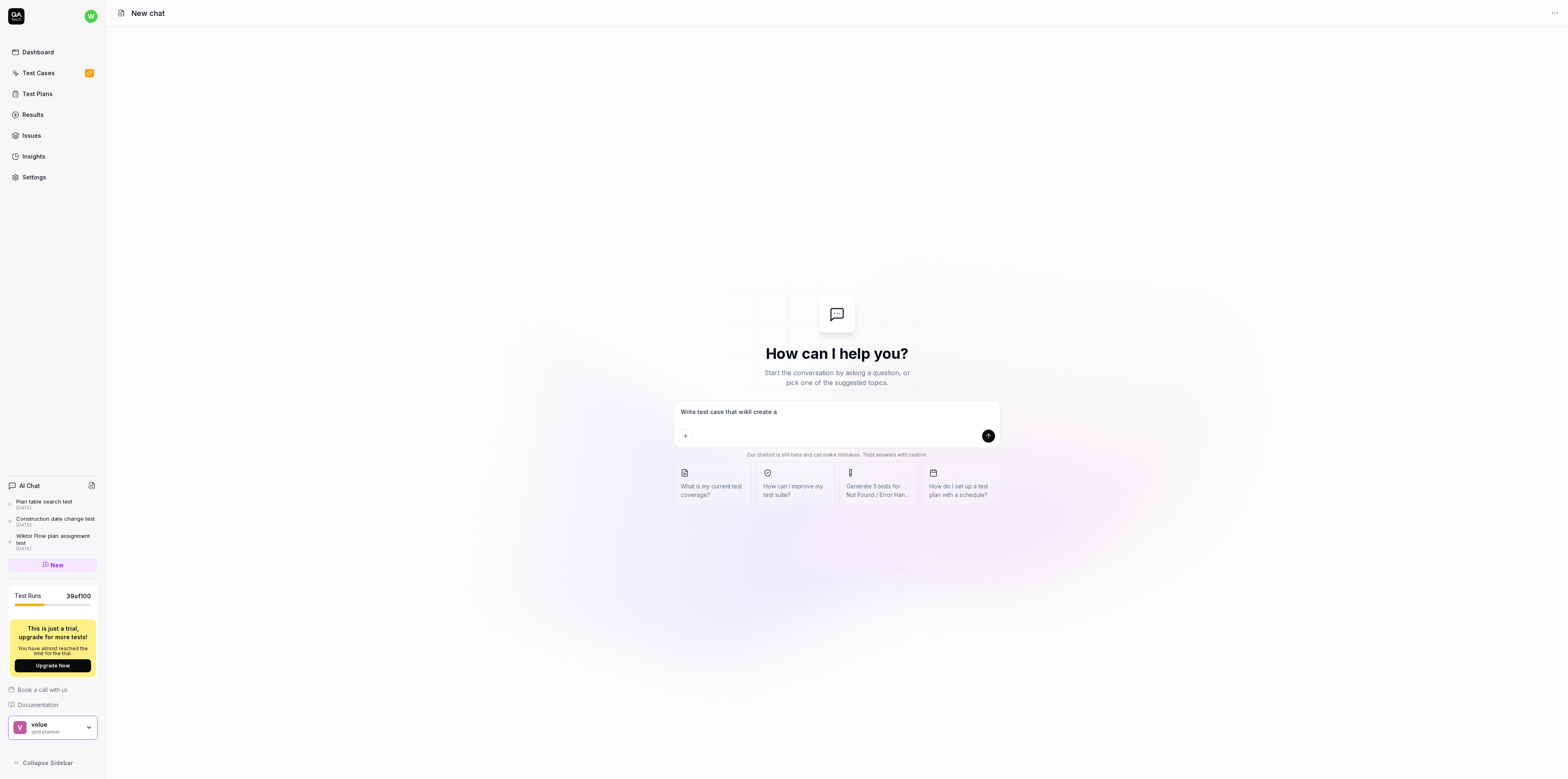
type textarea "*"
type textarea "Write test case that wikll create a p"
type textarea "*"
type textarea "Write test case that wikll create a pl"
type textarea "*"
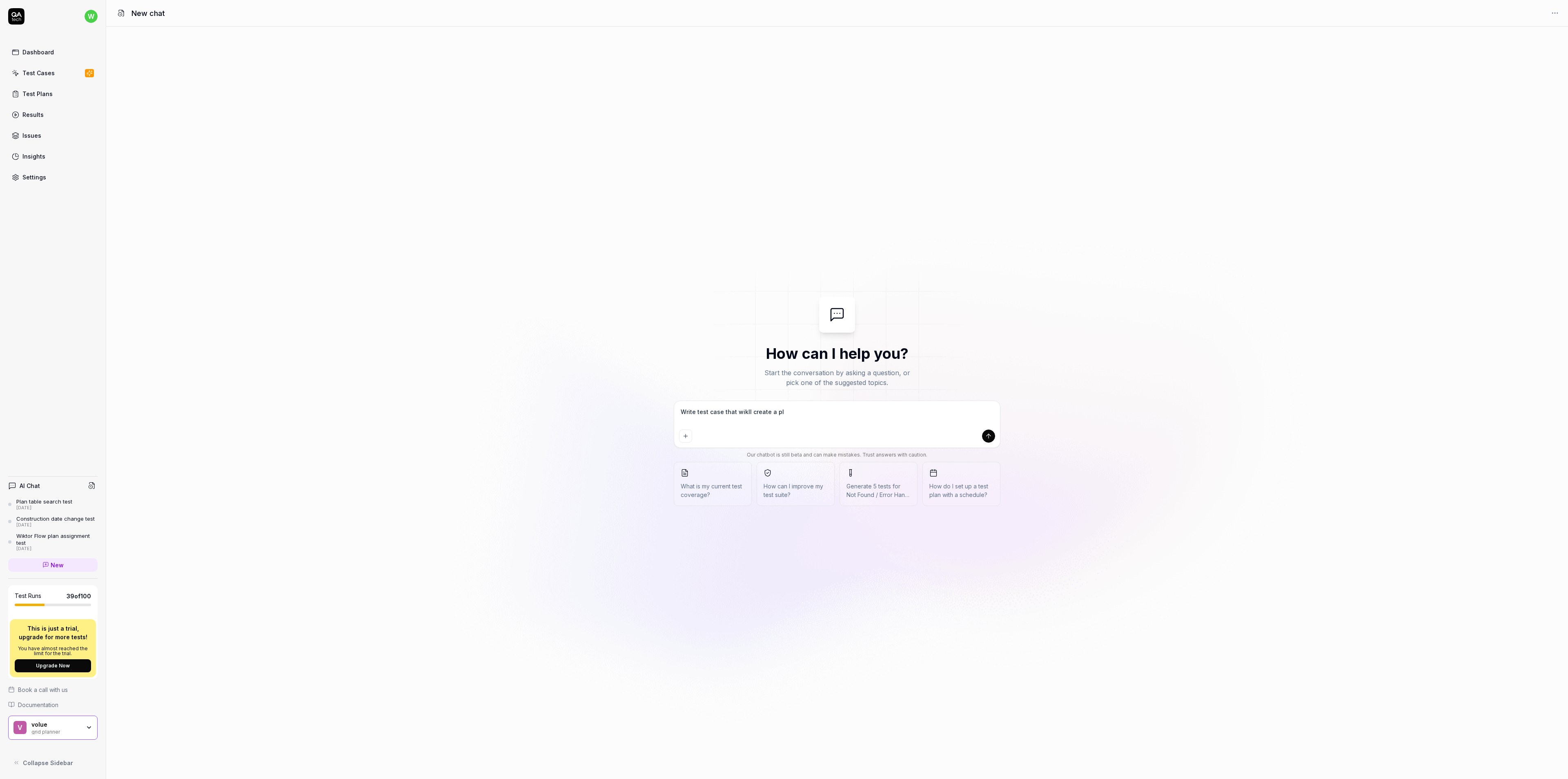
type textarea "Write test case that wikll create a pla"
type textarea "*"
type textarea "Write test case that wikll create a plan"
type textarea "*"
type textarea "Write test case that wikll create a plan"
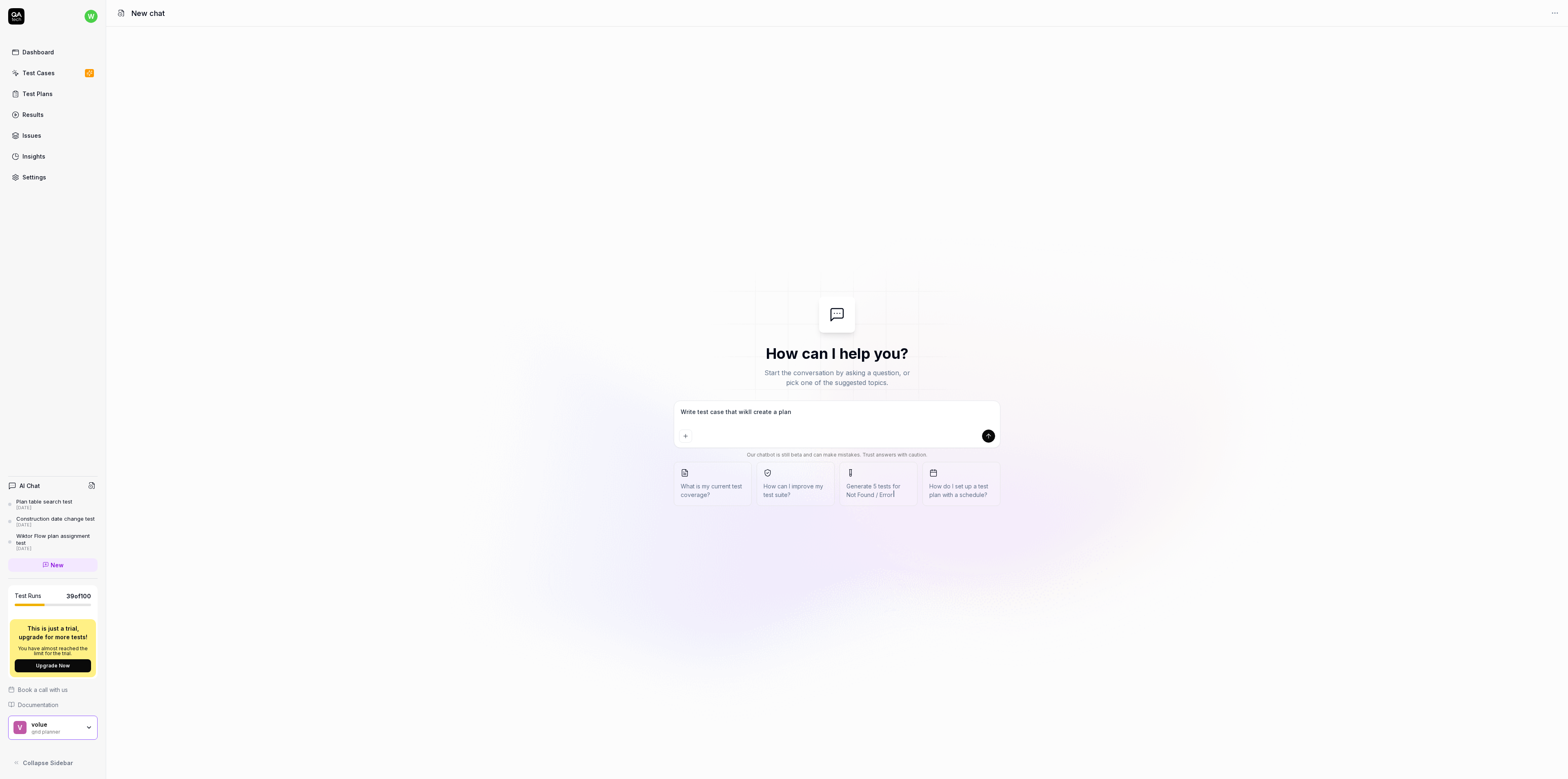
type textarea "*"
type textarea "Write test case that wikll create a plan a"
type textarea "*"
type textarea "Write test case that wikll create a plan an"
type textarea "*"
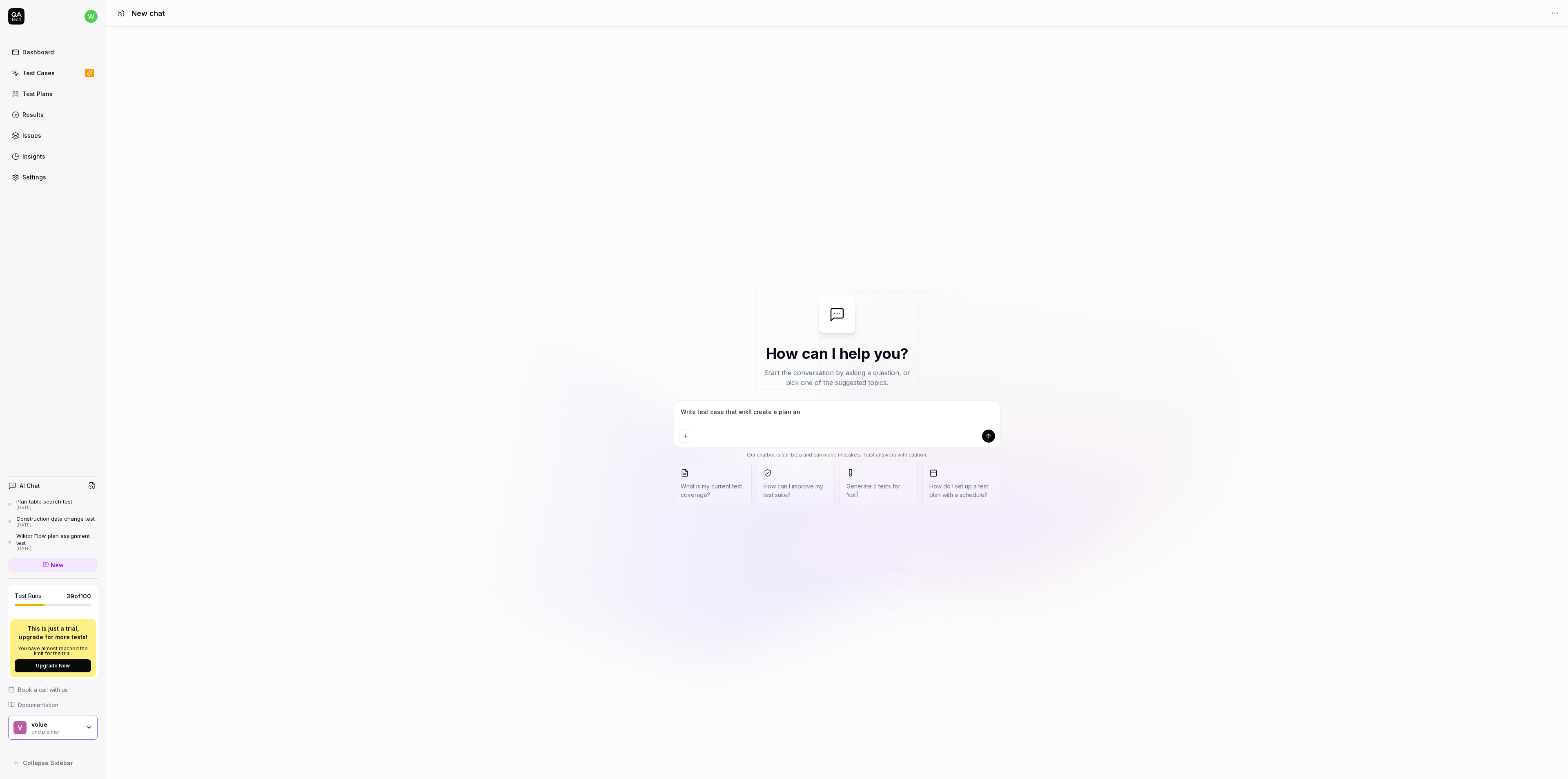
type textarea "Write test case that wikll create a plan and"
type textarea "*"
type textarea "Write test case that wikll create a plan and"
type textarea "*"
type textarea "Write test case that wikll create a plan and a"
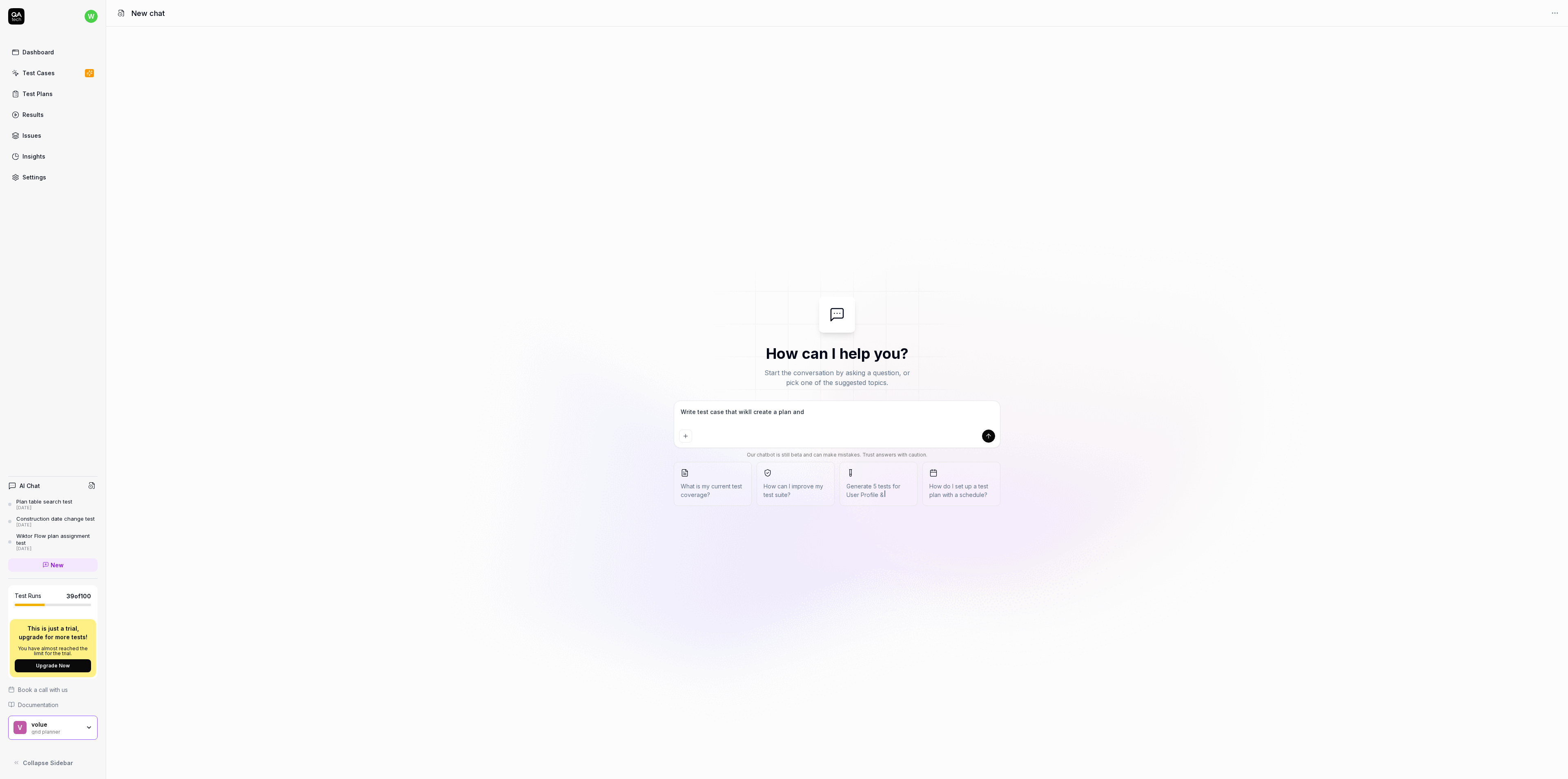
type textarea "*"
type textarea "Write test case that wikll create a plan and as"
type textarea "*"
type textarea "Write test case that wikll create a plan and ass"
type textarea "*"
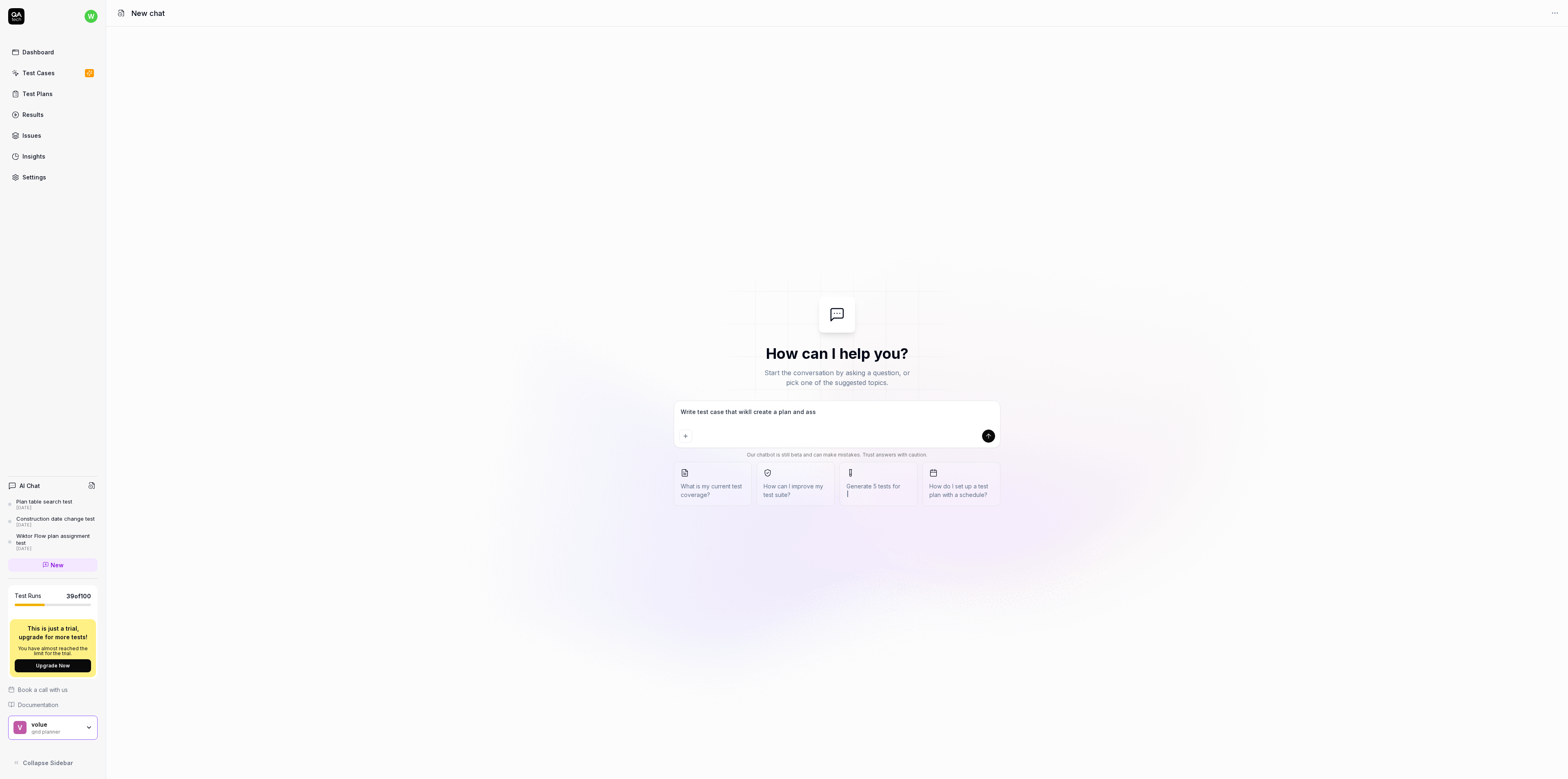
type textarea "Write test case that wikll create a plan and assi"
type textarea "*"
type textarea "Write test case that wikll create a plan and assig"
type textarea "*"
type textarea "Write test case that wikll create a plan and assign"
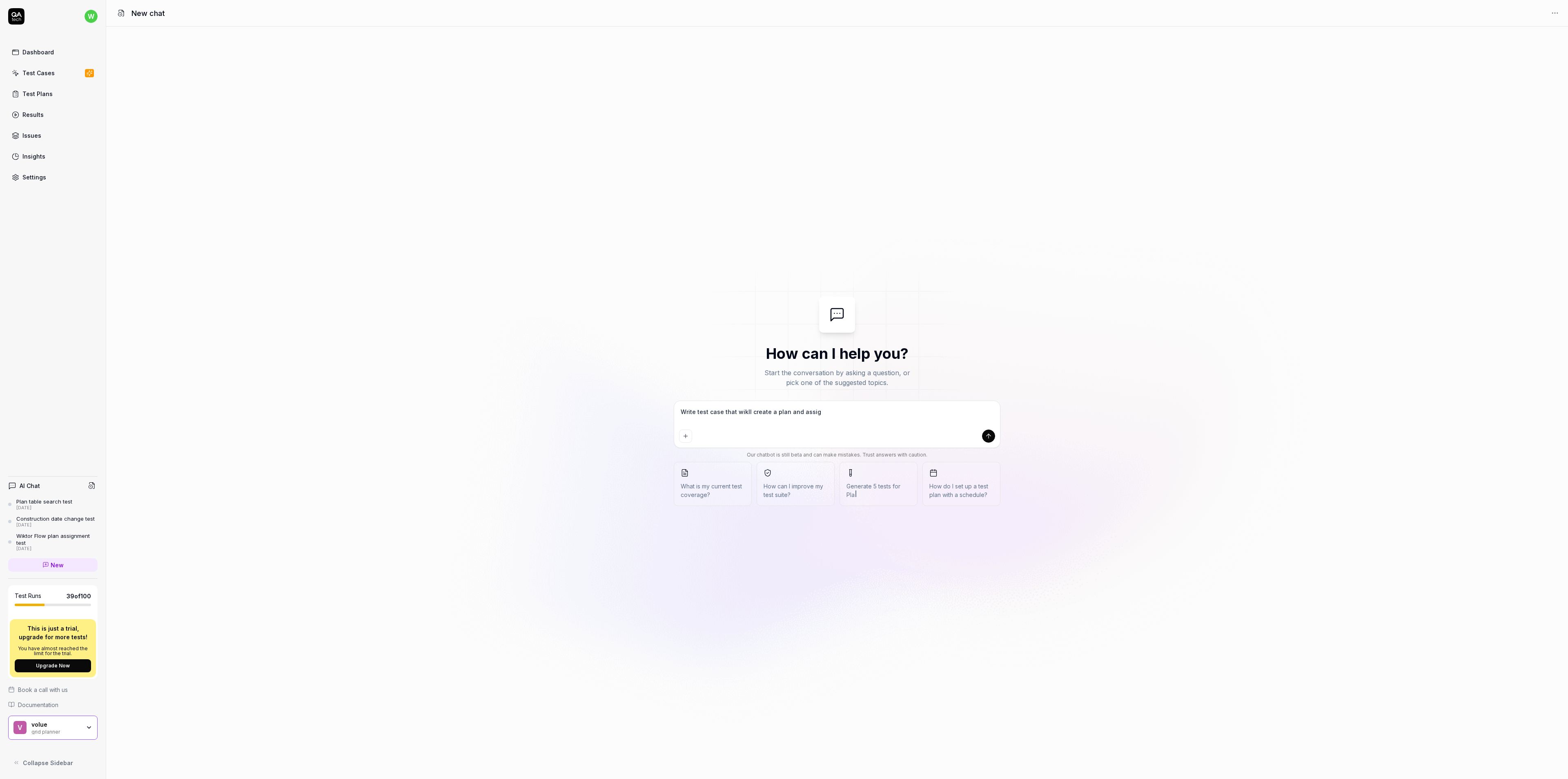
type textarea "*"
type textarea "Write test case that wikll create a plan and assigne"
type textarea "*"
type textarea "Write test case that wikll create a plan and assigne"
type textarea "*"
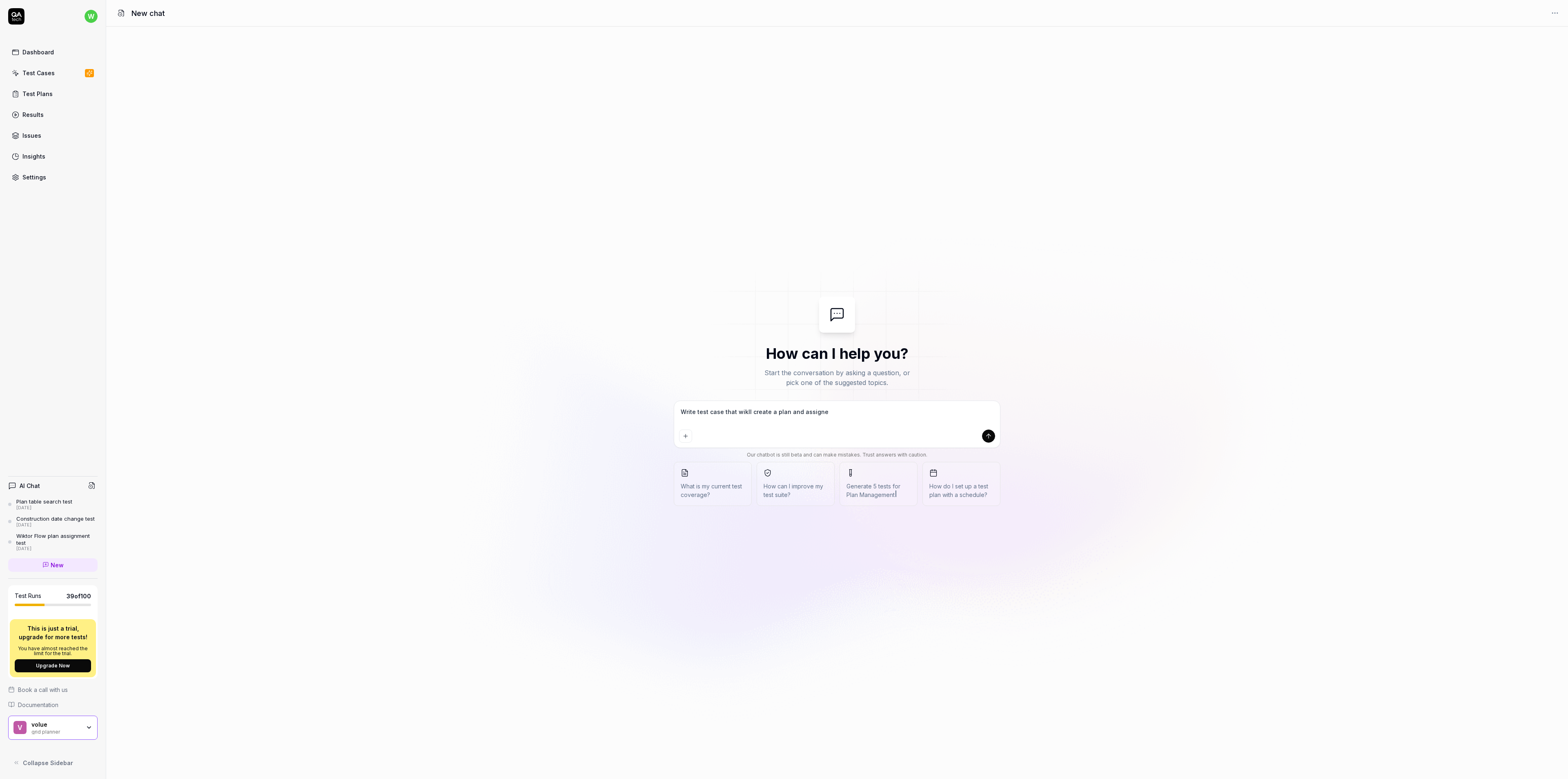
type textarea "Write test case that wikll create a plan and assigne u"
type textarea "*"
type textarea "Write test case that wikll create a plan and assigne us"
type textarea "*"
type textarea "Write test case that wikll create a plan and assigne use"
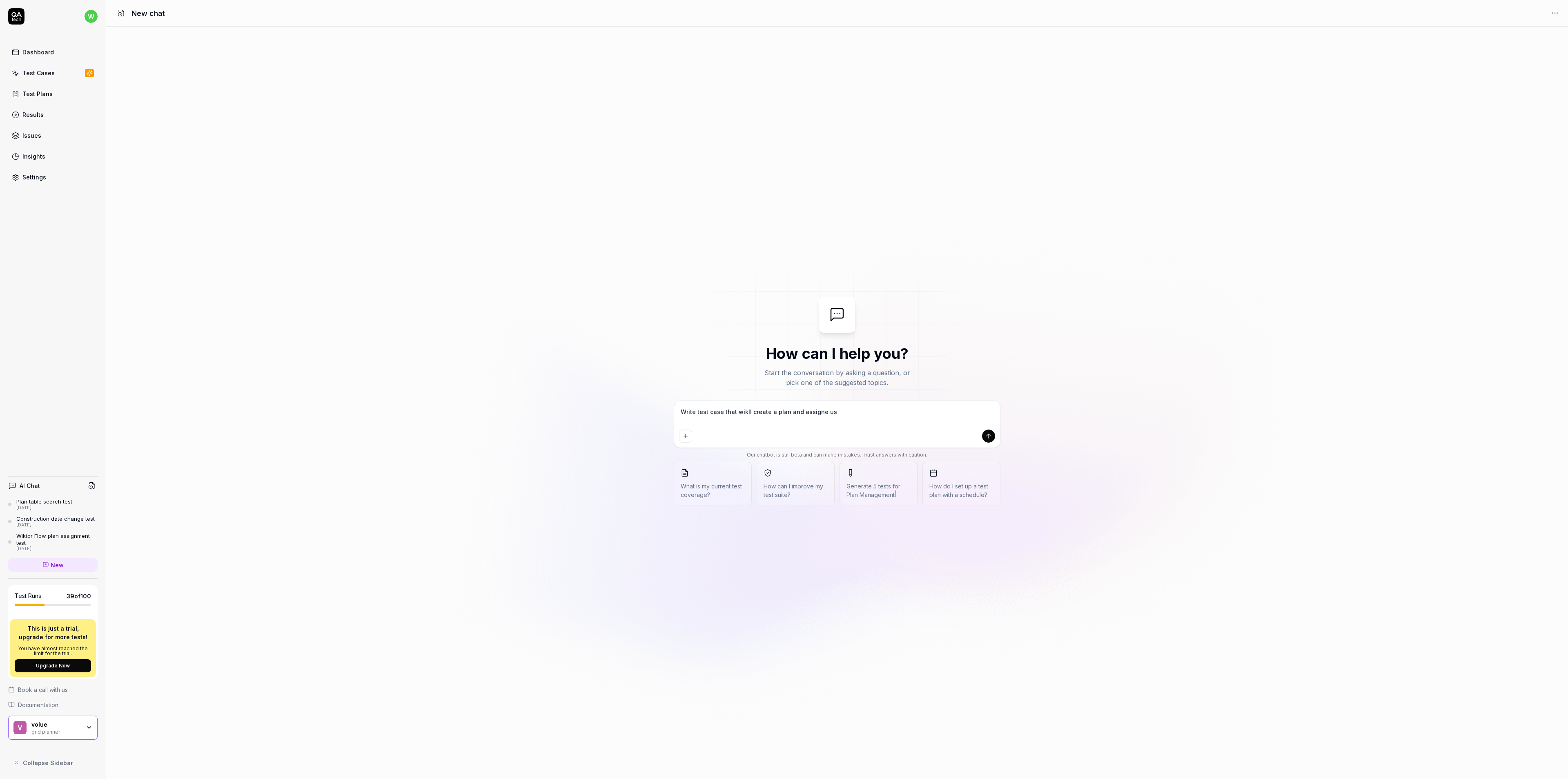
type textarea "*"
type textarea "Write test case that wikll create a plan and assigne user"
type textarea "*"
type textarea "Write test case that wikll create a plan and assigne user"
type textarea "*"
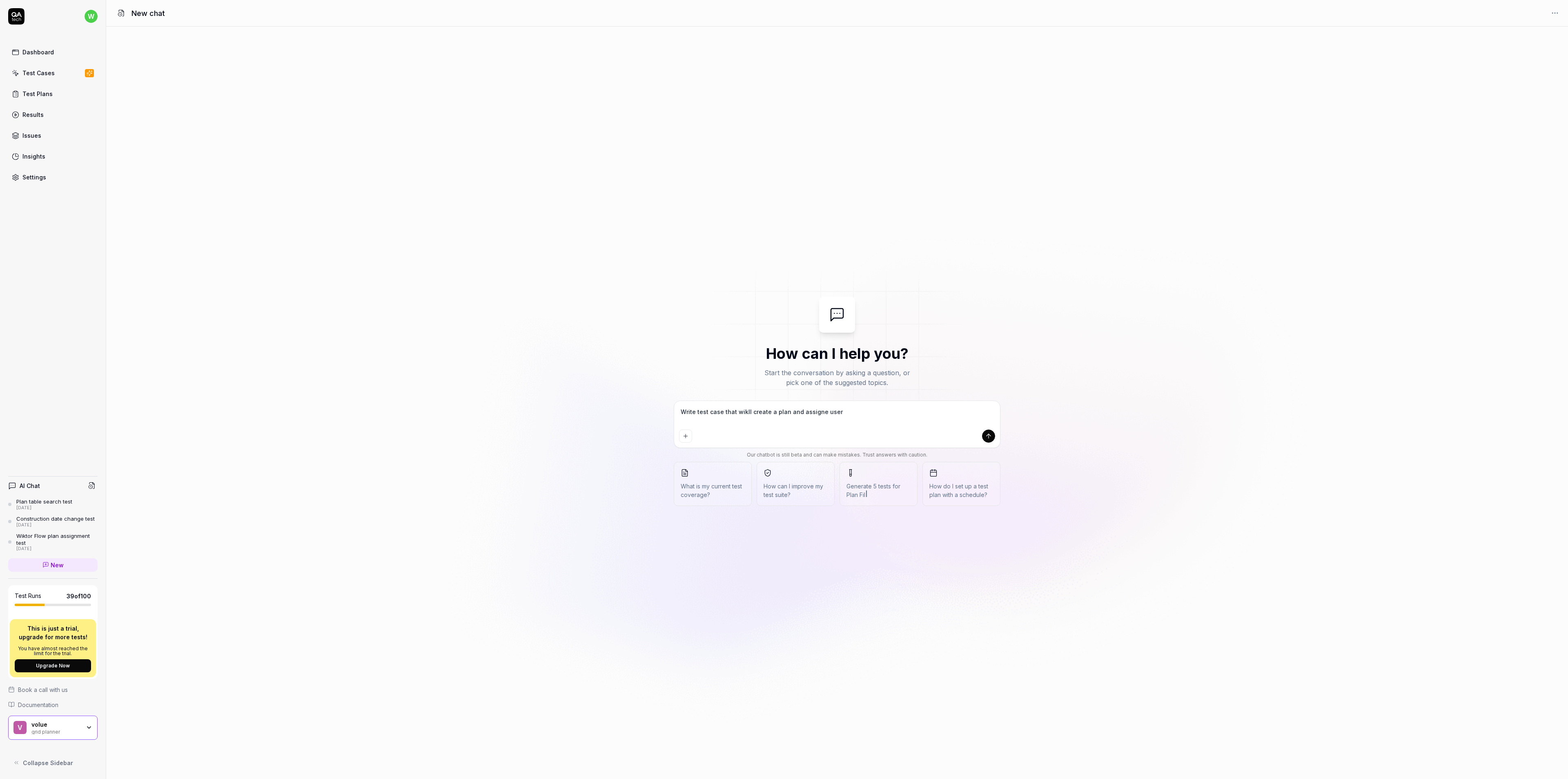
type textarea "Write test case that wikll create a plan and assigne user w"
type textarea "*"
type textarea "Write test case that wikll create a plan and assigne user wi"
type textarea "*"
type textarea "Write test case that wikll create a plan and assigne user w"
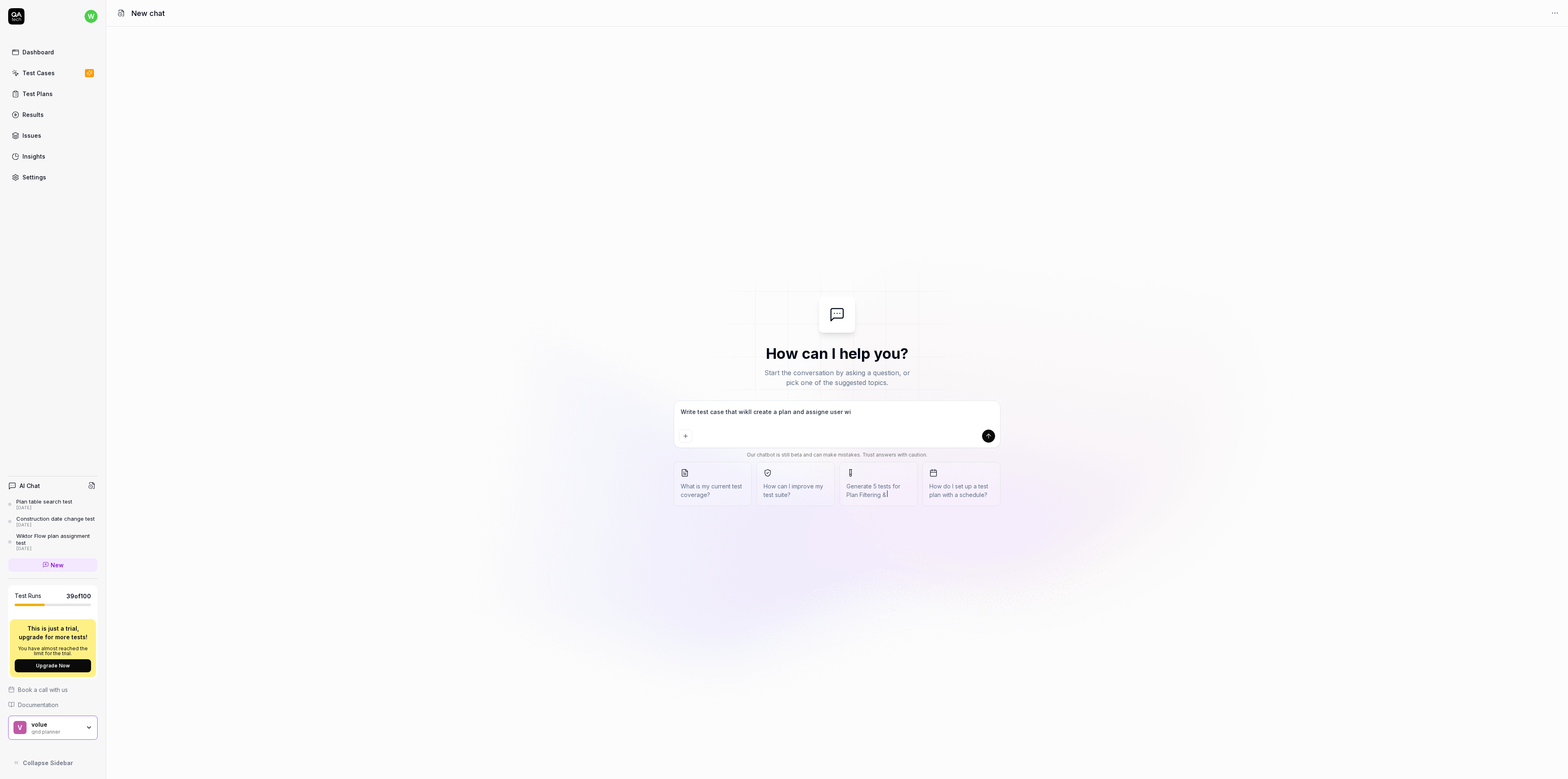
type textarea "*"
type textarea "Write test case that wikll create a plan and assigne user"
type textarea "*"
type textarea "Write test case that wikll create a plan and assigne user"
type textarea "*"
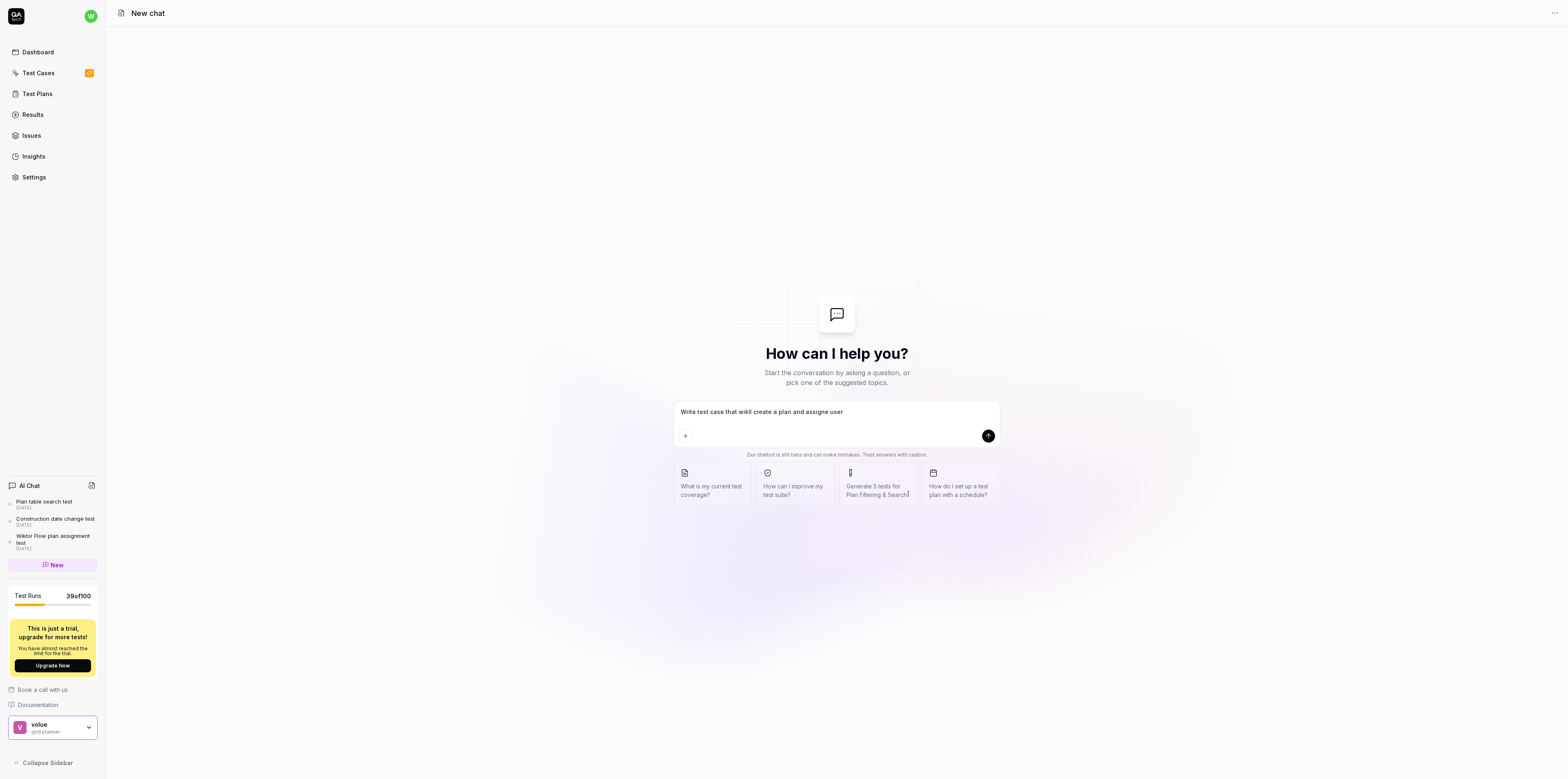
type textarea "Write test case that wikll create a plan and assigne user"
type textarea "*"
type textarea "Write test case that wikll create a plan and assigne user c"
type textarea "*"
type textarea "Write test case that wikll create a plan and assigne user co"
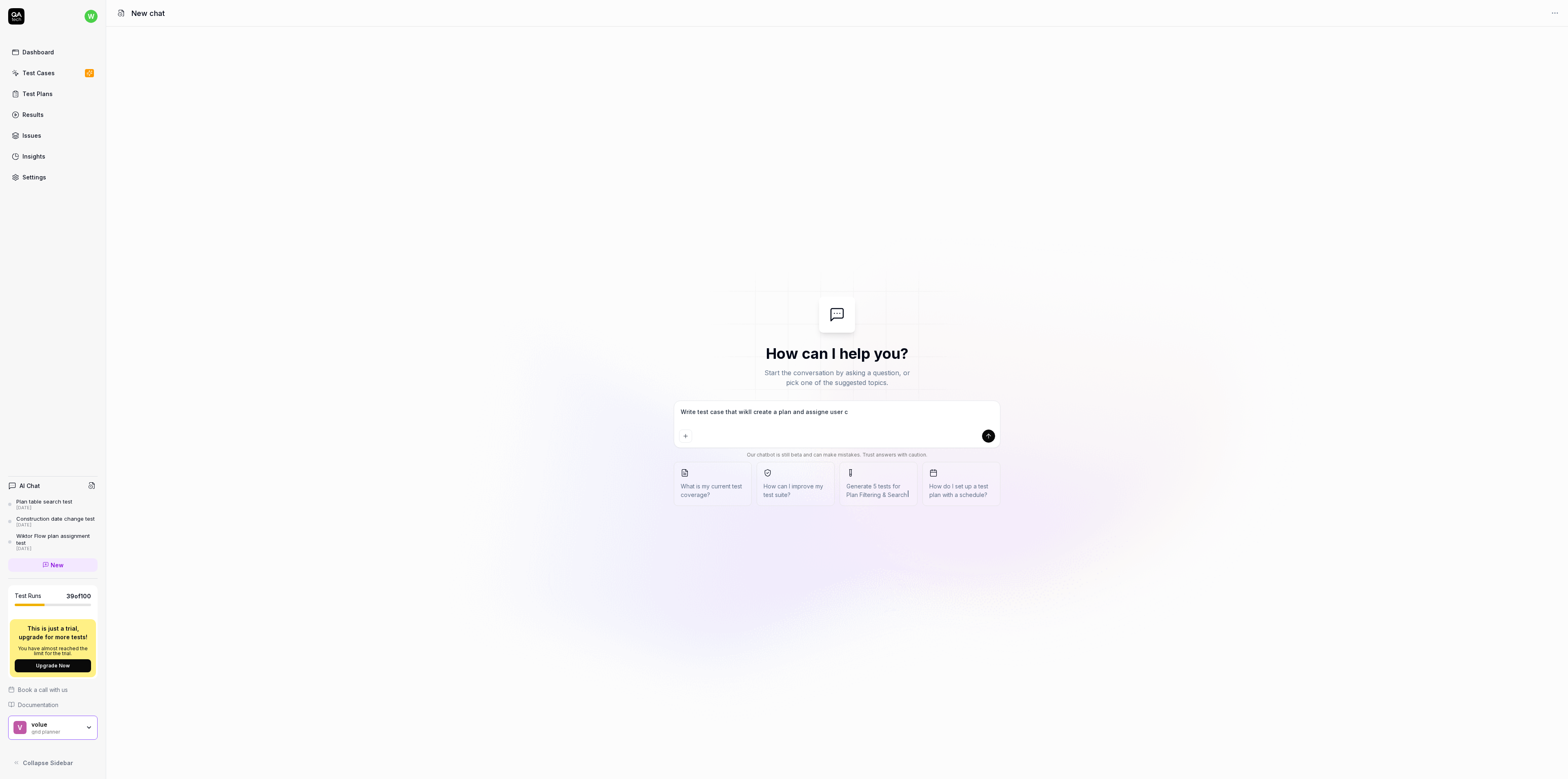
type textarea "*"
type textarea "Write test case that wikll create a plan and assigne user con"
type textarea "*"
type textarea "Write test case that wikll create a plan and assigne user cont"
type textarea "*"
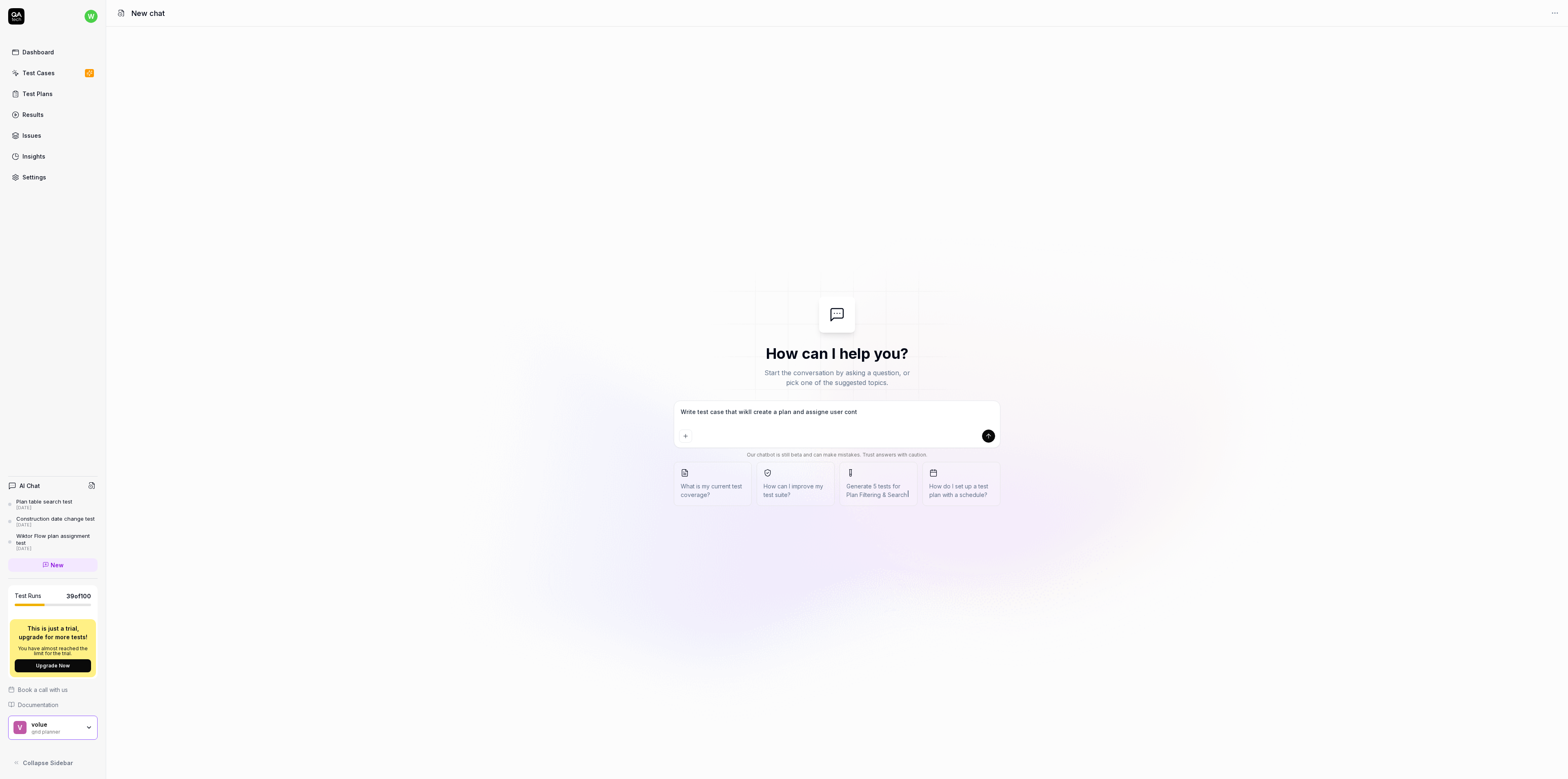
type textarea "Write test case that wikll create a plan and assigne user contr"
type textarea "*"
type textarea "Write test case that wikll create a plan and assigne user contra"
type textarea "*"
type textarea "Write test case that wikll create a plan and assigne user contrac"
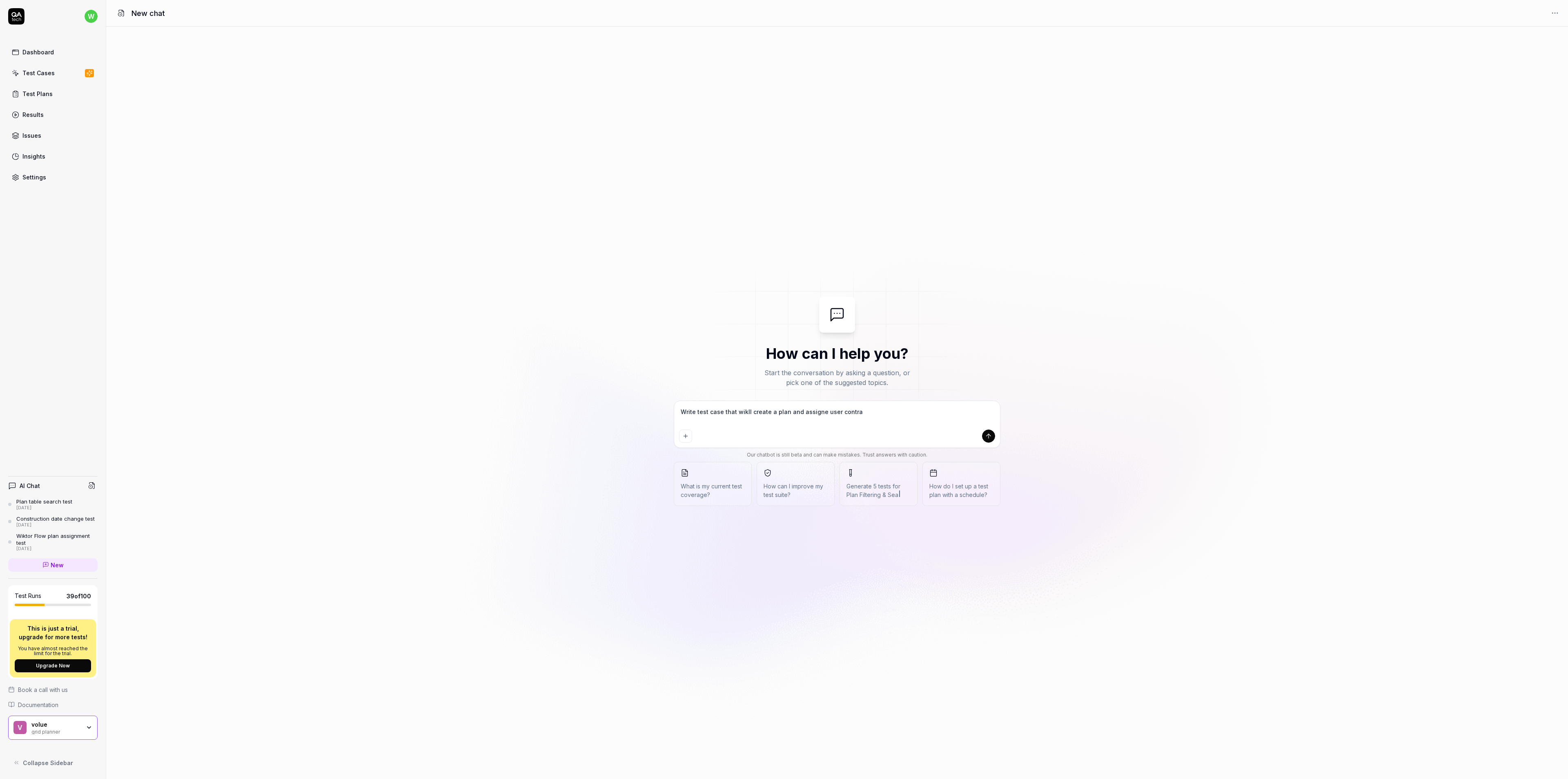
type textarea "*"
type textarea "Write test case that wikll create a plan and assigne user contract"
type textarea "*"
type textarea "Write test case that wikll create a plan and assigne user contracto"
type textarea "*"
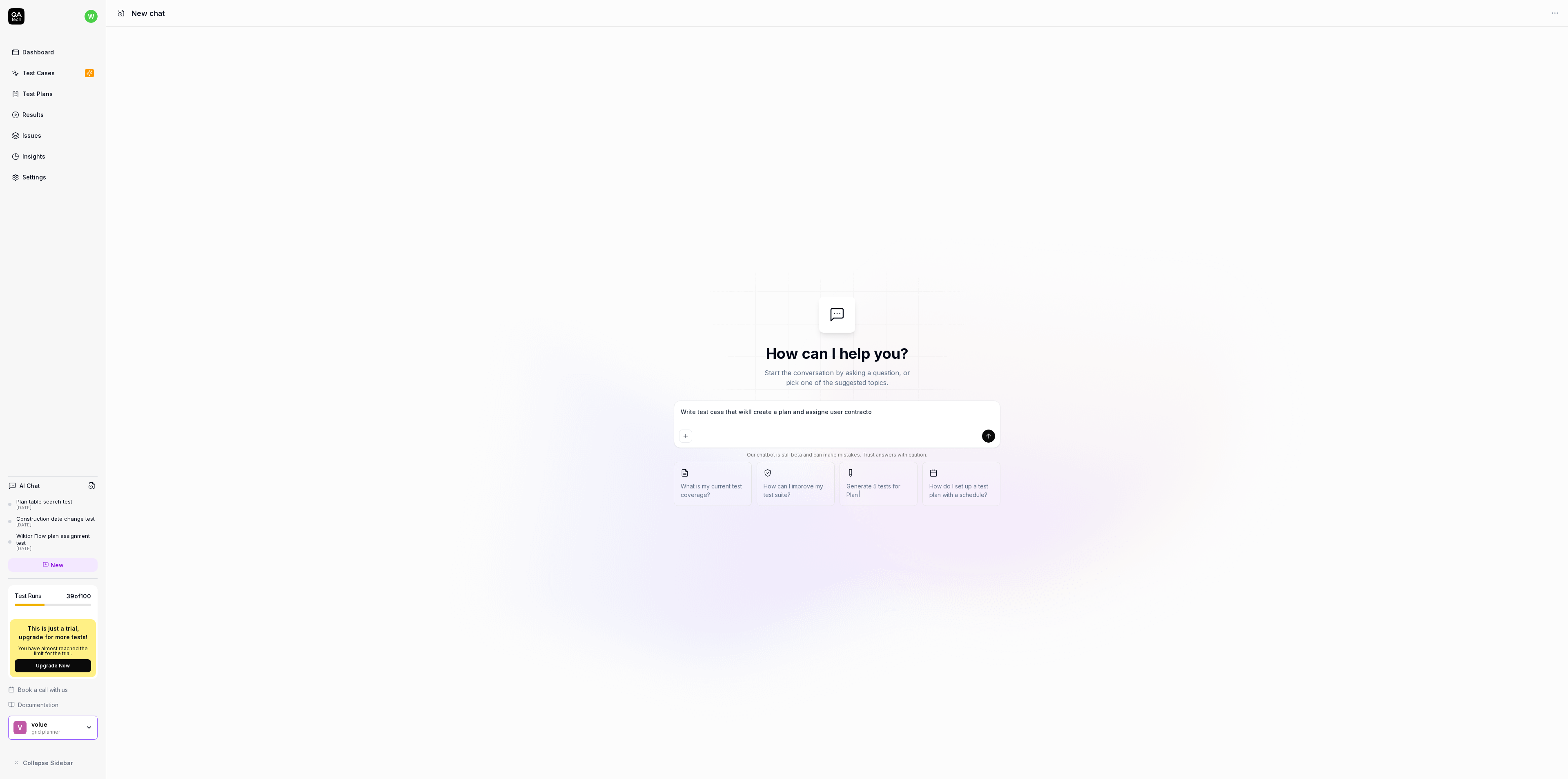
type textarea "Write test case that wikll create a plan and assigne user contractor"
type textarea "*"
type textarea "Write test case that wikll create a plan and assigne user contractor"
type textarea "*"
type textarea "Write test case that wikll create a plan and assigne user contractor u"
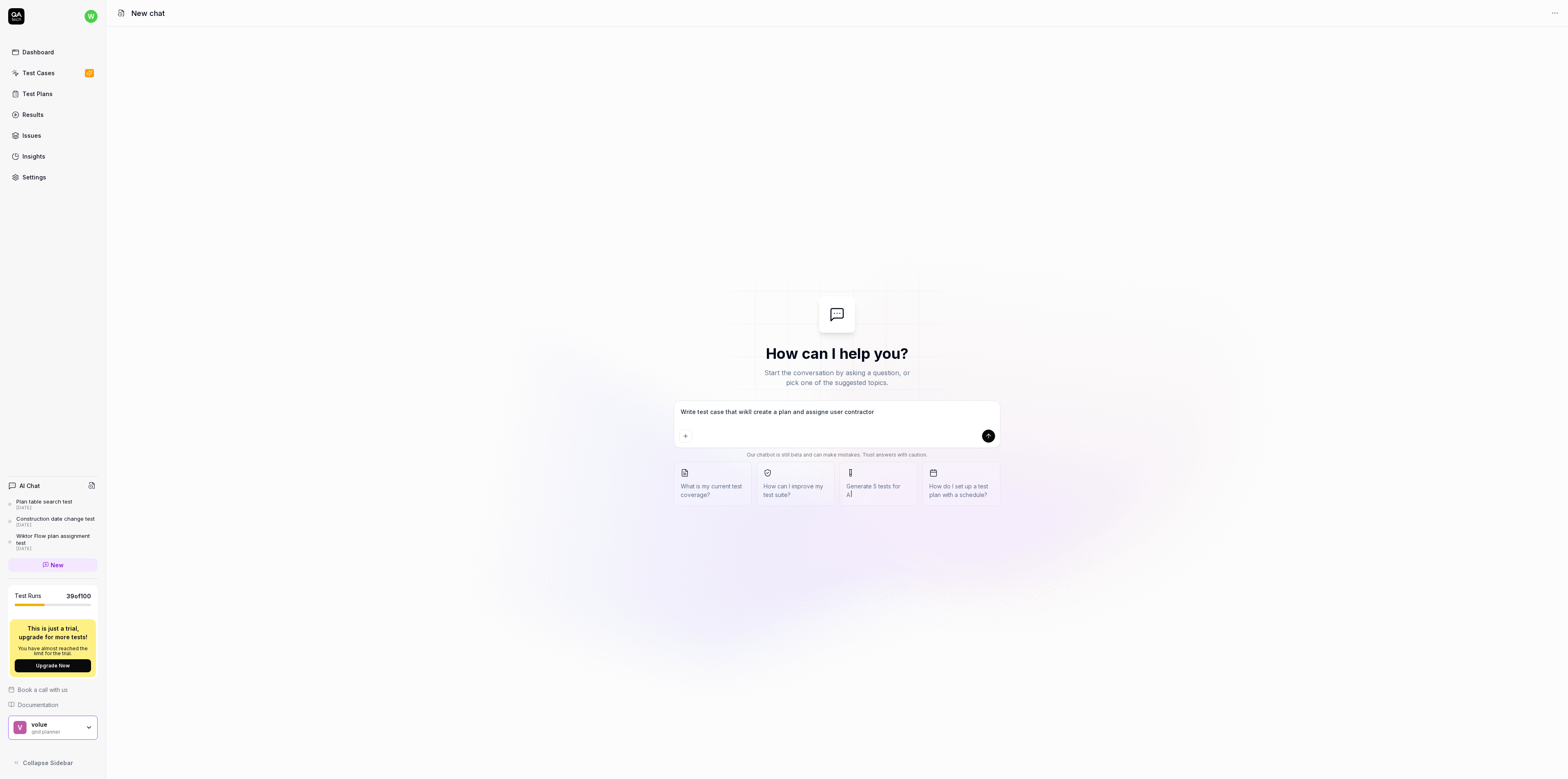
type textarea "*"
type textarea "Write test case that wikll create a plan and assigne user contractor us"
type textarea "*"
type textarea "Write test case that wikll create a plan and assigne user contractor use"
type textarea "*"
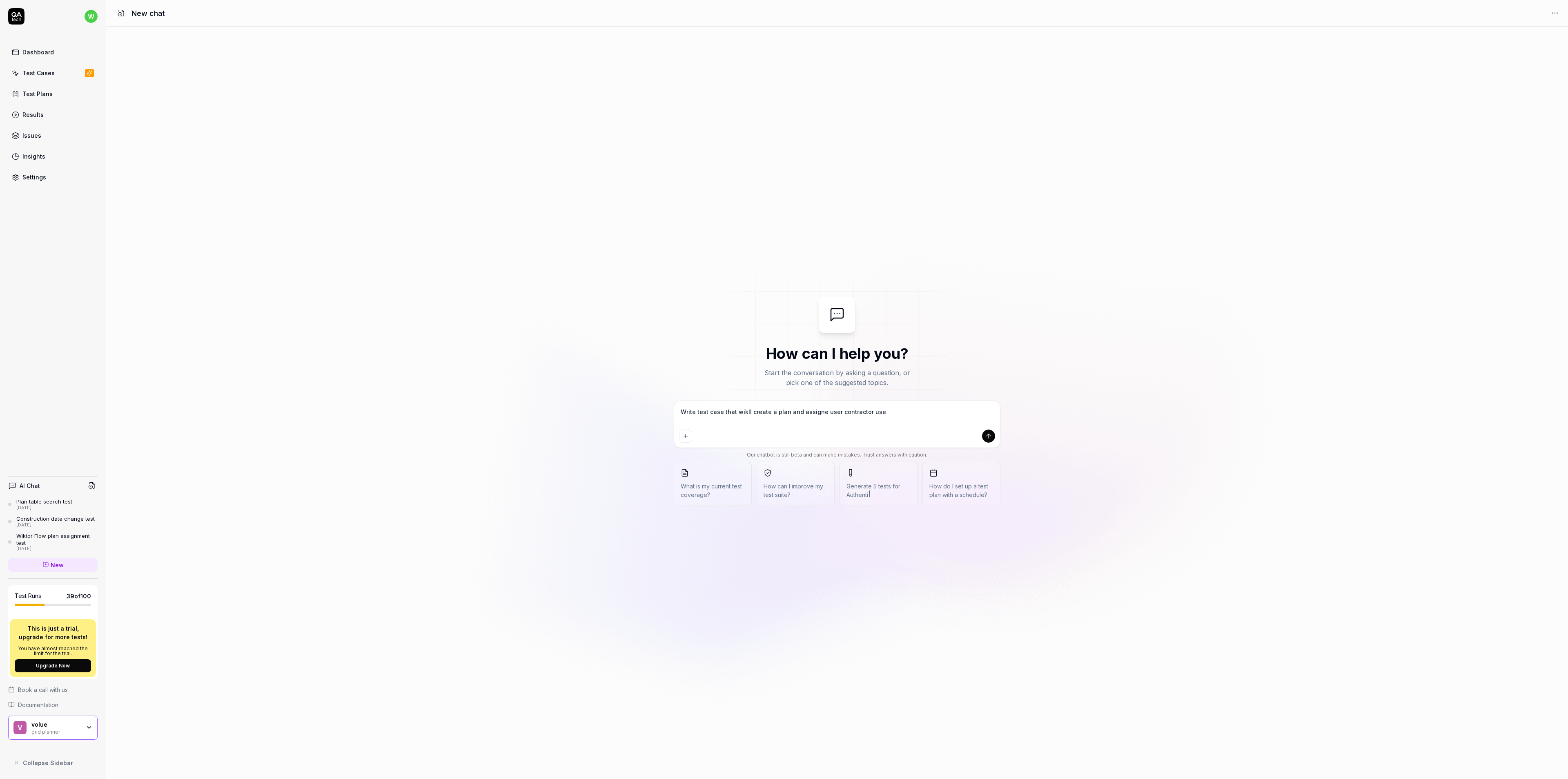
type textarea "Write test case that wikll create a plan and assigne user contractor user"
type textarea "*"
type textarea "Write test case that wikll create a plan and assigne user contractor user"
type textarea "*"
type textarea "Write test case that wikll create a plan and assigne user contractor user a"
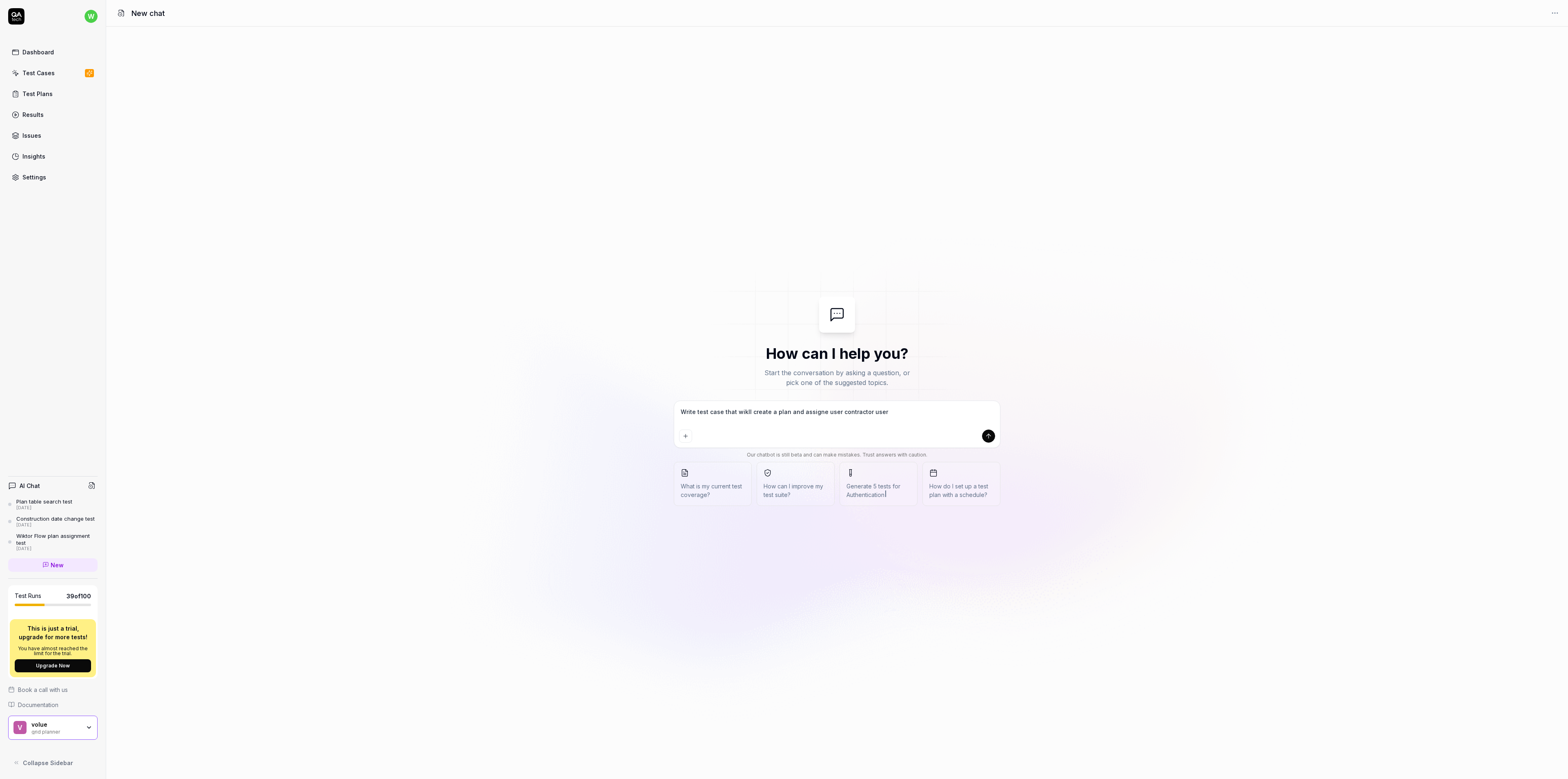
type textarea "*"
type textarea "Write test case that wikll create a plan and assigne user contractor user as"
type textarea "*"
type textarea "Write test case that wikll create a plan and assigne user contractor user as"
type textarea "*"
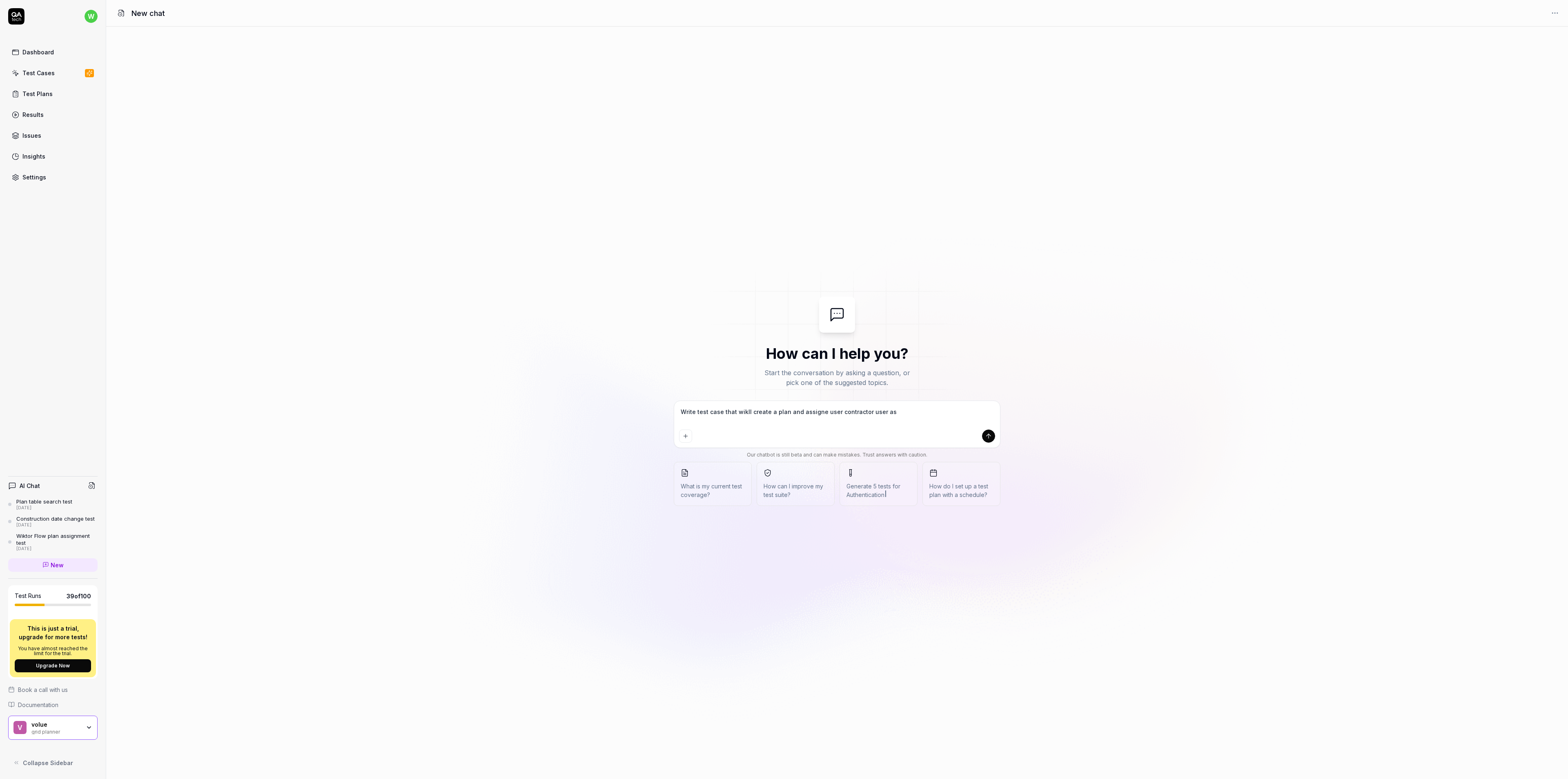
type textarea "Write test case that wikll create a plan and assigne user contractor user as a"
type textarea "*"
type textarea "Write test case that wikll create a plan and assigne user contractor user as as"
type textarea "*"
type textarea "Write test case that wikll create a plan and assigne user contractor user as ass"
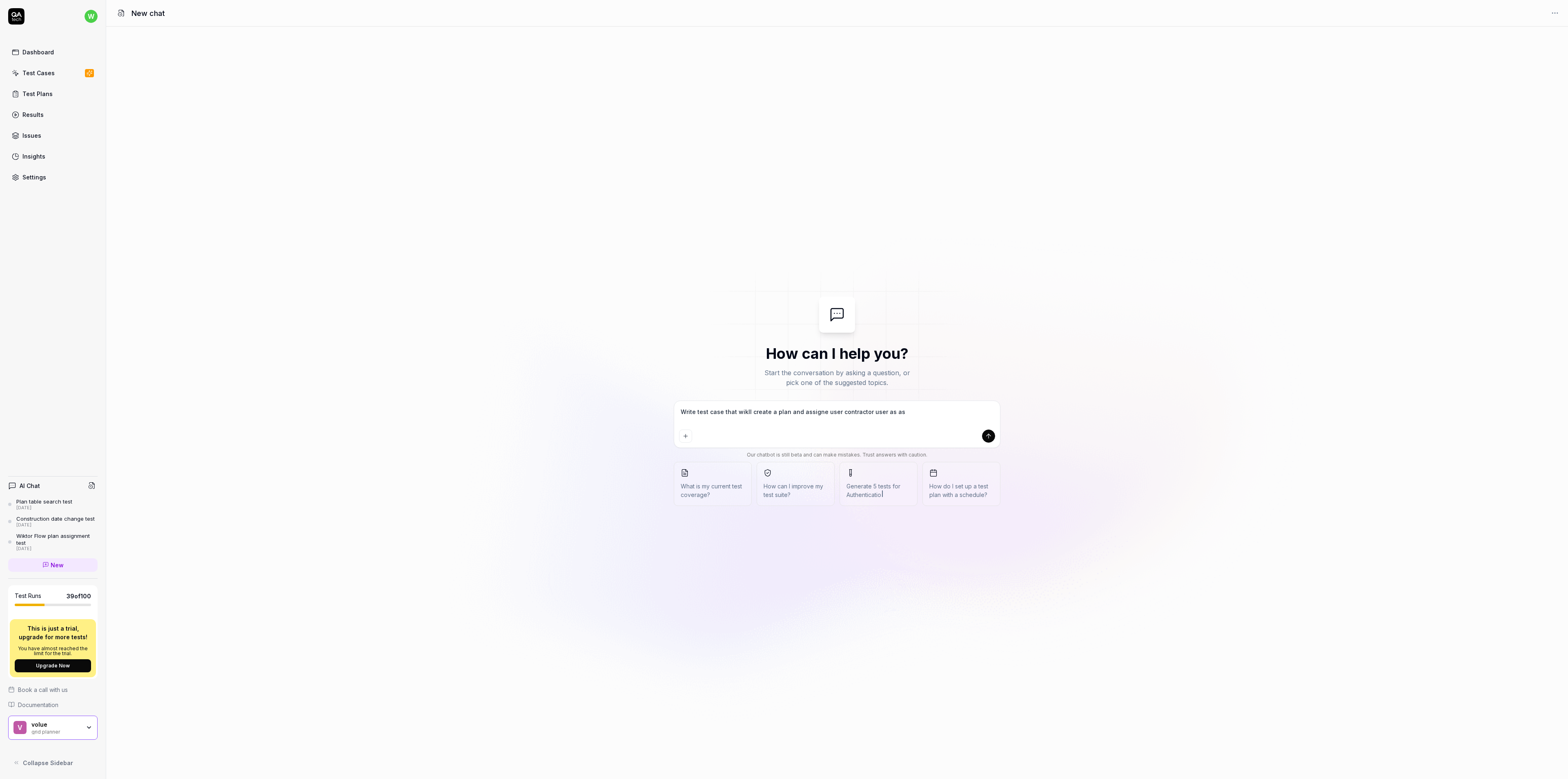
type textarea "*"
type textarea "Write test case that wikll create a plan and assigne user contractor user as as…"
type textarea "*"
type textarea "Write test case that wikll create a plan and assigne user contractor user as as…"
type textarea "*"
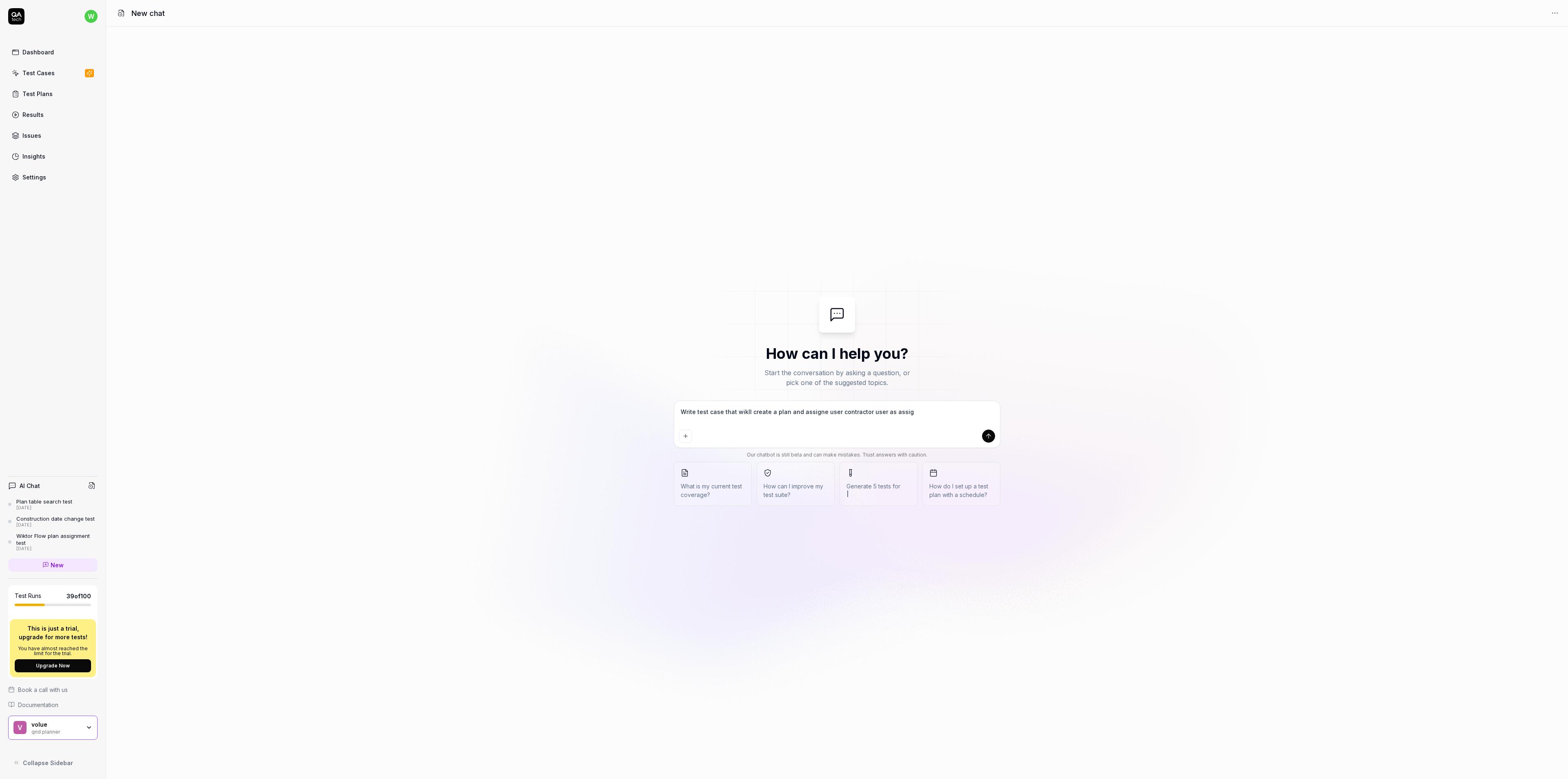
type textarea "Write test case that wikll create a plan and assigne user contractor user as as…"
type textarea "*"
type textarea "Write test case that wikll create a plan and assigne user contractor user as as…"
type textarea "*"
type textarea "Write test case that wikll create a plan and assigne user contractor user as as…"
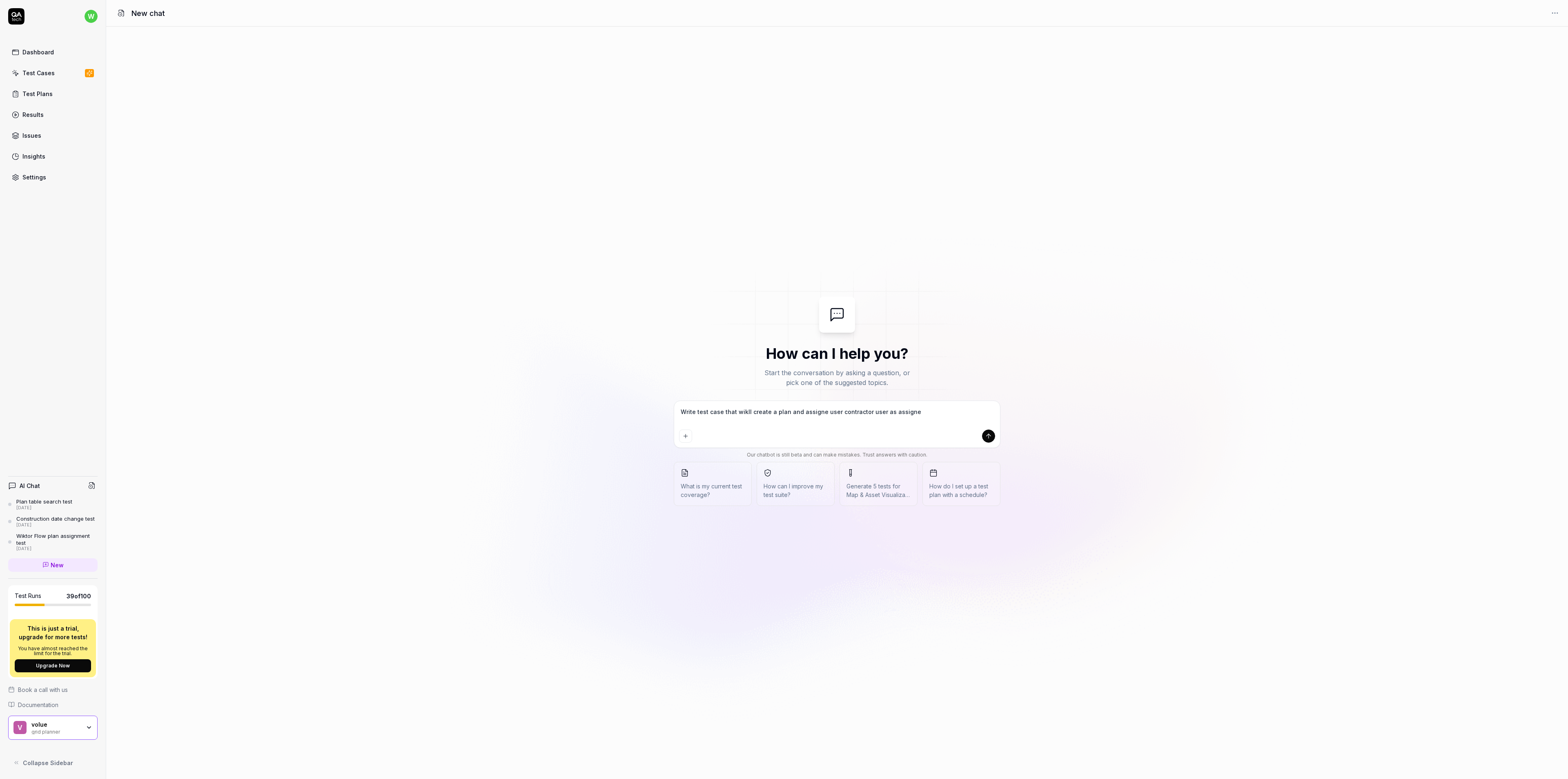
click at [989, 436] on icon "submit" at bounding box center [989, 436] width 8 height 8
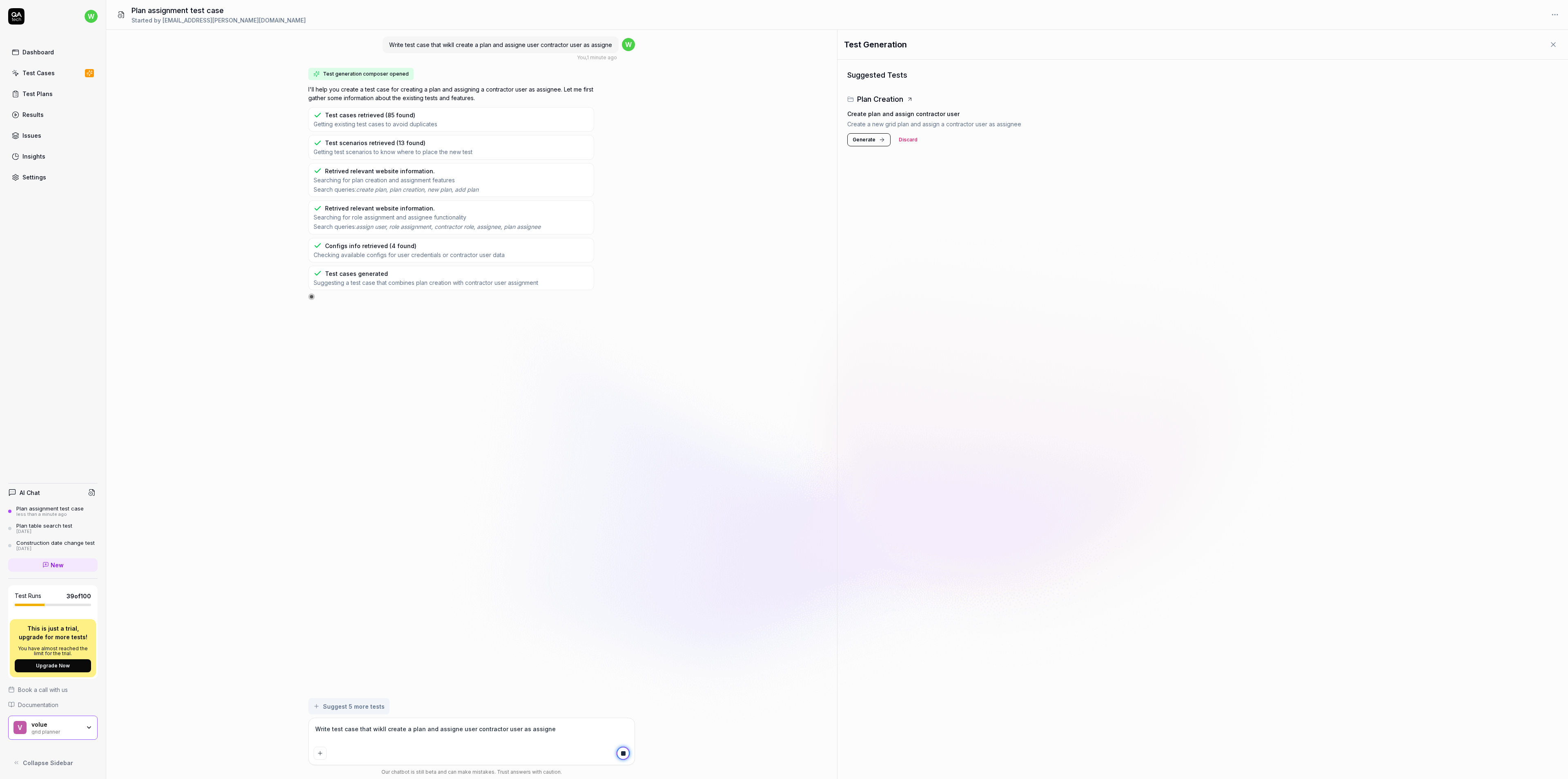
click at [870, 139] on span "Generate" at bounding box center [864, 140] width 23 height 8
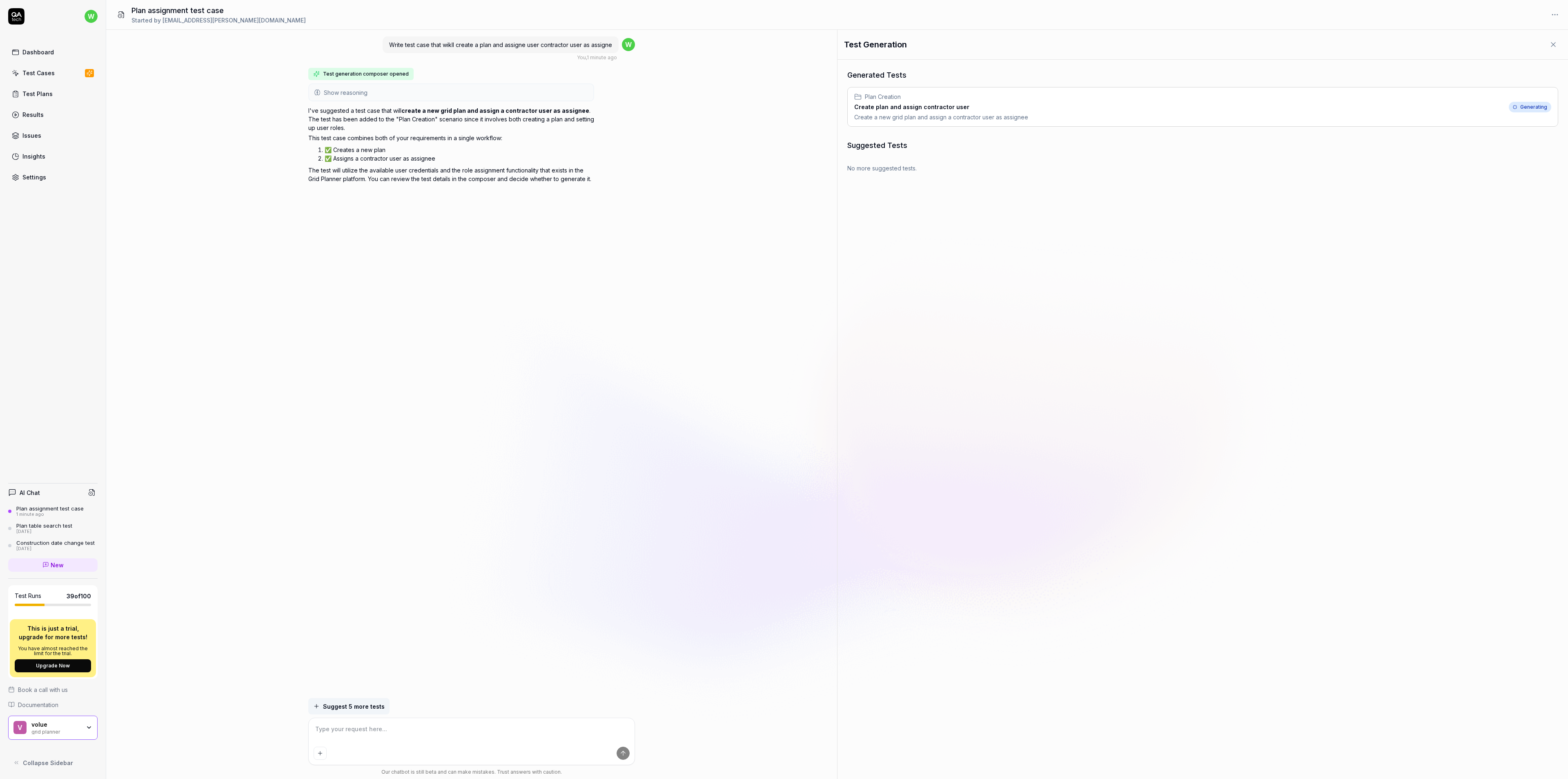
click at [938, 108] on h3 "Create plan and assign contractor user" at bounding box center [941, 106] width 174 height 8
click at [1008, 108] on div "Plan Creation Create plan and assign contractor user Create a new grid plan and…" at bounding box center [941, 108] width 174 height 38
type textarea "*"
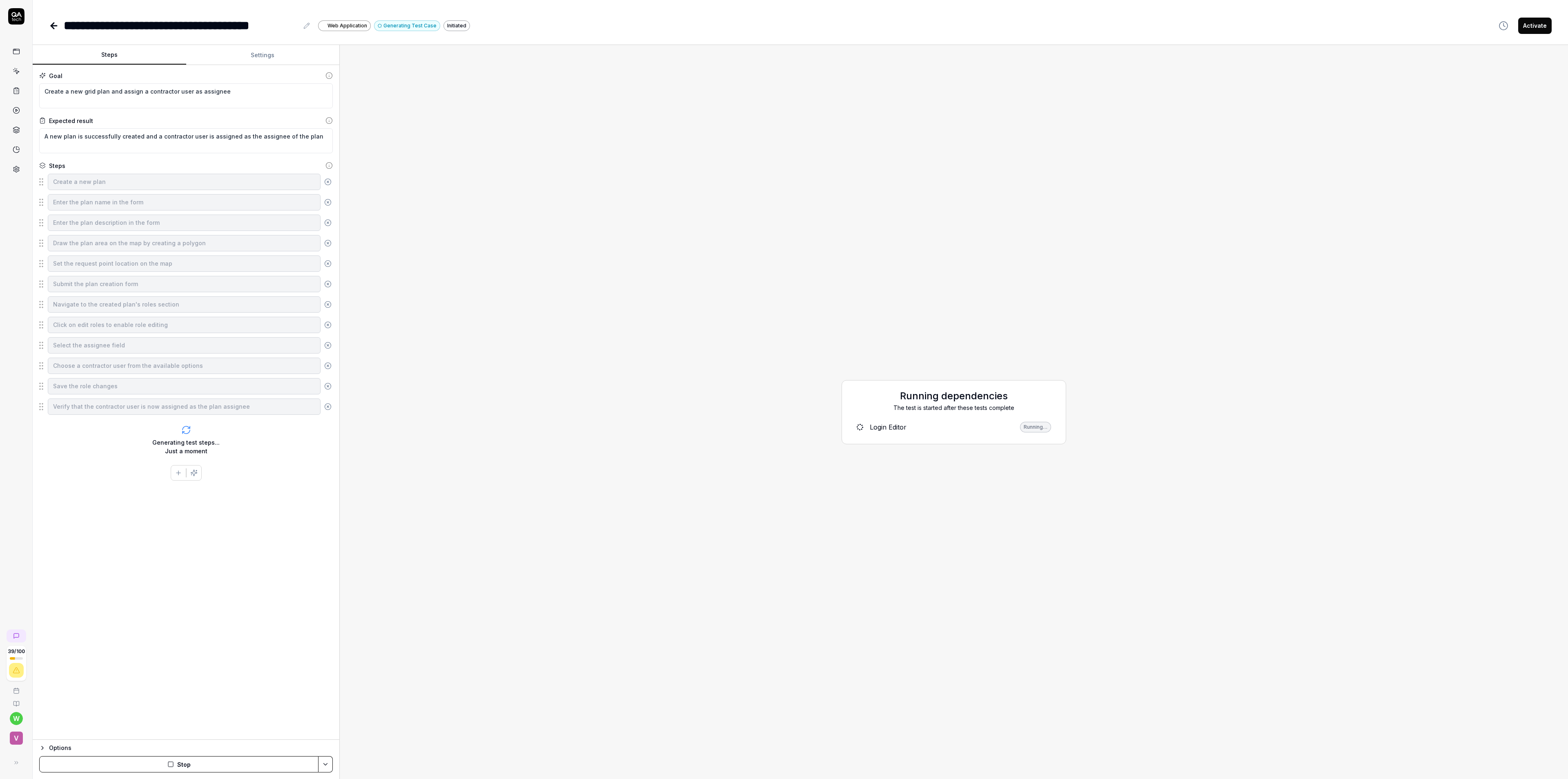
click at [892, 425] on div "Login Editor" at bounding box center [888, 427] width 37 height 10
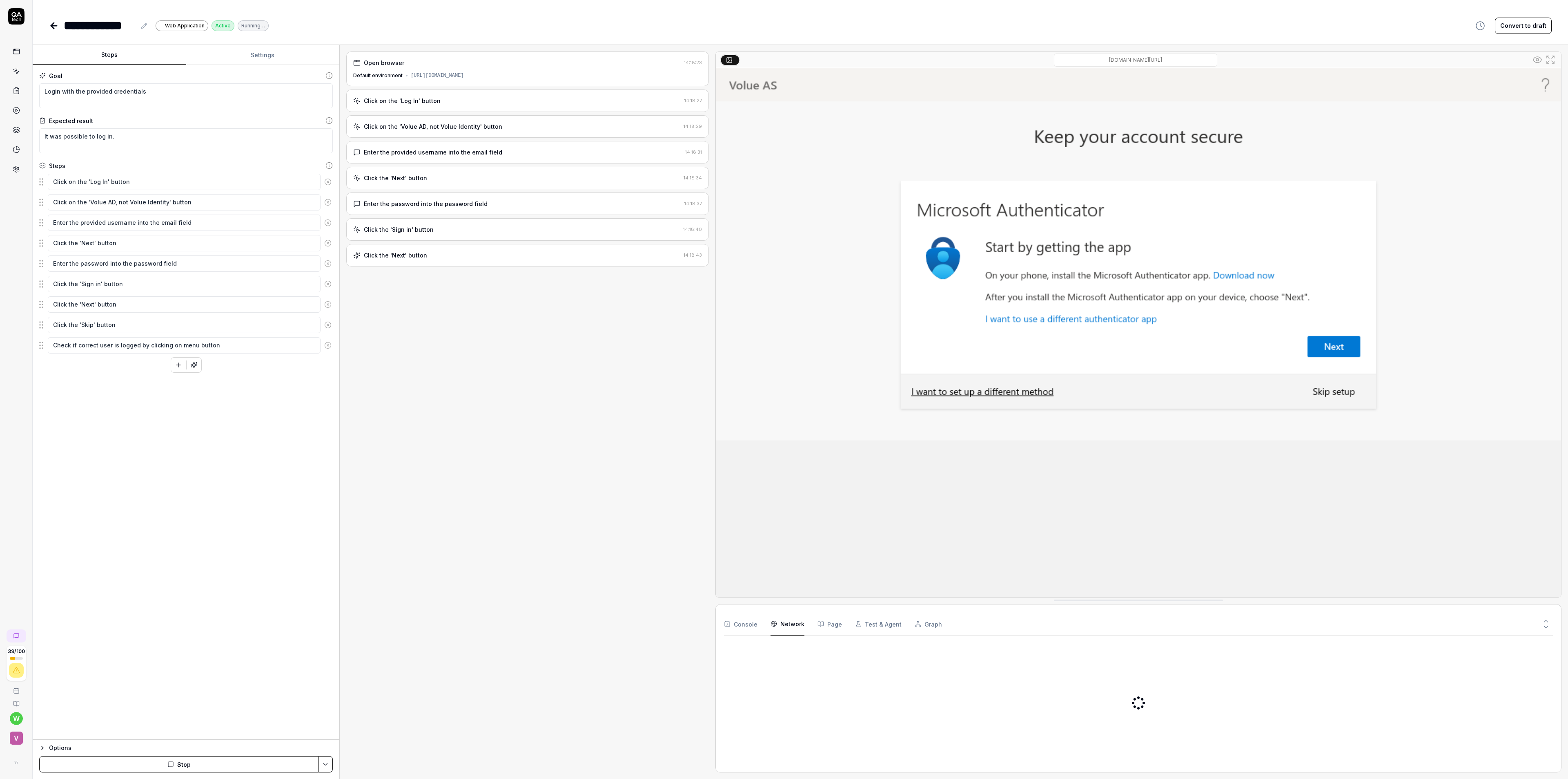
click at [788, 627] on Requests "Network" at bounding box center [787, 624] width 34 height 23
click at [828, 626] on button "Page" at bounding box center [830, 624] width 24 height 23
click at [865, 625] on button "Test & Agent" at bounding box center [878, 624] width 46 height 23
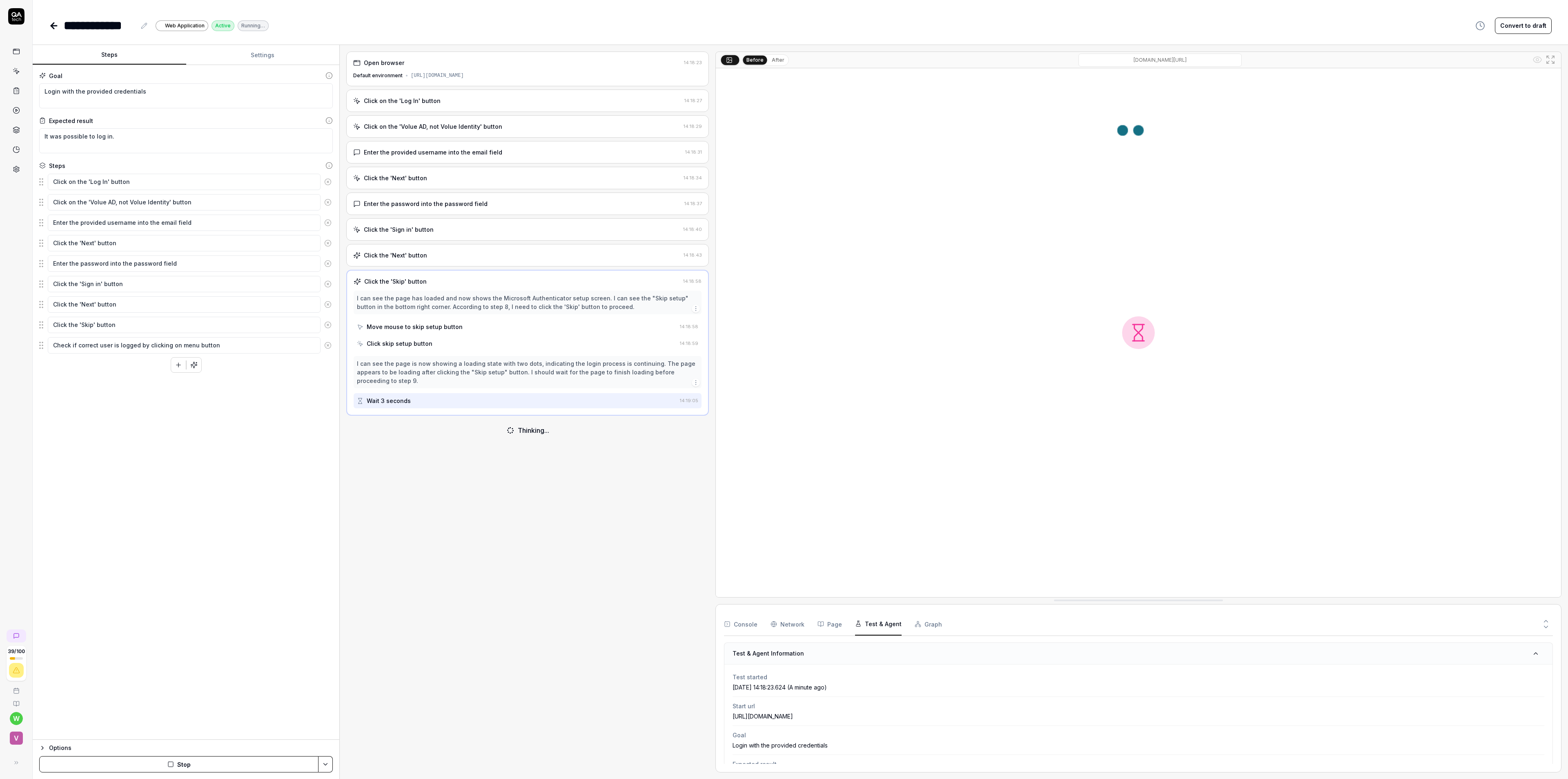
click at [747, 617] on button "Console" at bounding box center [740, 624] width 34 height 23
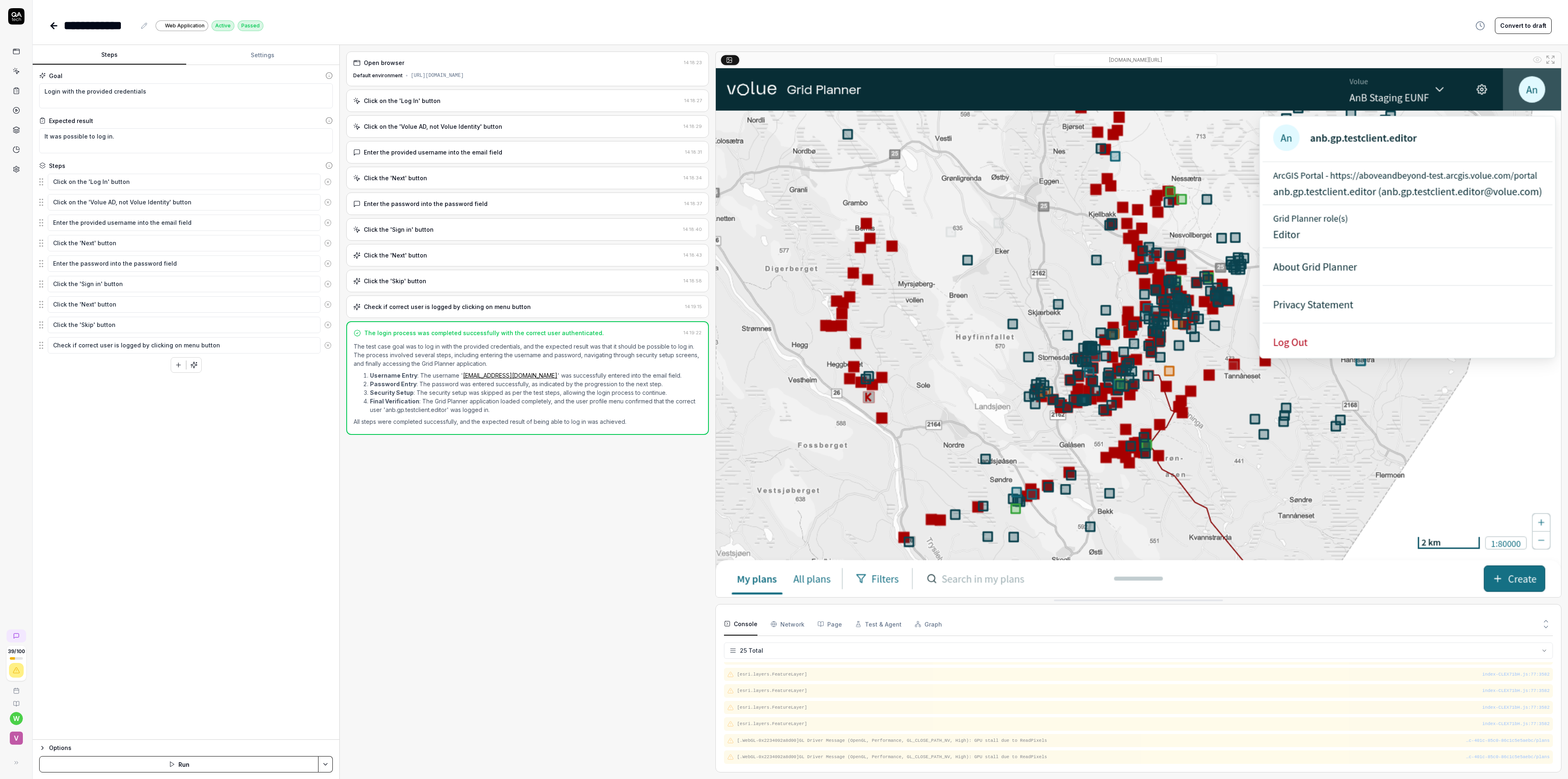
scroll to position [309, 0]
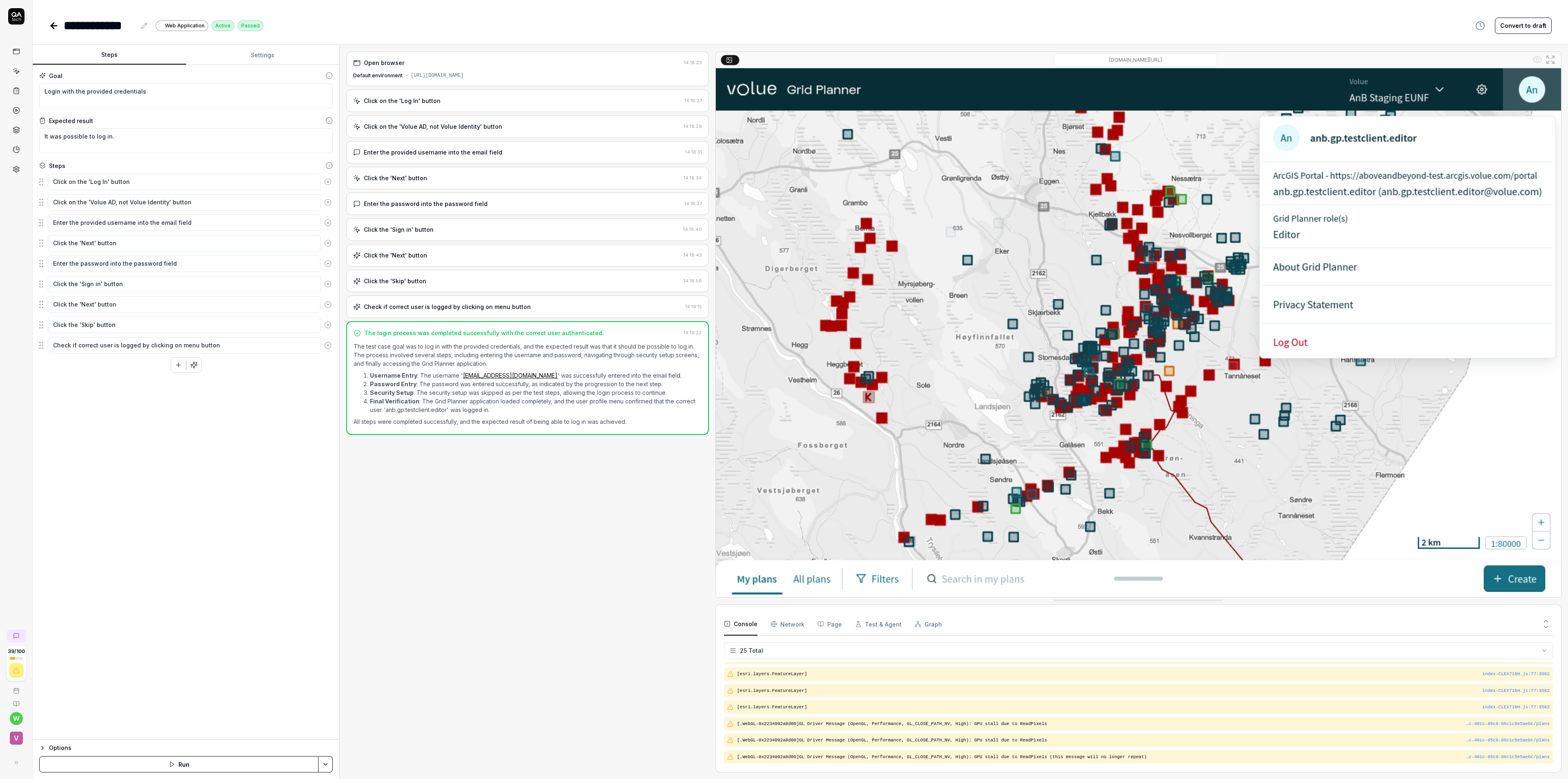
click at [50, 25] on icon at bounding box center [53, 25] width 10 height 10
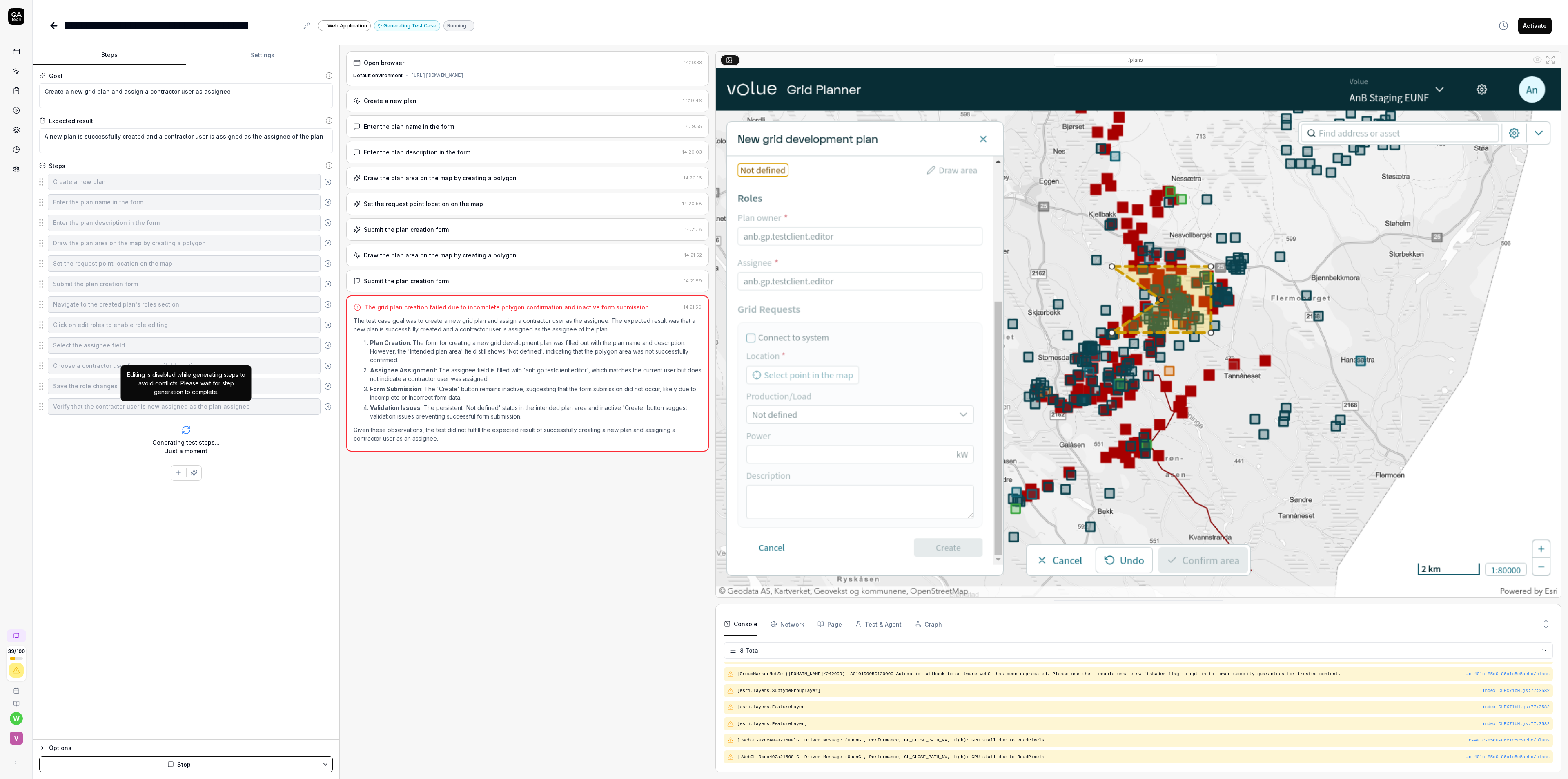
scroll to position [27, 0]
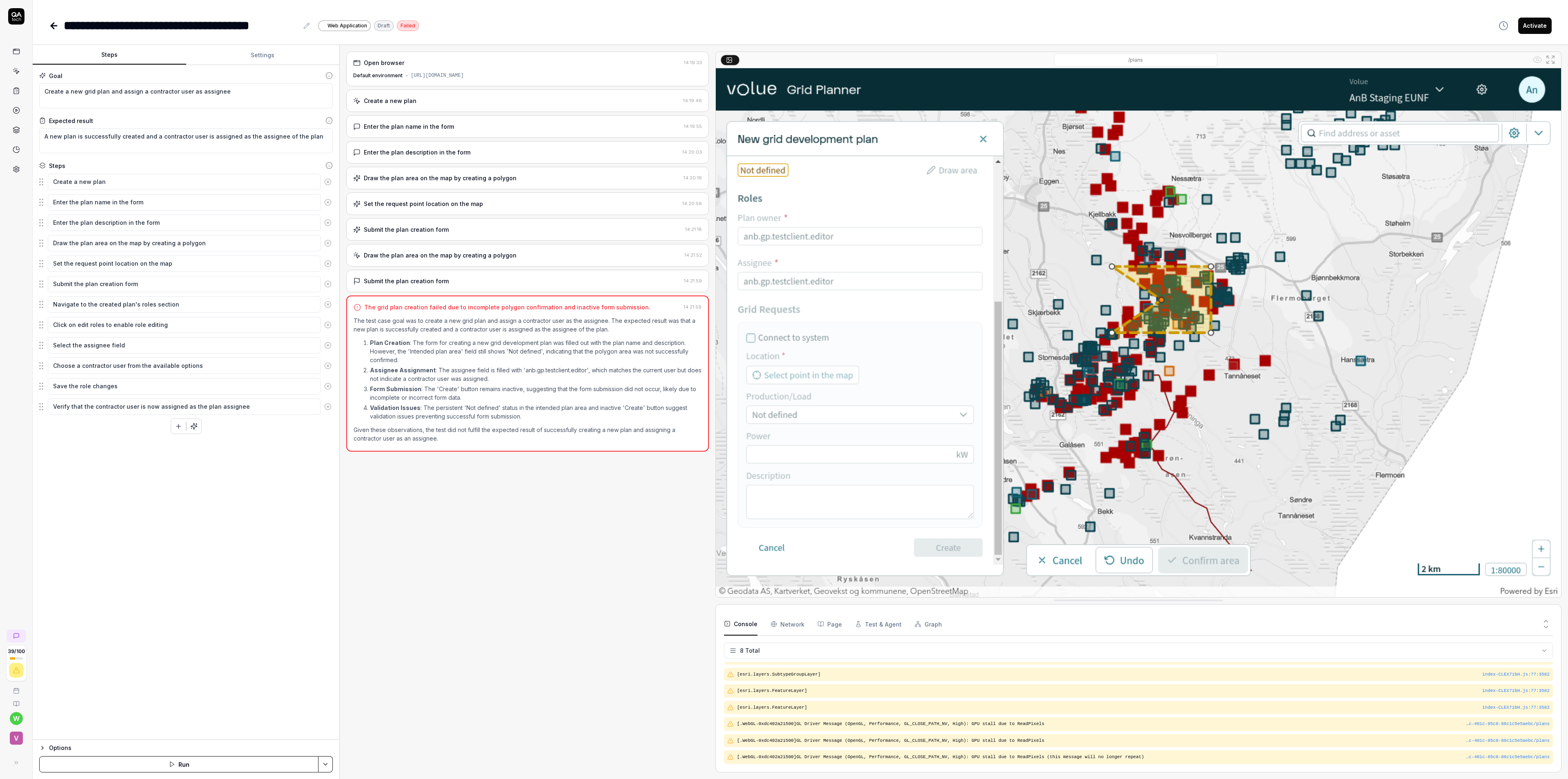
drag, startPoint x: 570, startPoint y: 553, endPoint x: 637, endPoint y: 529, distance: 71.2
click at [571, 553] on div "Open browser 14:19:33 Default environment https://grid-planner.pg-anb-staging.p…" at bounding box center [528, 411] width 363 height 720
click at [777, 625] on Requests "Network" at bounding box center [787, 624] width 34 height 23
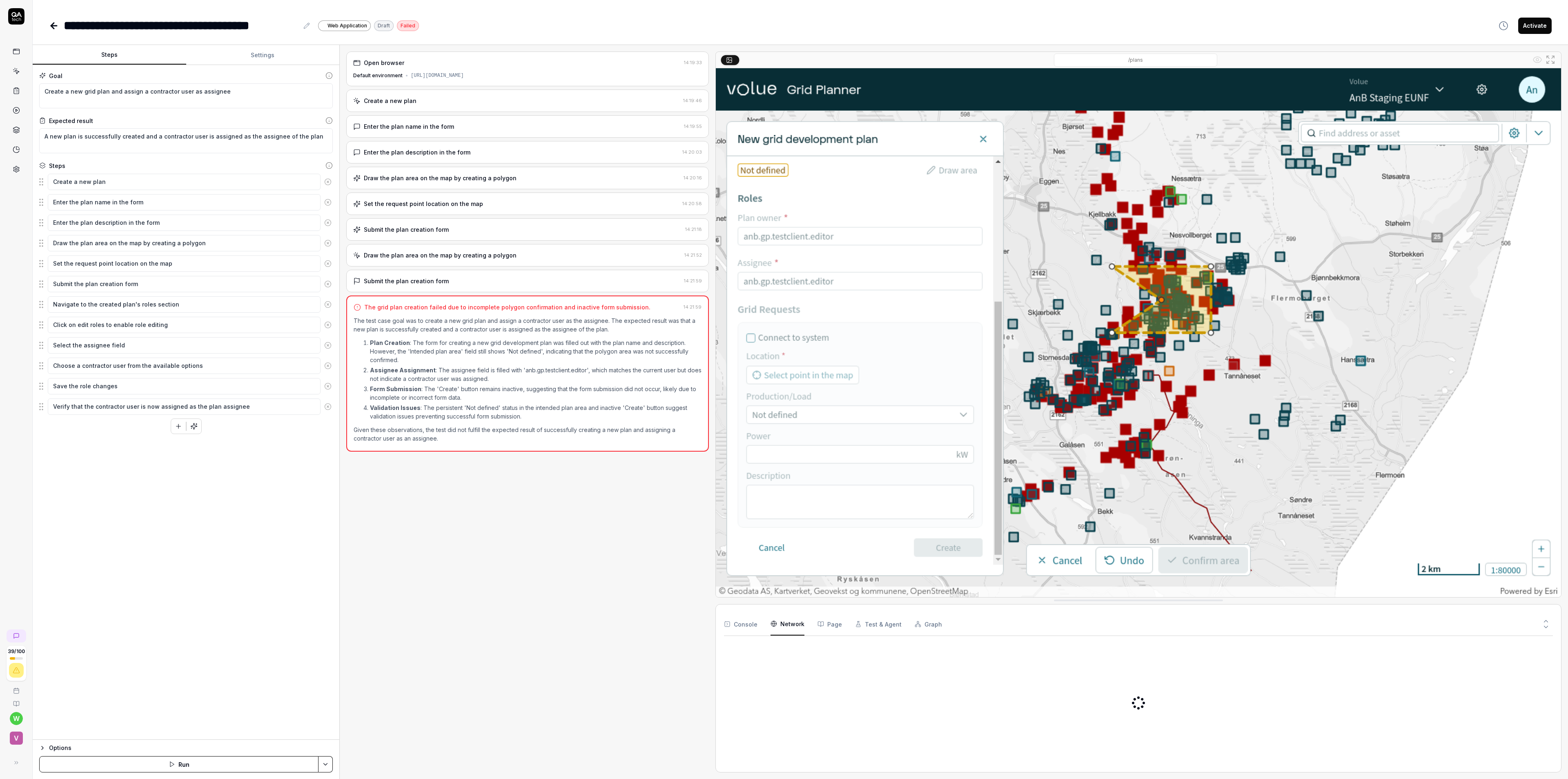
click at [828, 623] on button "Page" at bounding box center [830, 624] width 24 height 23
click at [877, 623] on button "Test & Agent" at bounding box center [878, 624] width 46 height 23
click at [747, 623] on button "Console" at bounding box center [740, 624] width 34 height 23
click at [528, 603] on div "Open browser 14:19:33 Default environment https://grid-planner.pg-anb-staging.p…" at bounding box center [528, 411] width 363 height 720
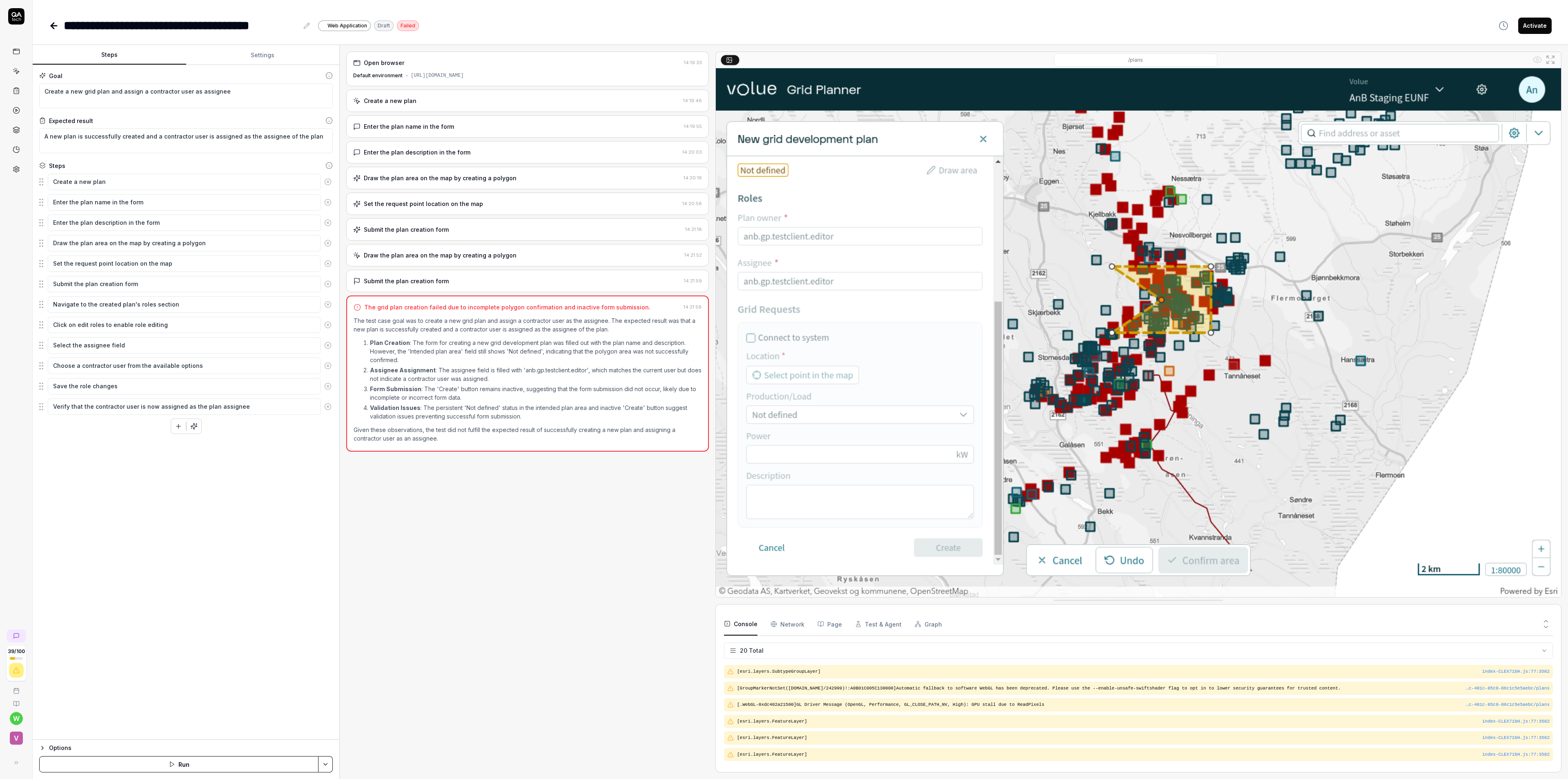
scroll to position [226, 0]
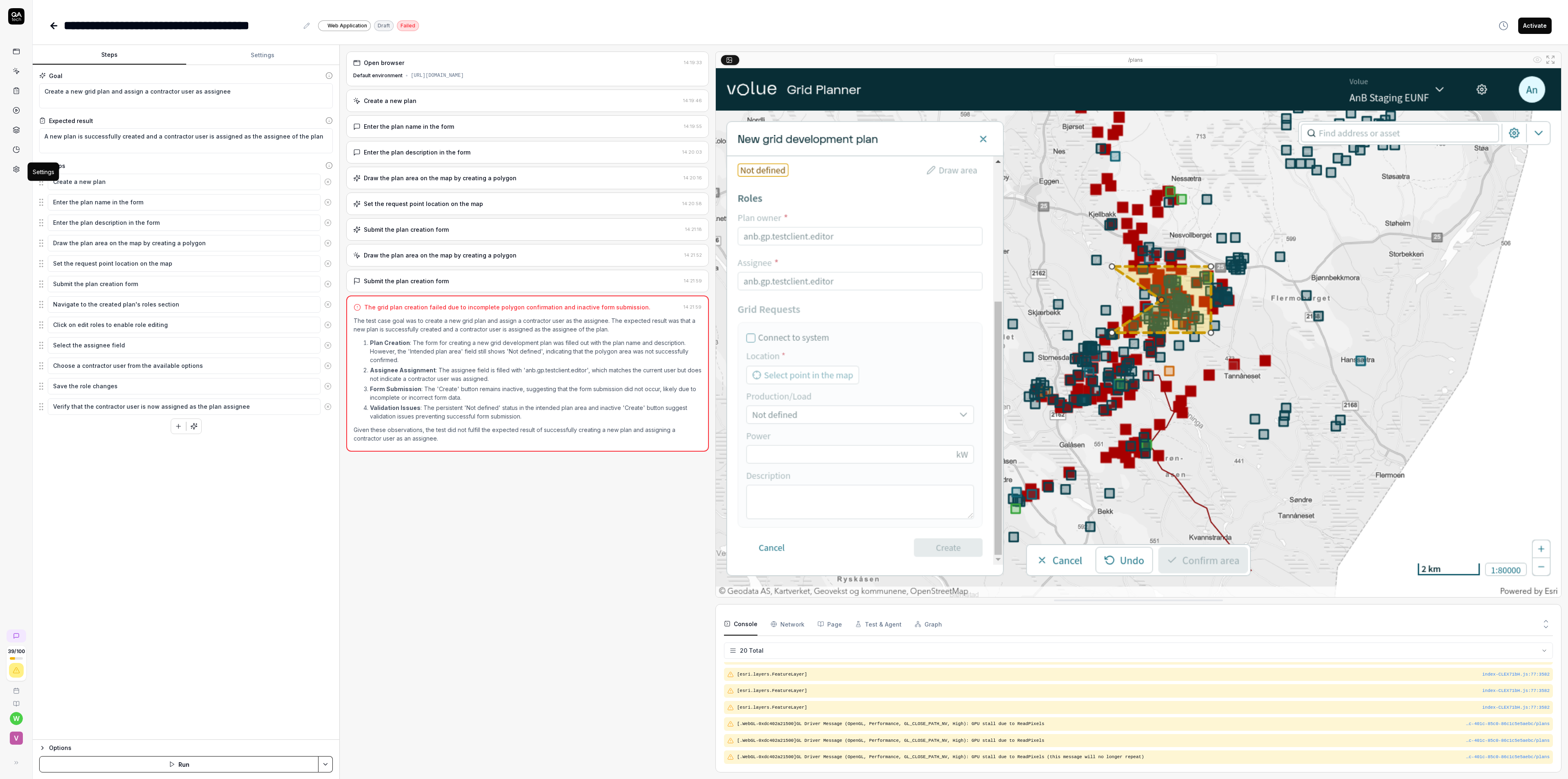
click at [17, 171] on icon at bounding box center [17, 169] width 8 height 8
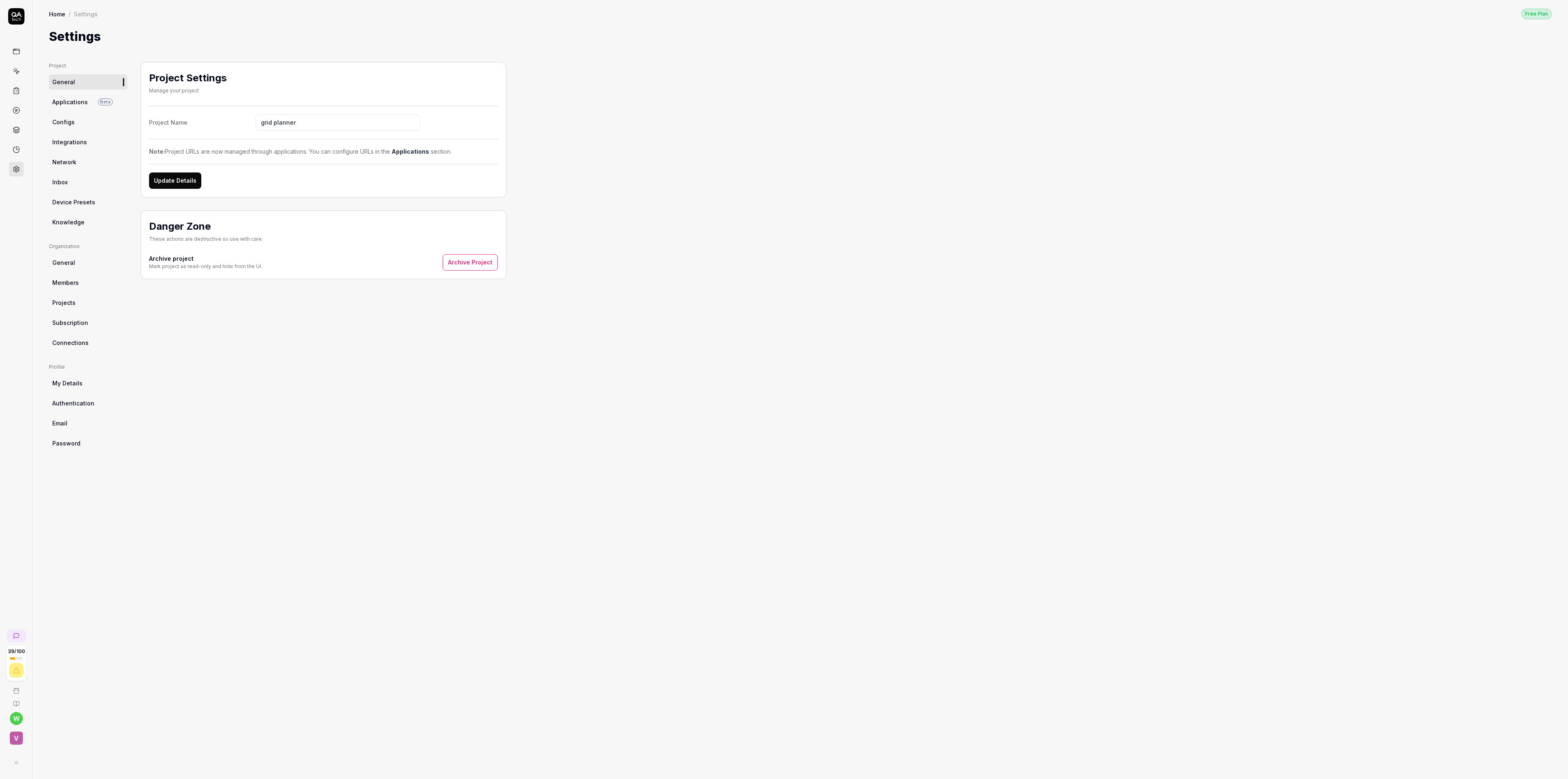
click at [83, 157] on link "Network" at bounding box center [88, 162] width 78 height 15
click at [85, 138] on link "Integrations" at bounding box center [88, 142] width 78 height 15
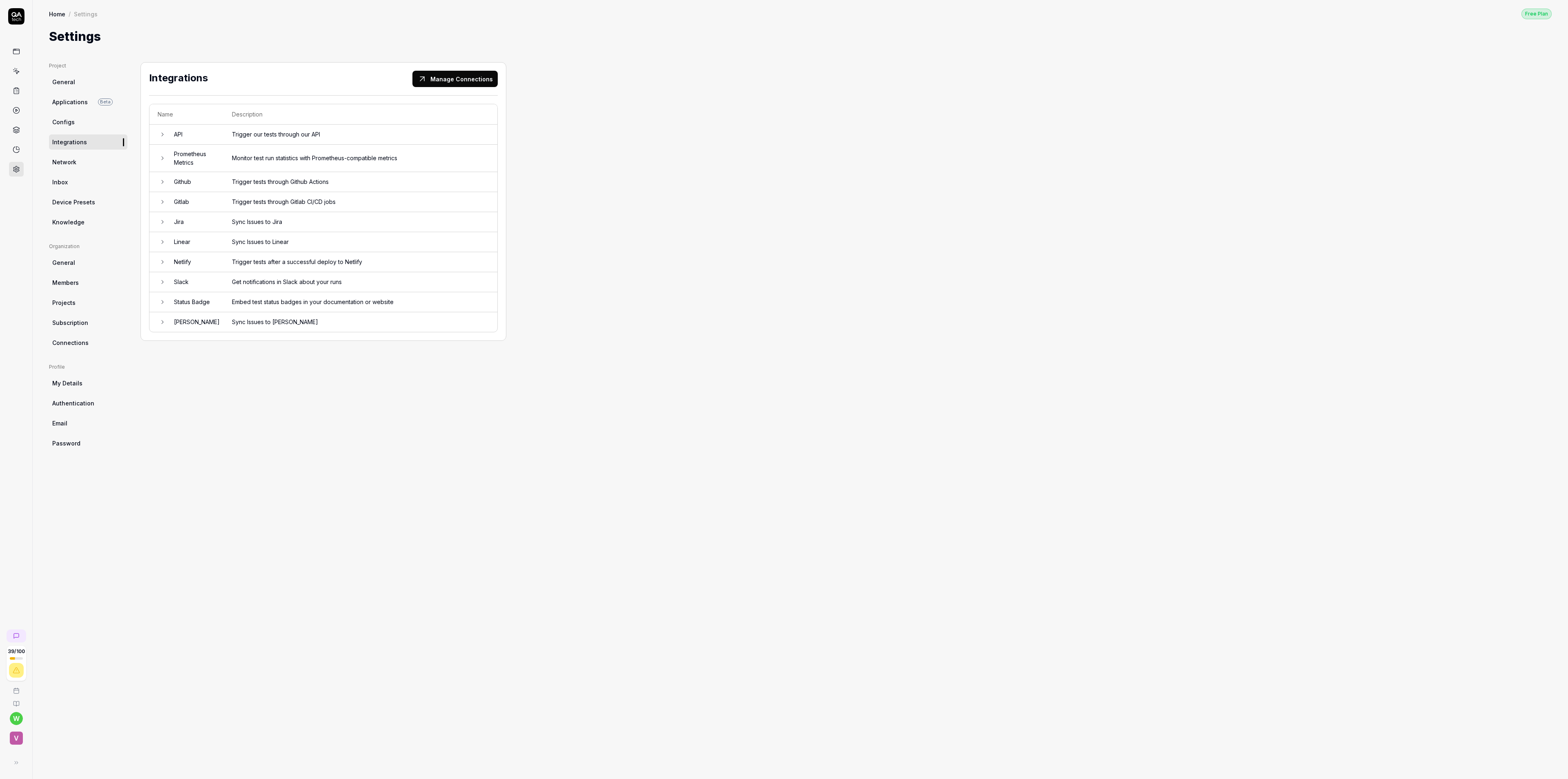
click at [854, 455] on div "Project General Applications Beta Configs Integrations Network Inbox Device Pre…" at bounding box center [800, 411] width 1502 height 700
click at [276, 183] on td "Trigger tests through Github Actions" at bounding box center [360, 182] width 274 height 20
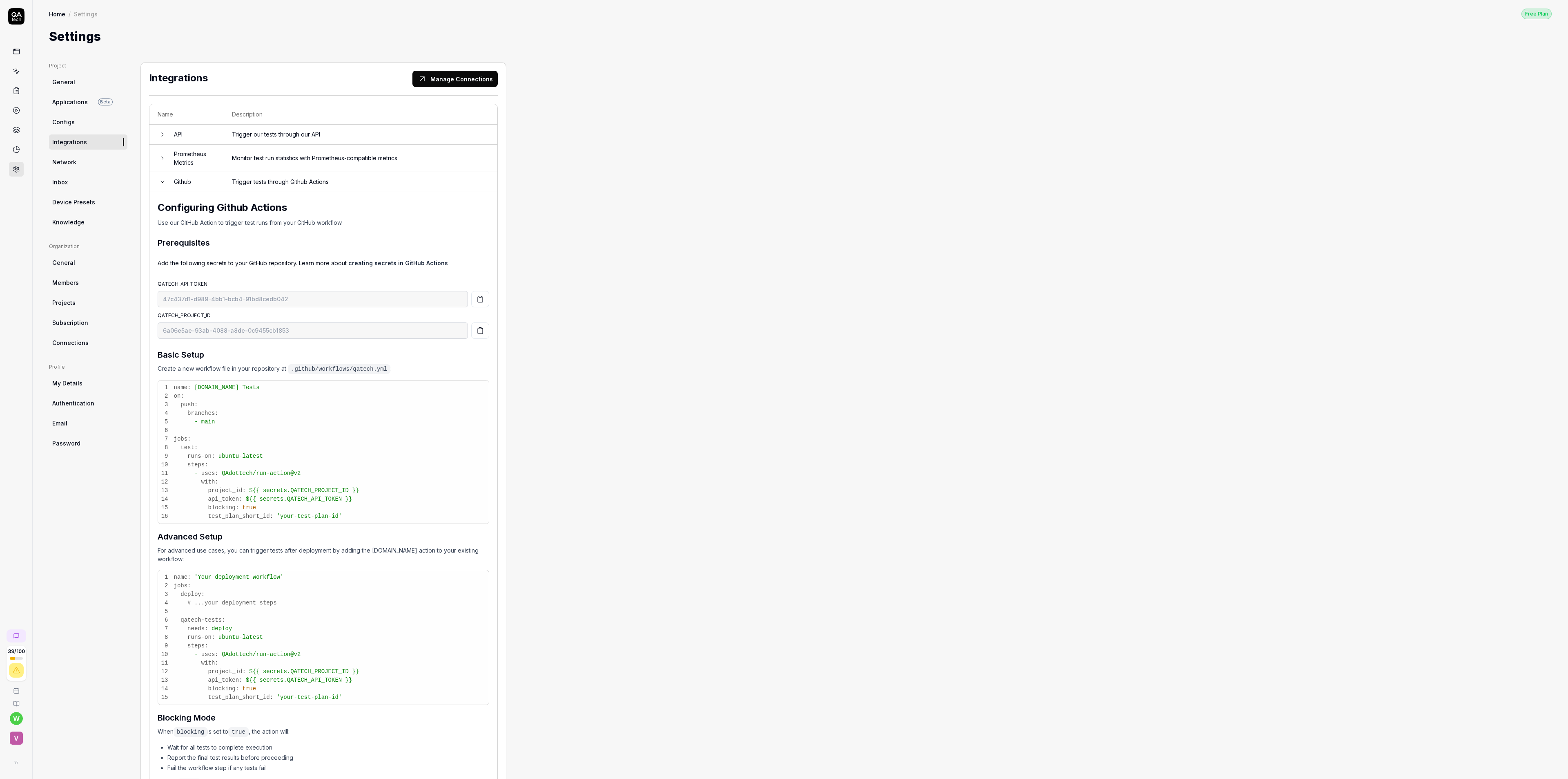
click at [73, 197] on span "Device Presets" at bounding box center [73, 201] width 43 height 8
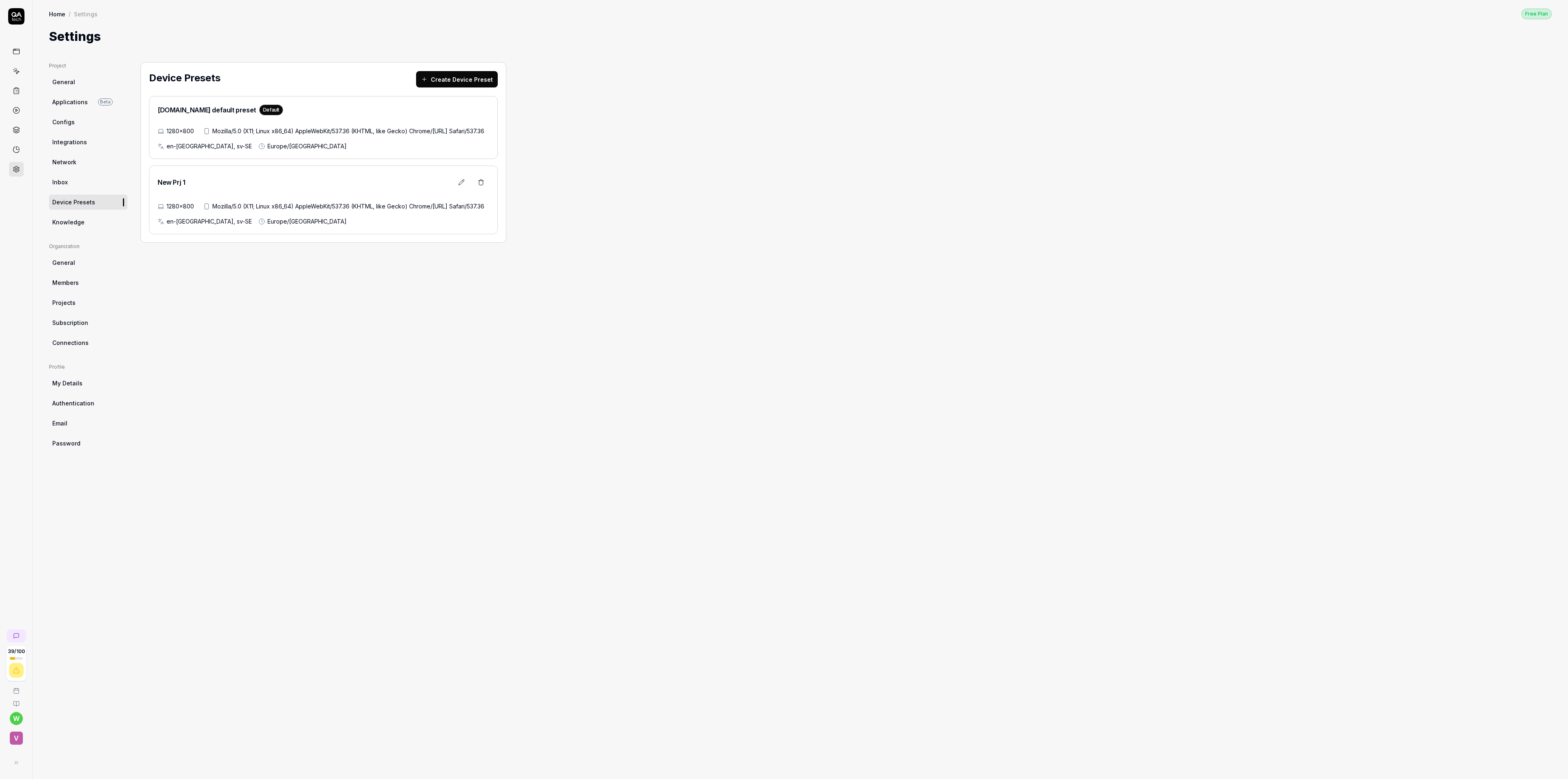
click at [73, 218] on span "Knowledge" at bounding box center [68, 222] width 32 height 8
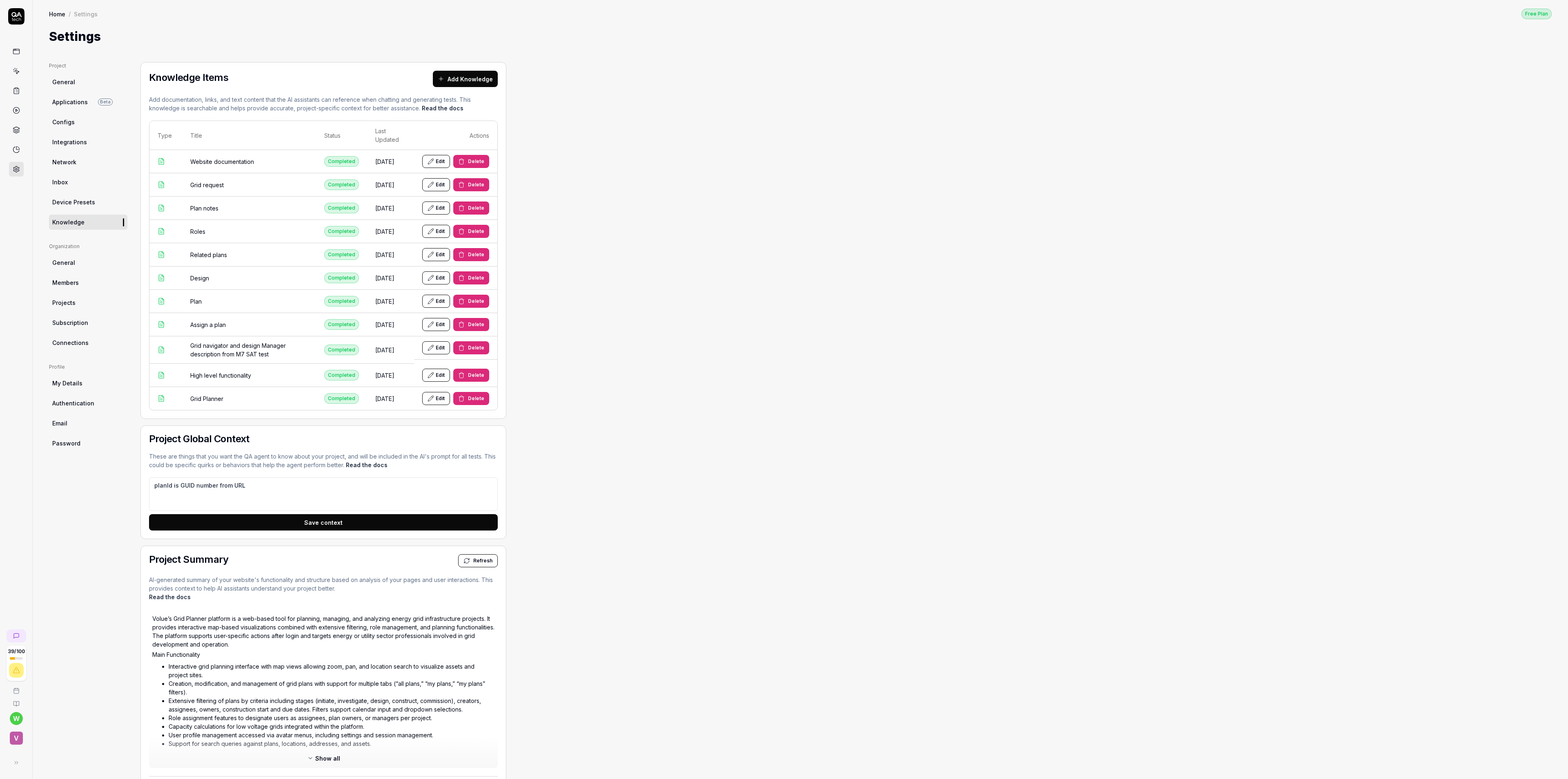
click at [73, 180] on link "Inbox" at bounding box center [88, 182] width 78 height 15
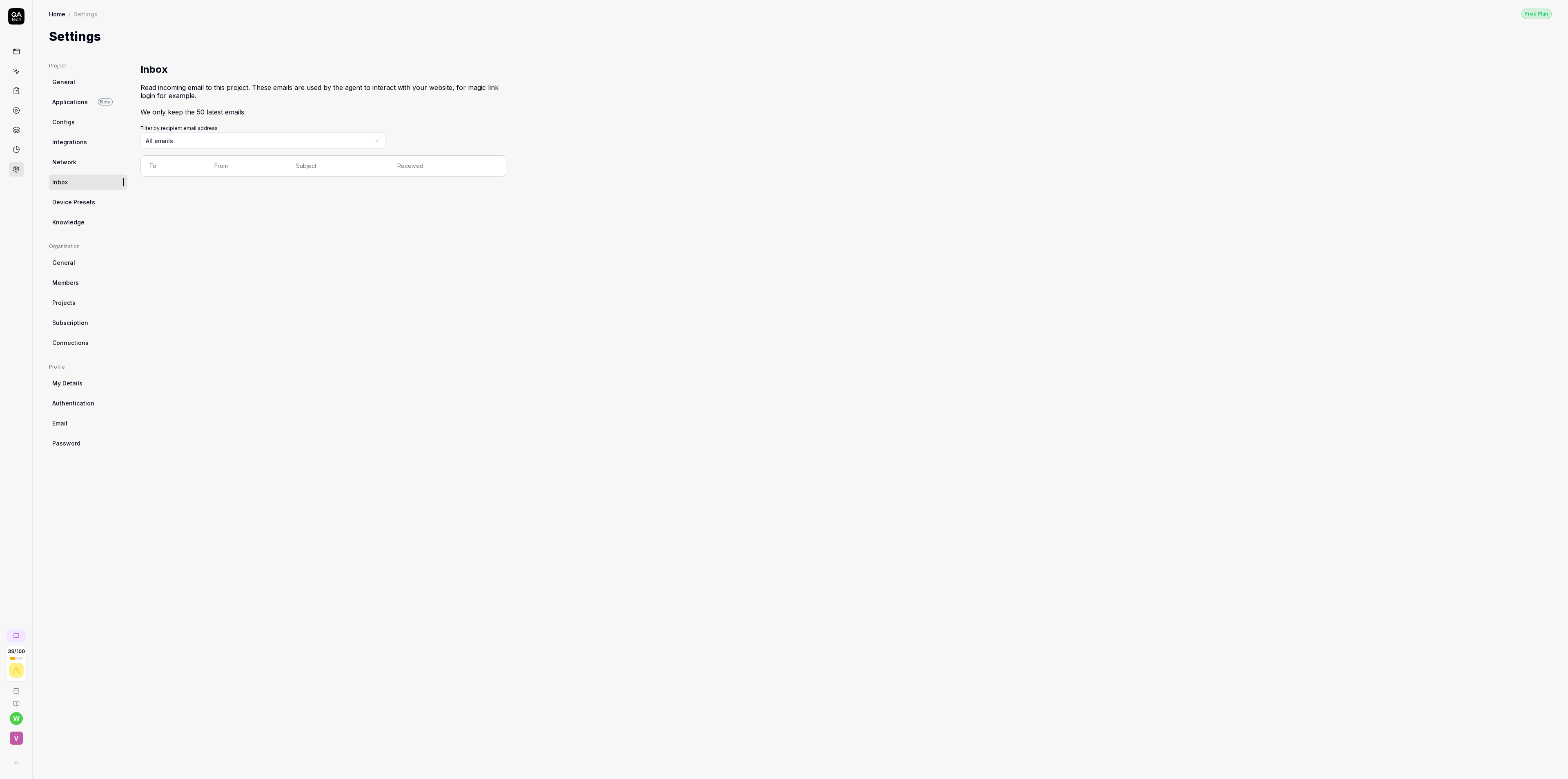
click at [76, 199] on span "Device Presets" at bounding box center [73, 201] width 43 height 8
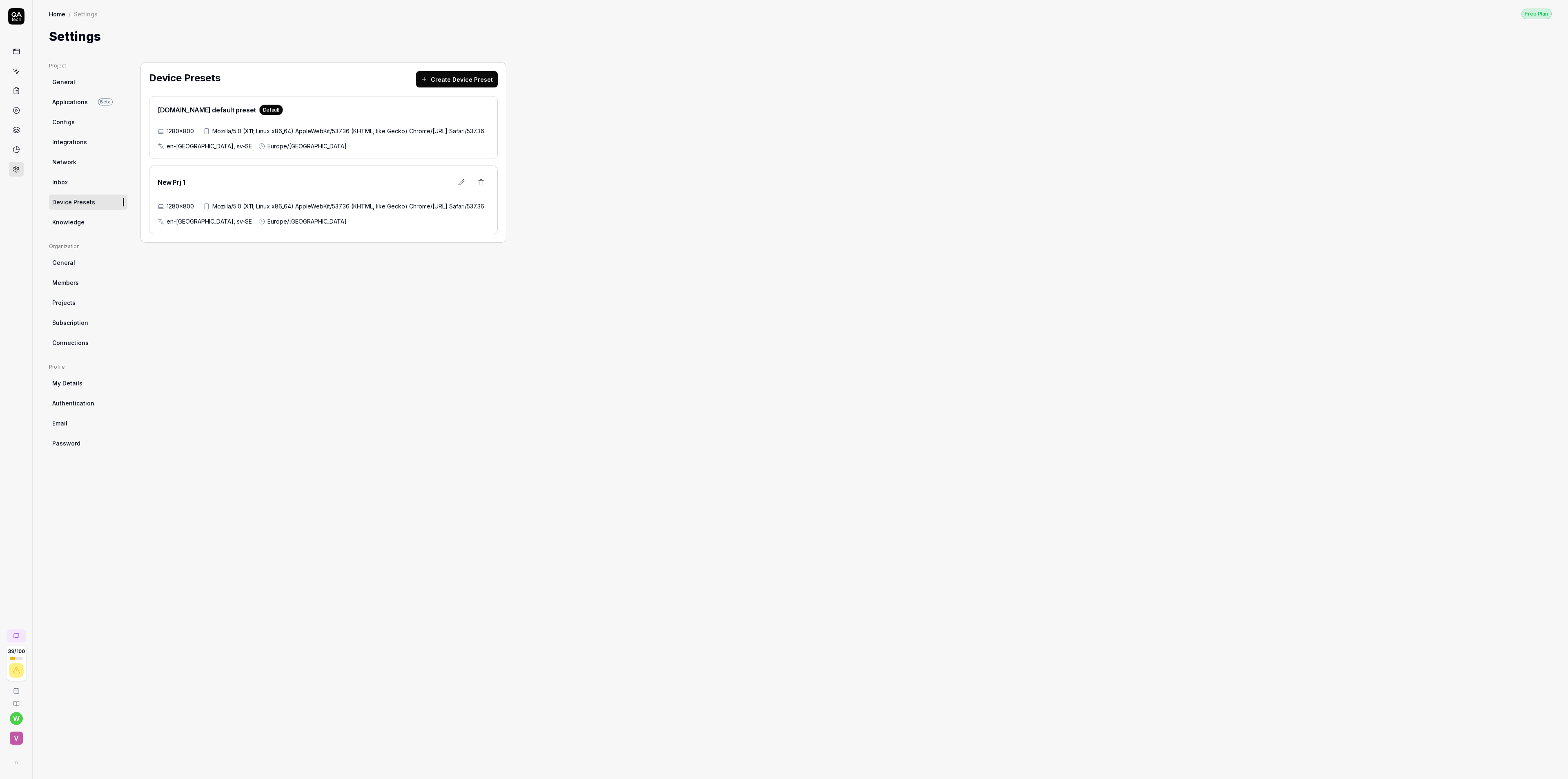
click at [76, 139] on span "Integrations" at bounding box center [69, 141] width 35 height 8
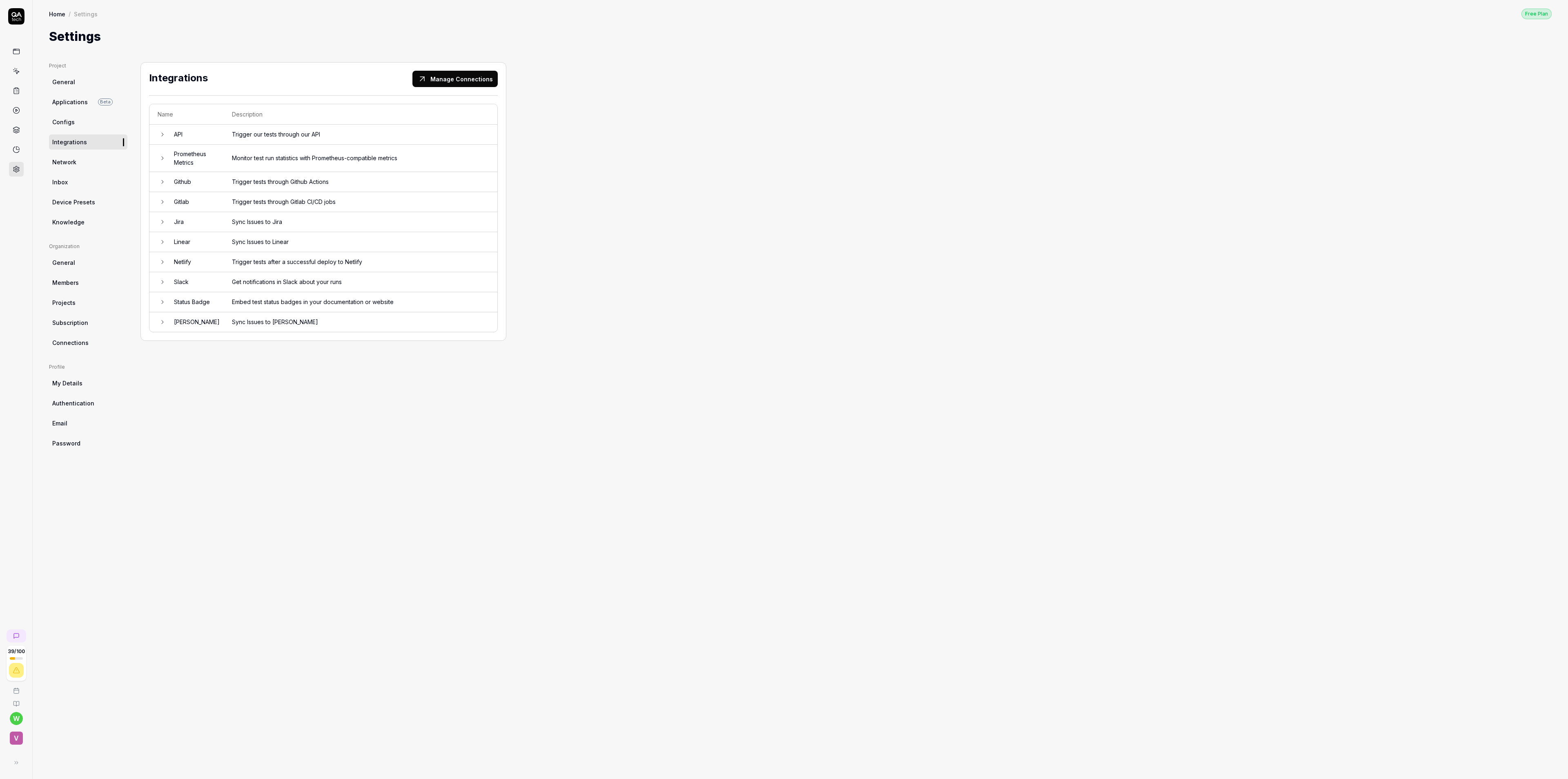
click at [76, 157] on link "Network" at bounding box center [88, 162] width 78 height 15
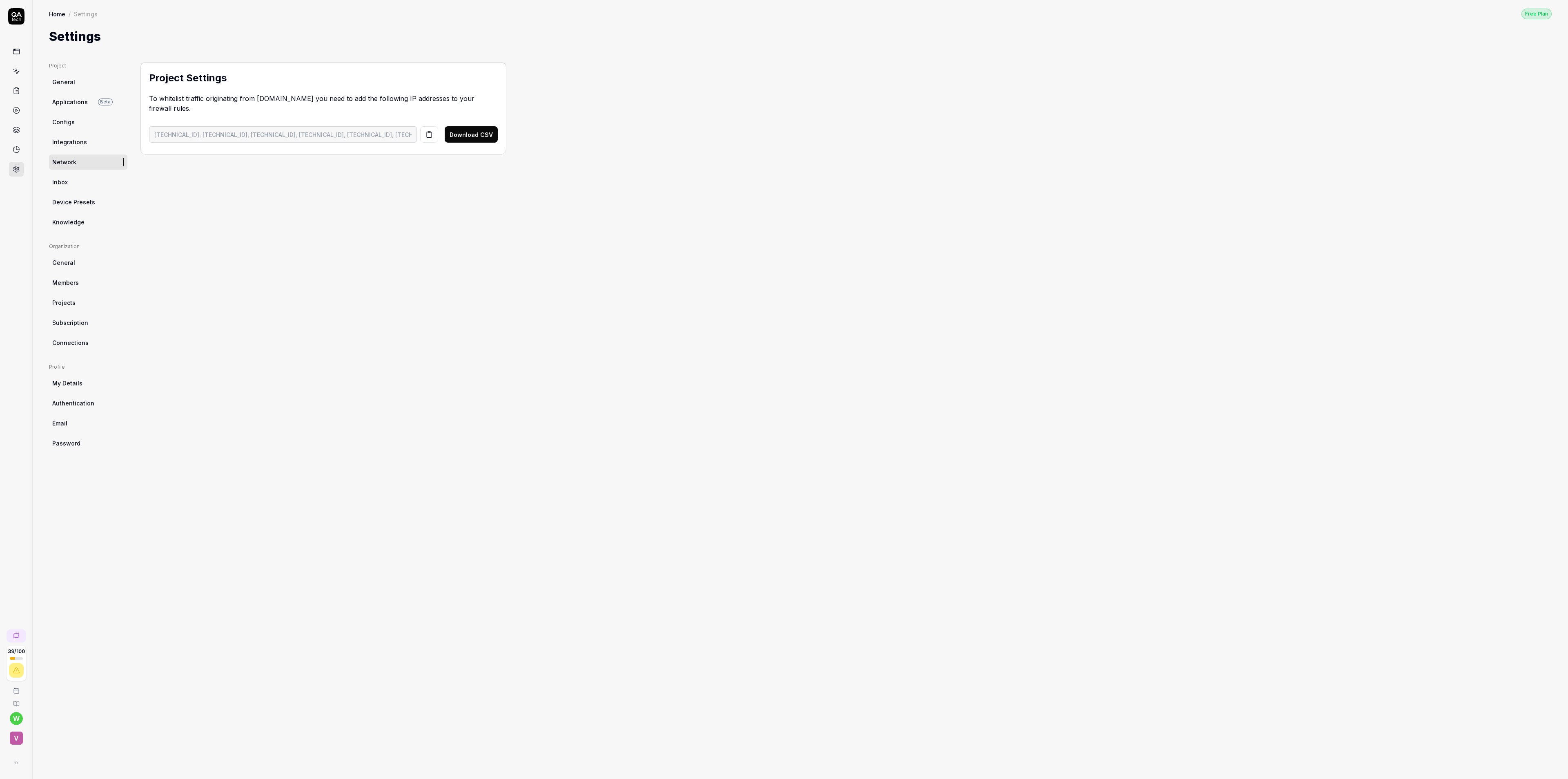
click at [73, 139] on span "Integrations" at bounding box center [69, 141] width 35 height 8
click at [73, 119] on span "Configs" at bounding box center [63, 122] width 22 height 8
click at [62, 102] on span "Applications" at bounding box center [70, 101] width 36 height 8
click at [60, 78] on span "General" at bounding box center [64, 82] width 23 height 8
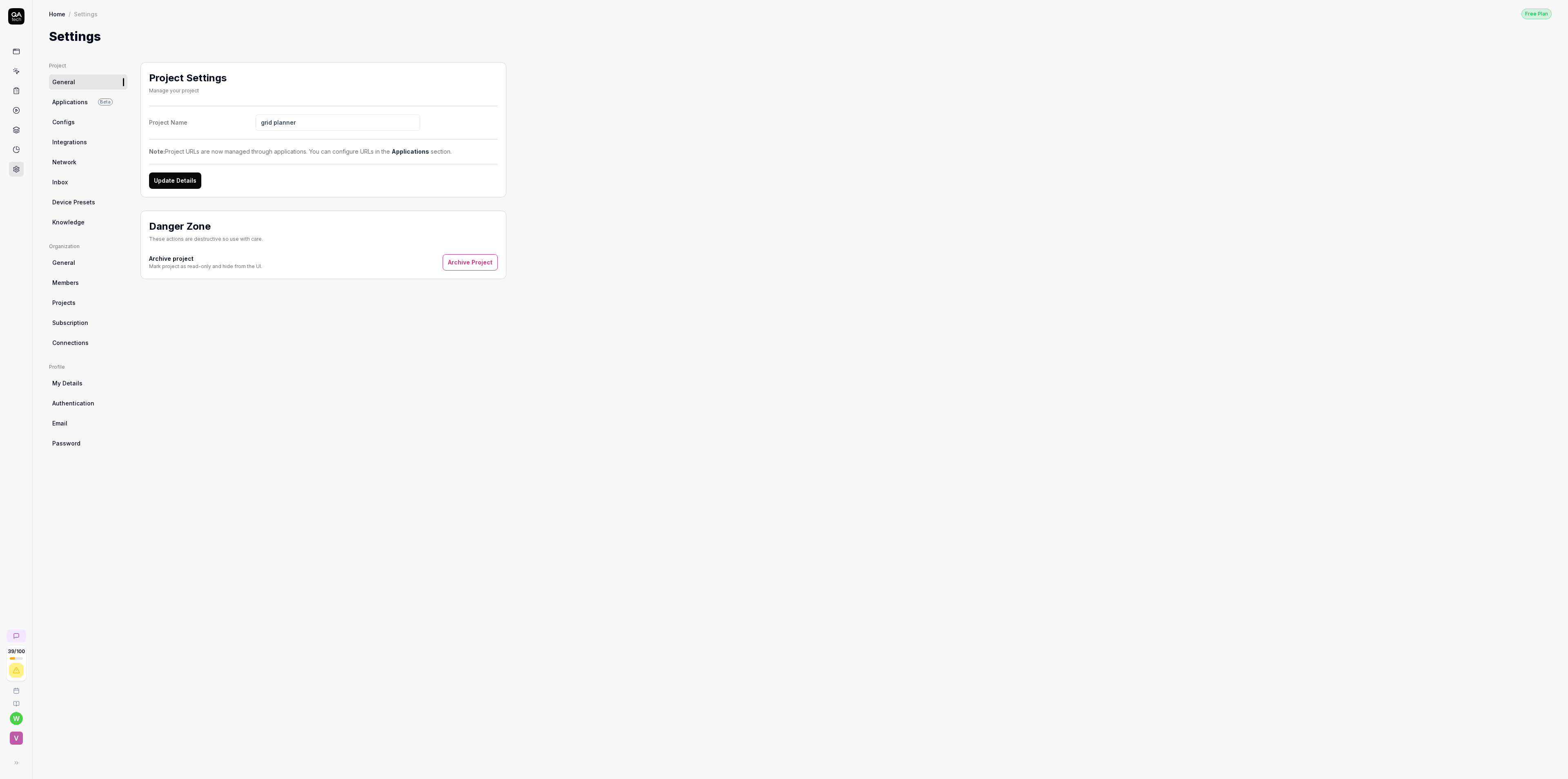
click at [74, 278] on span "Members" at bounding box center [66, 282] width 27 height 8
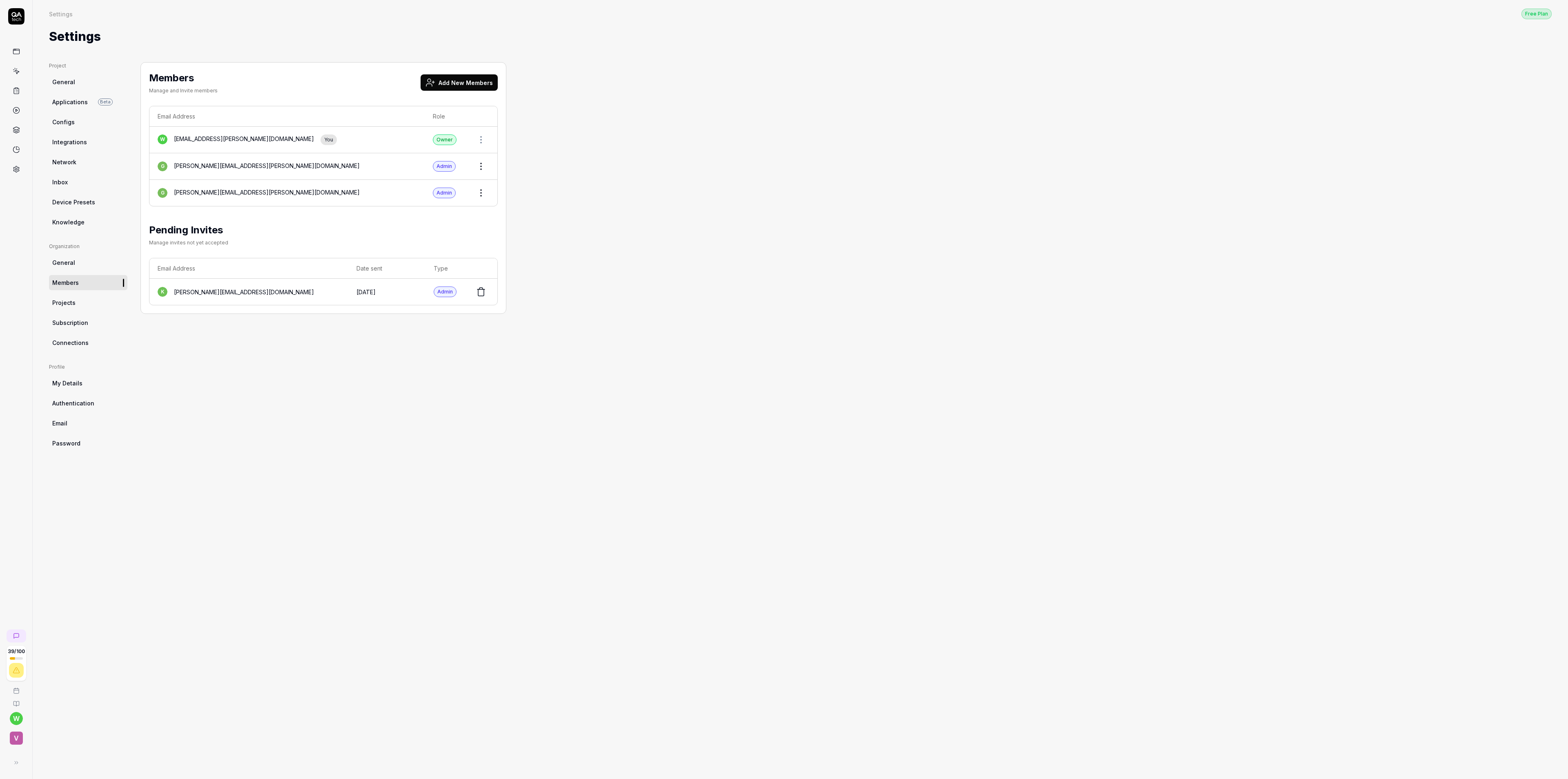
click at [64, 301] on span "Projects" at bounding box center [64, 302] width 24 height 8
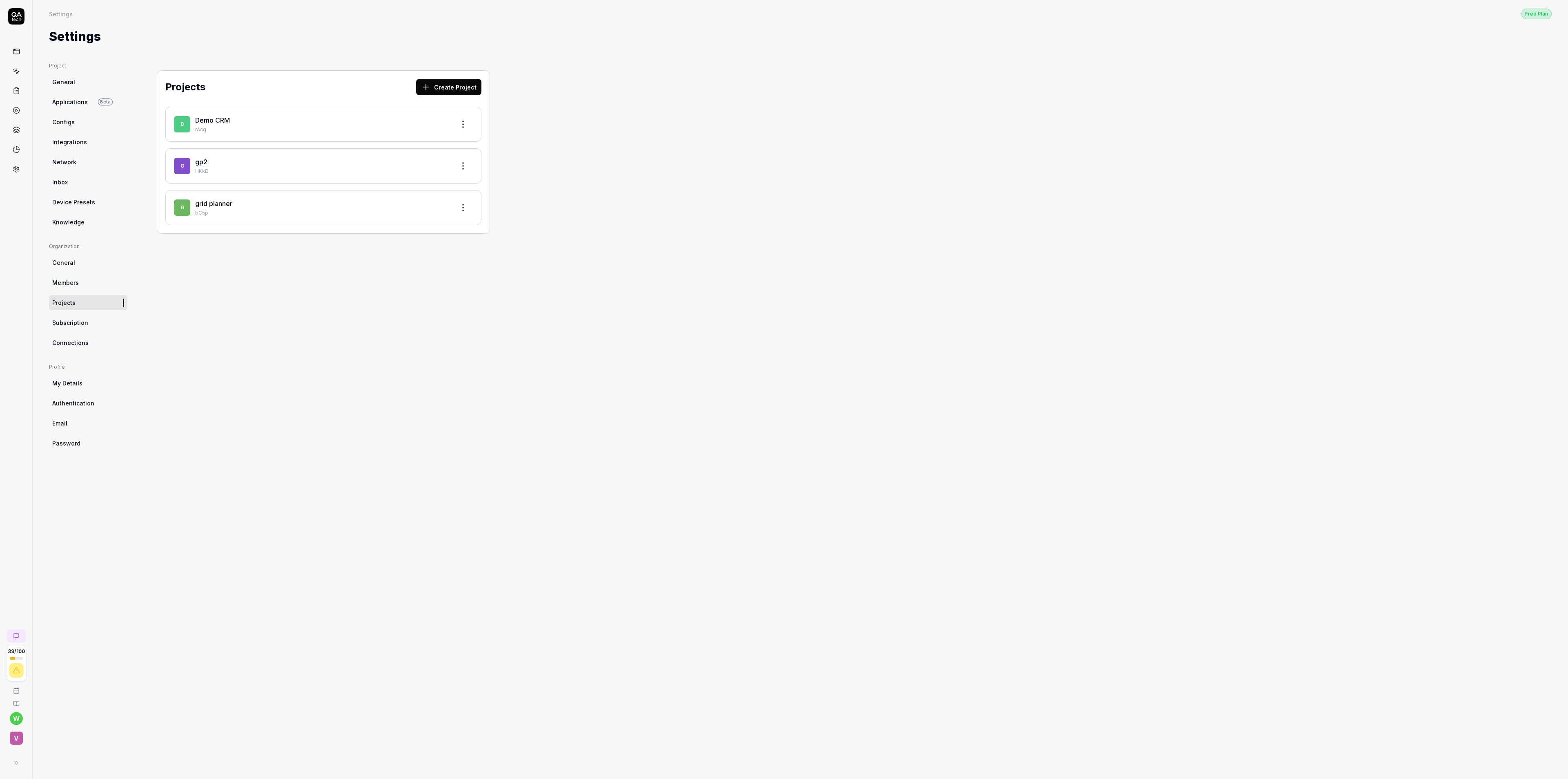
click at [75, 324] on span "Subscription" at bounding box center [70, 322] width 36 height 8
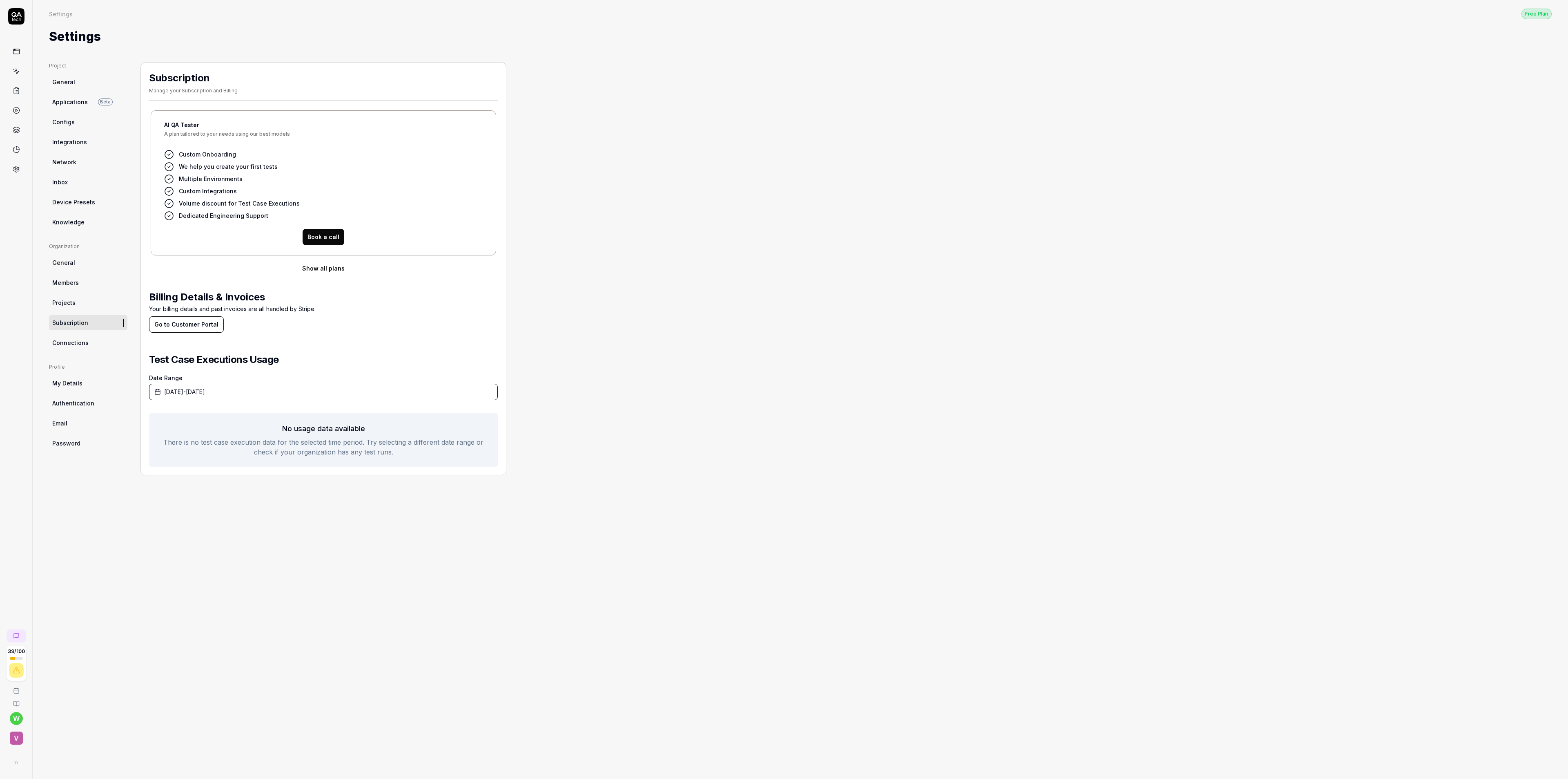
click at [79, 343] on span "Connections" at bounding box center [70, 342] width 36 height 8
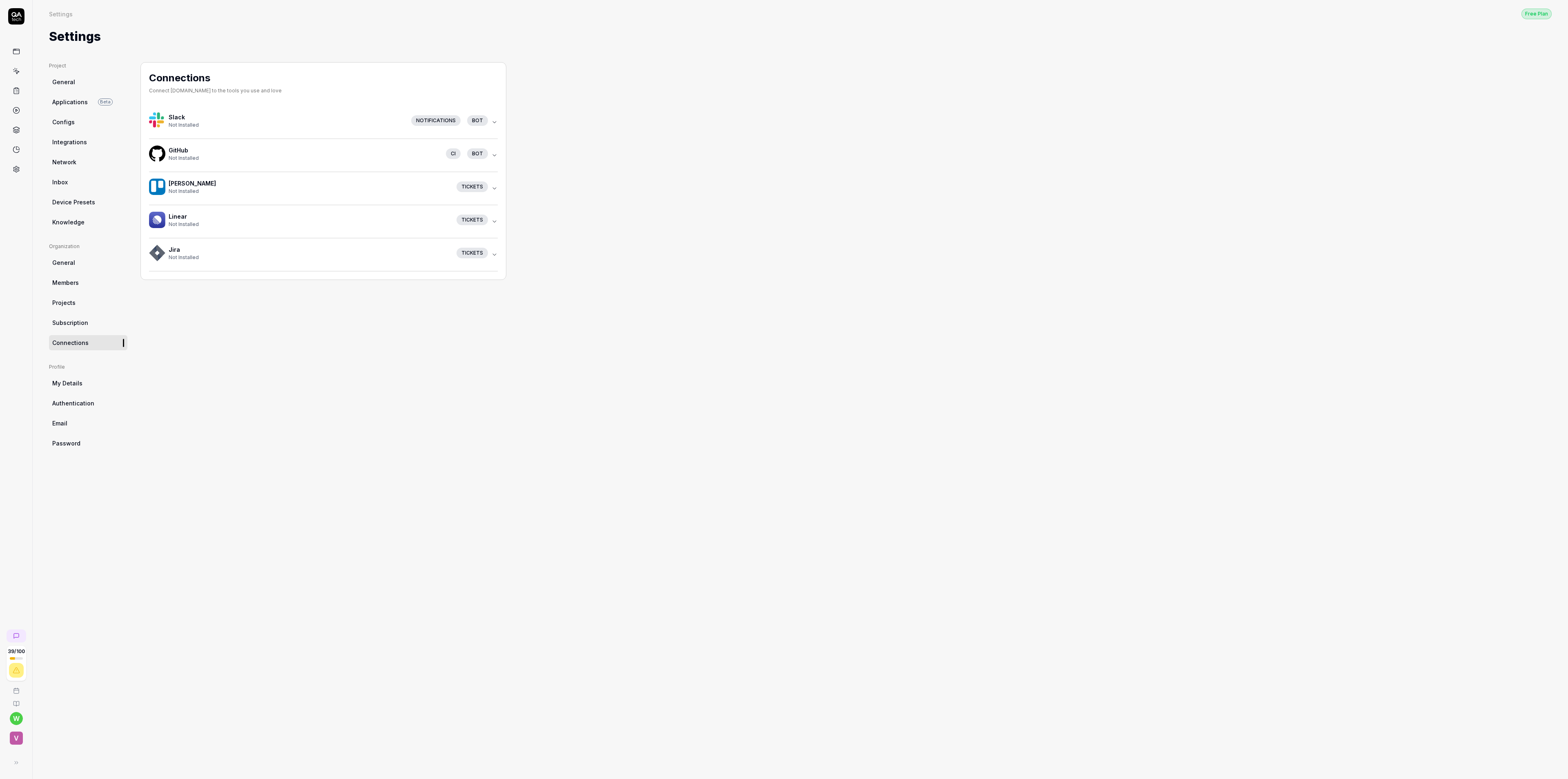
click at [74, 286] on span "Members" at bounding box center [66, 282] width 27 height 8
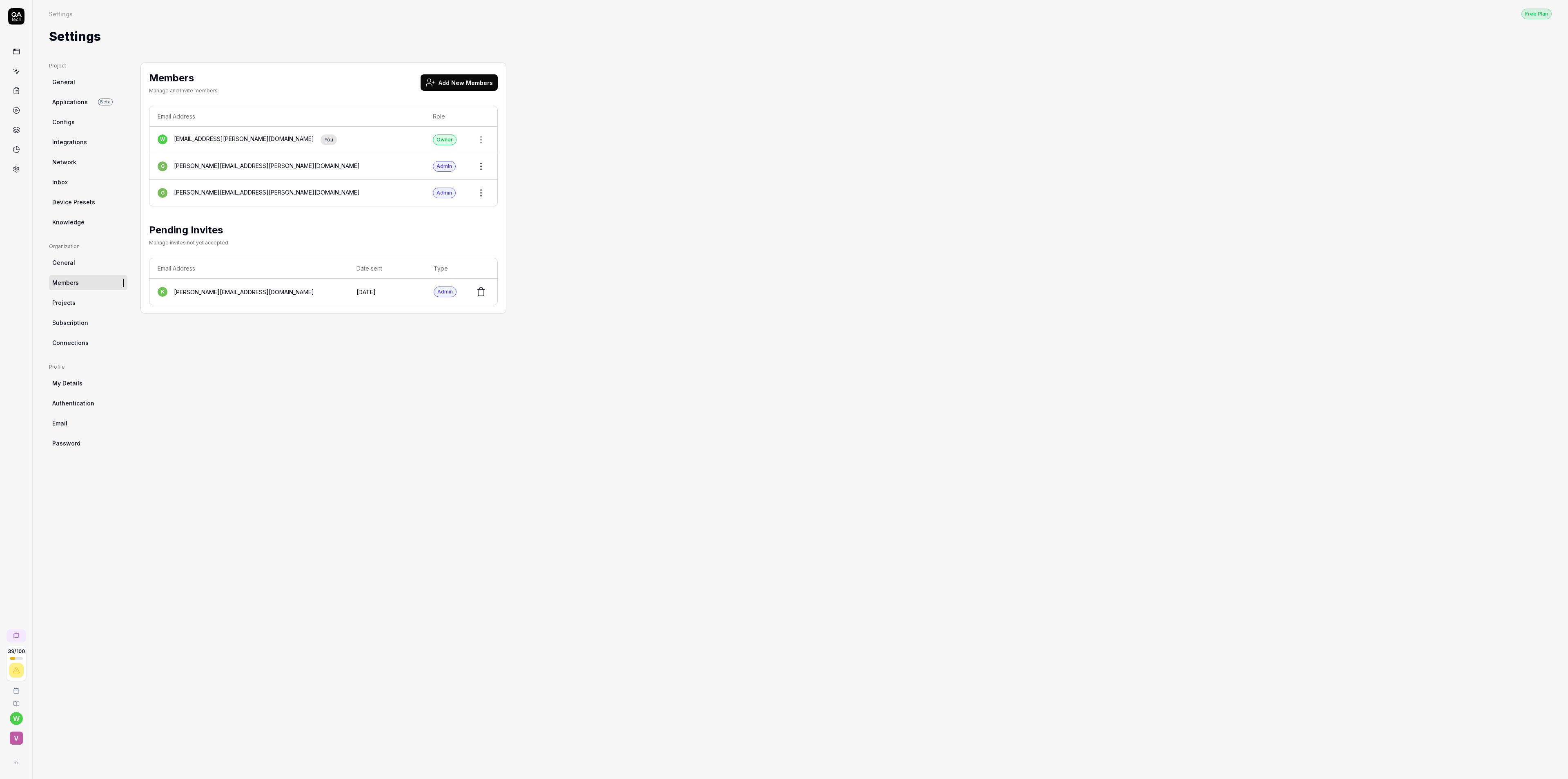
click at [67, 262] on span "General" at bounding box center [64, 262] width 23 height 8
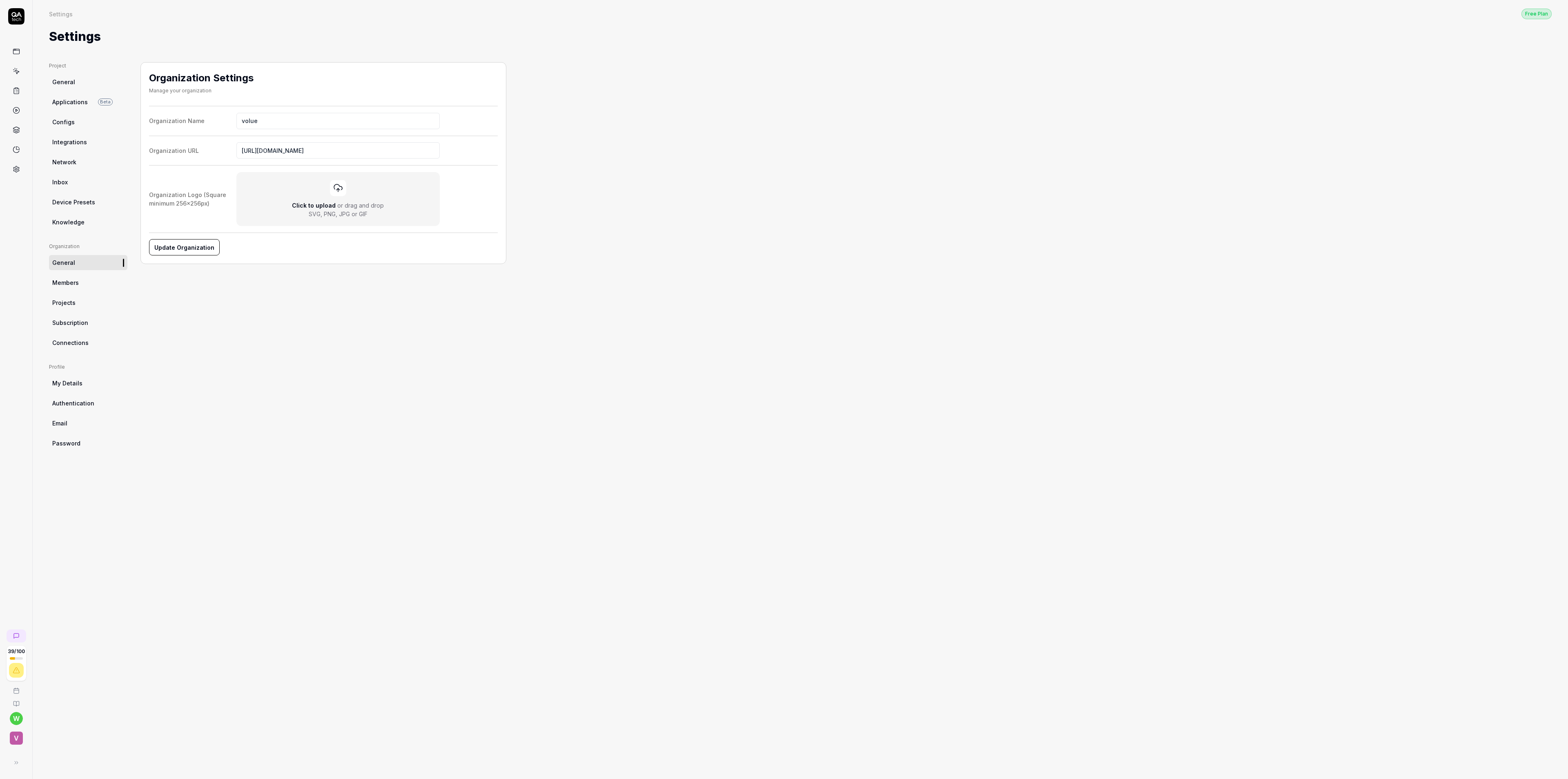
click at [70, 222] on span "Knowledge" at bounding box center [68, 222] width 32 height 8
type textarea "*"
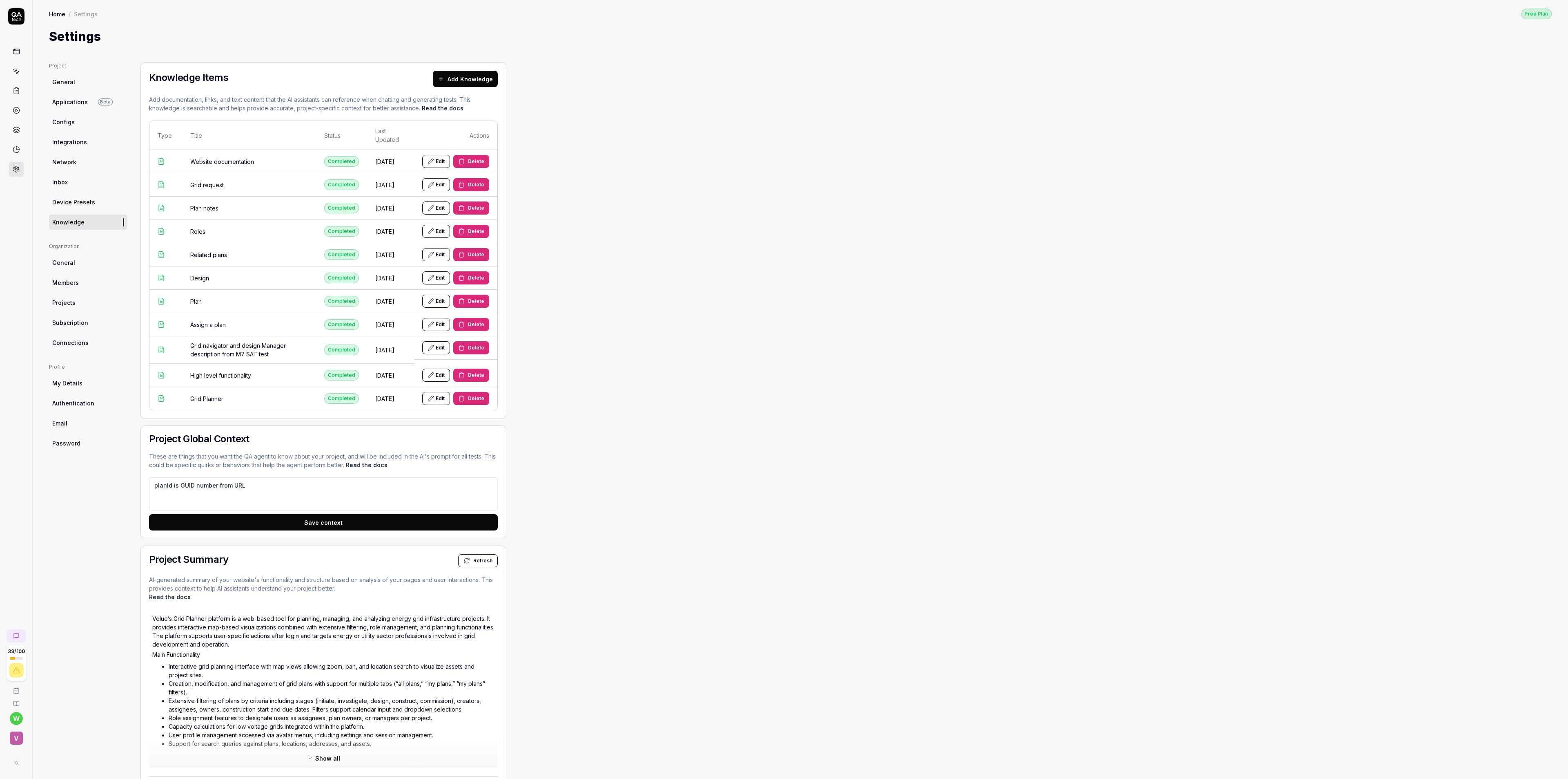
click at [17, 71] on icon at bounding box center [17, 71] width 8 height 8
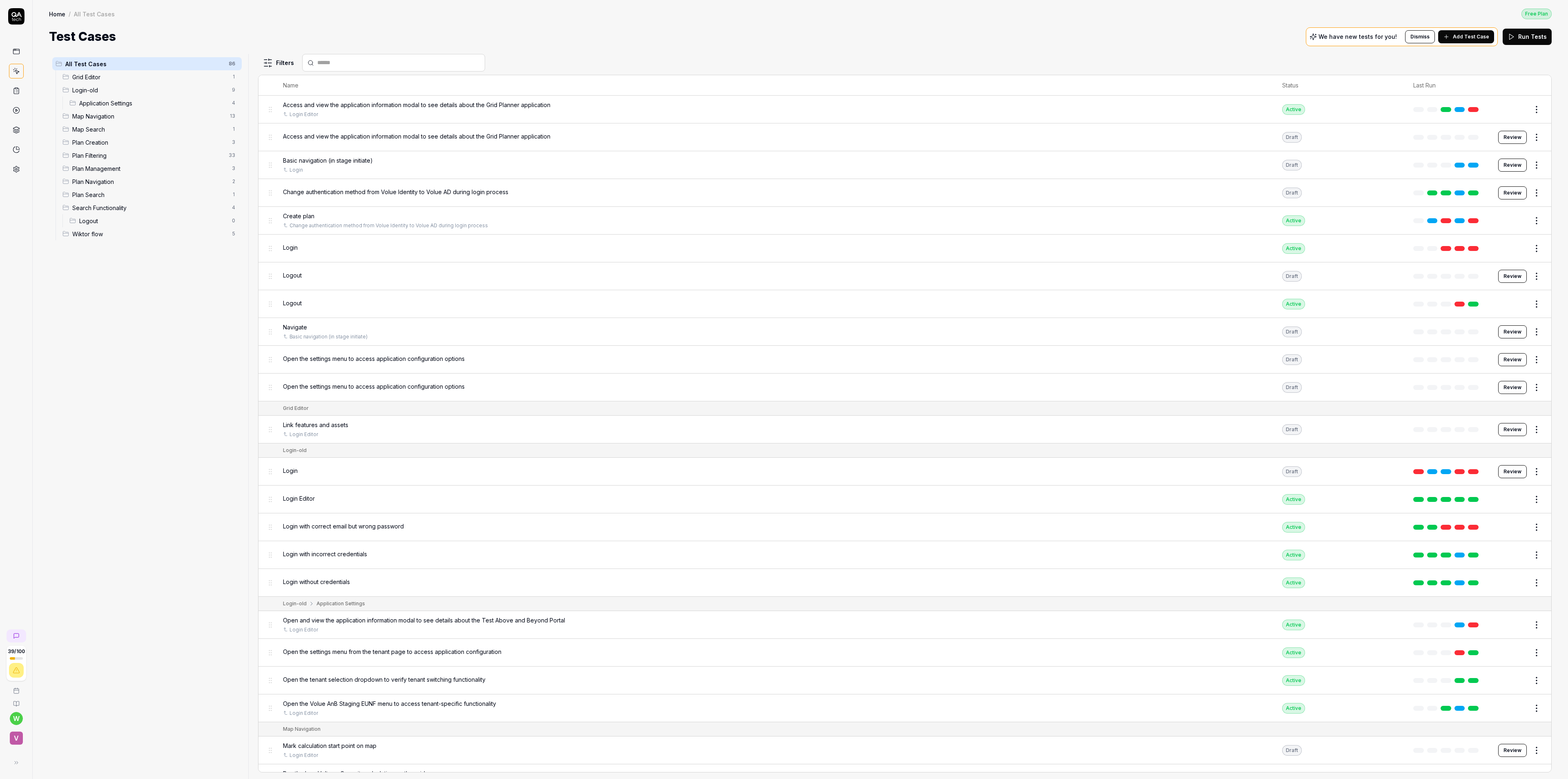
click at [234, 64] on html "39 / 100 w v Home / All Test Cases Free Plan Home / All Test Cases Free Plan Te…" at bounding box center [784, 389] width 1568 height 779
click at [177, 410] on html "39 / 100 w v Home / All Test Cases Free Plan Home / All Test Cases Free Plan Te…" at bounding box center [784, 389] width 1568 height 779
click at [1525, 222] on html "39 / 100 w v Home / All Test Cases Free Plan Home / All Test Cases Free Plan Te…" at bounding box center [784, 389] width 1568 height 779
click at [160, 390] on html "39 / 100 w v Home / All Test Cases Free Plan Home / All Test Cases Free Plan Te…" at bounding box center [784, 389] width 1568 height 779
click at [17, 704] on icon at bounding box center [17, 704] width 0 height 4
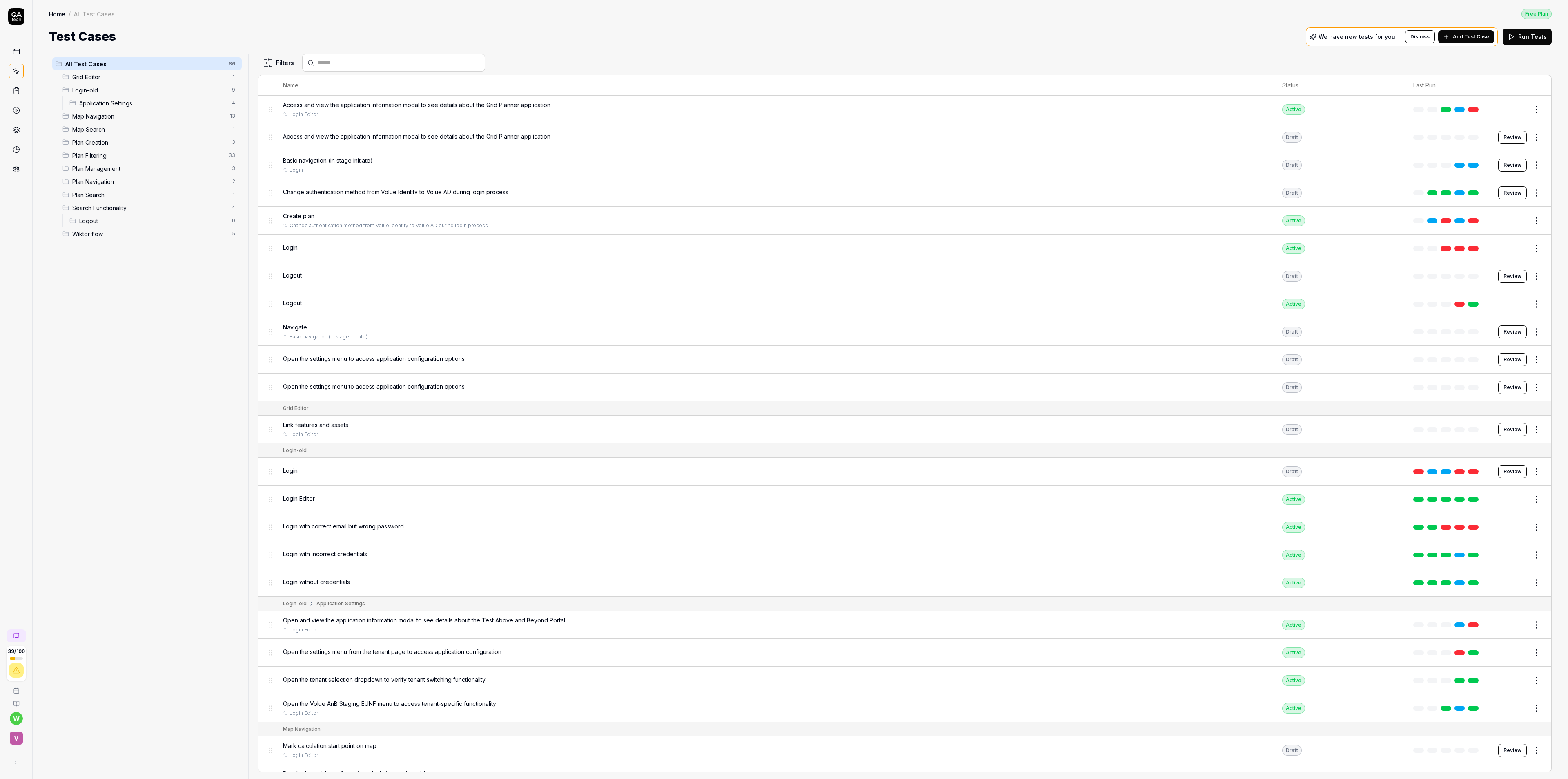
click at [17, 53] on icon at bounding box center [17, 52] width 8 height 8
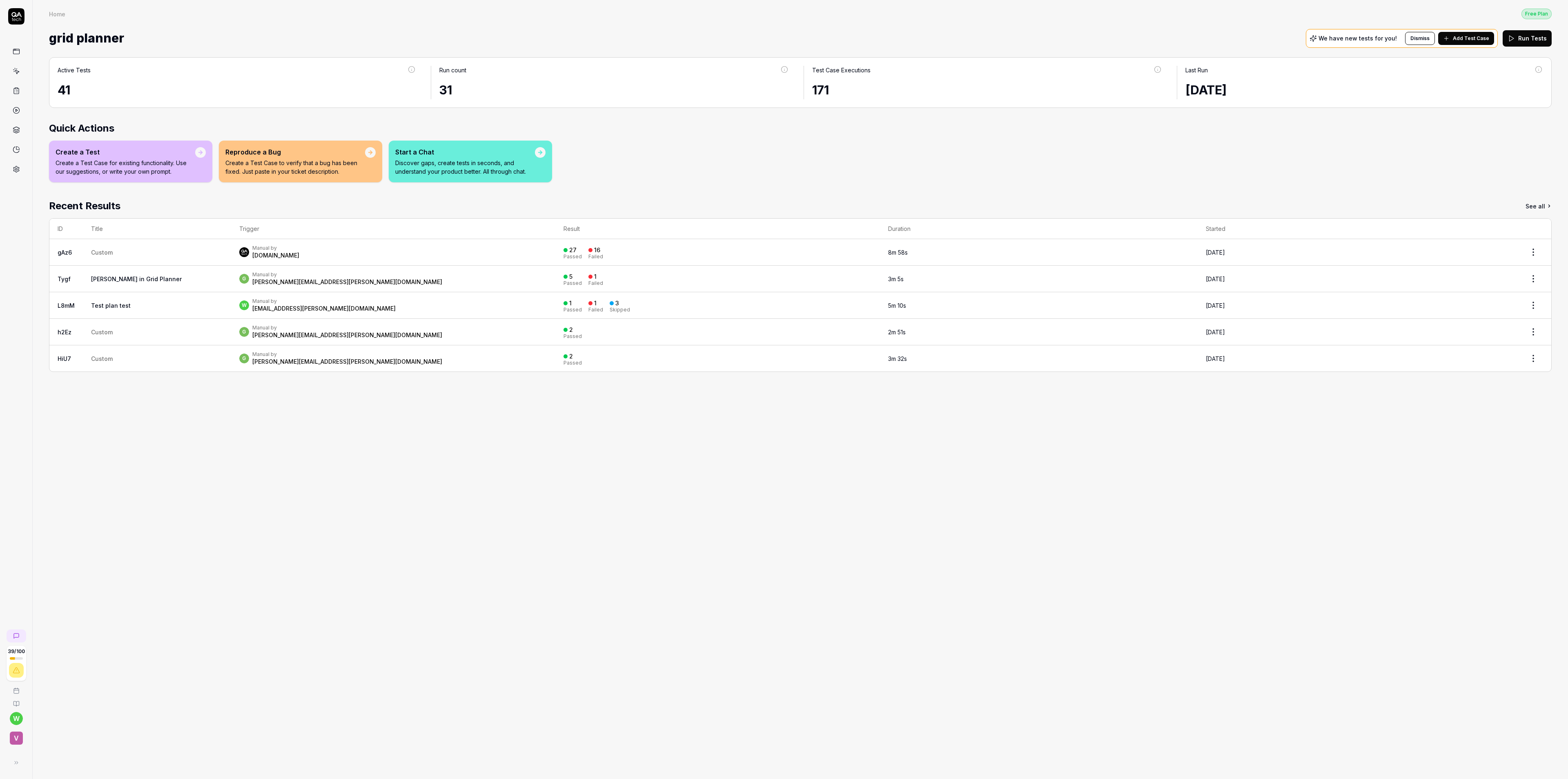
click at [603, 532] on div "Active Tests 41 Run count 31 Test Case Executions 171 Last Run [DATE] Quick Act…" at bounding box center [800, 414] width 1536 height 730
click at [15, 89] on rect at bounding box center [17, 89] width 3 height 1
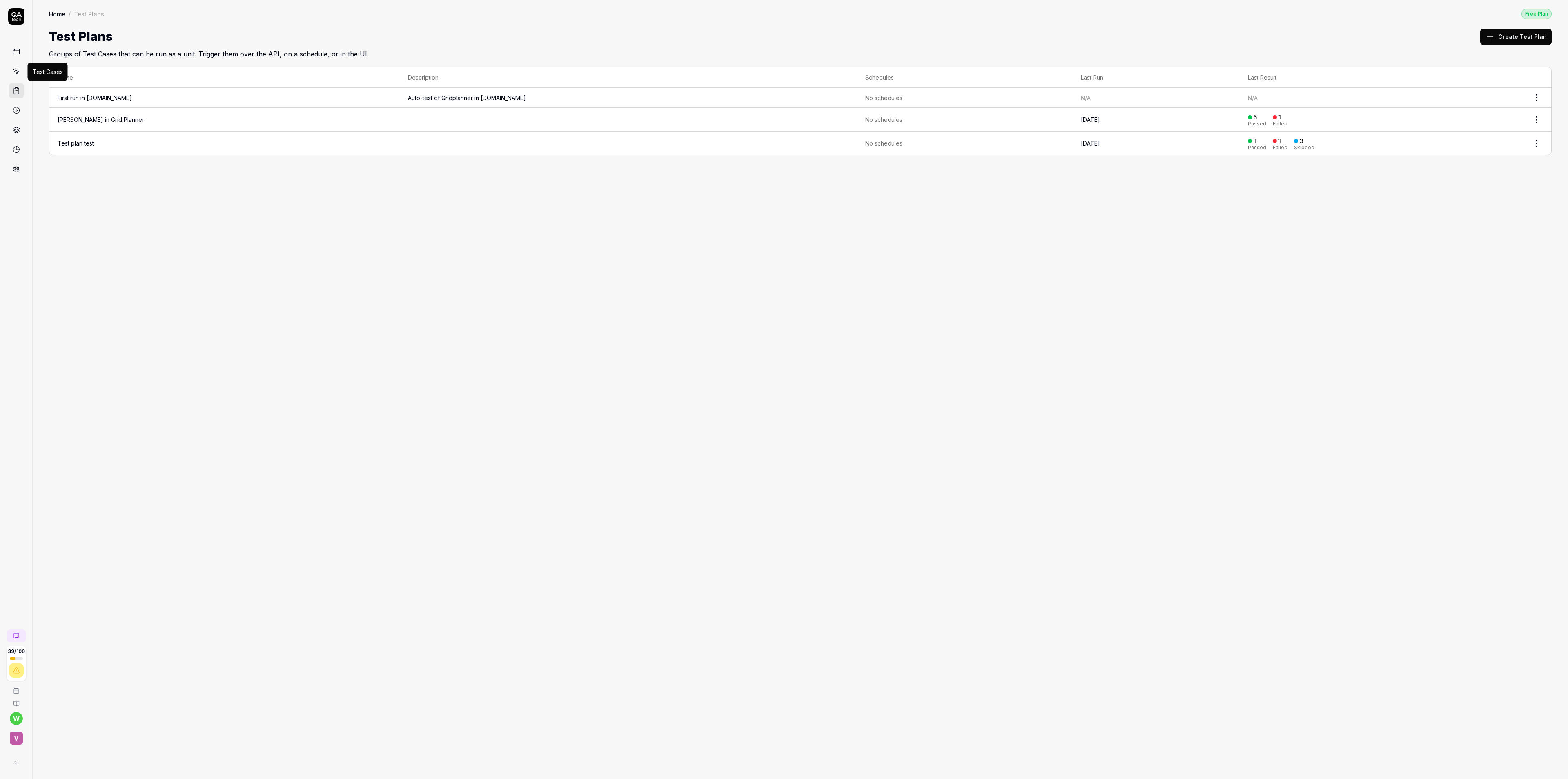
click at [16, 69] on icon at bounding box center [17, 71] width 8 height 8
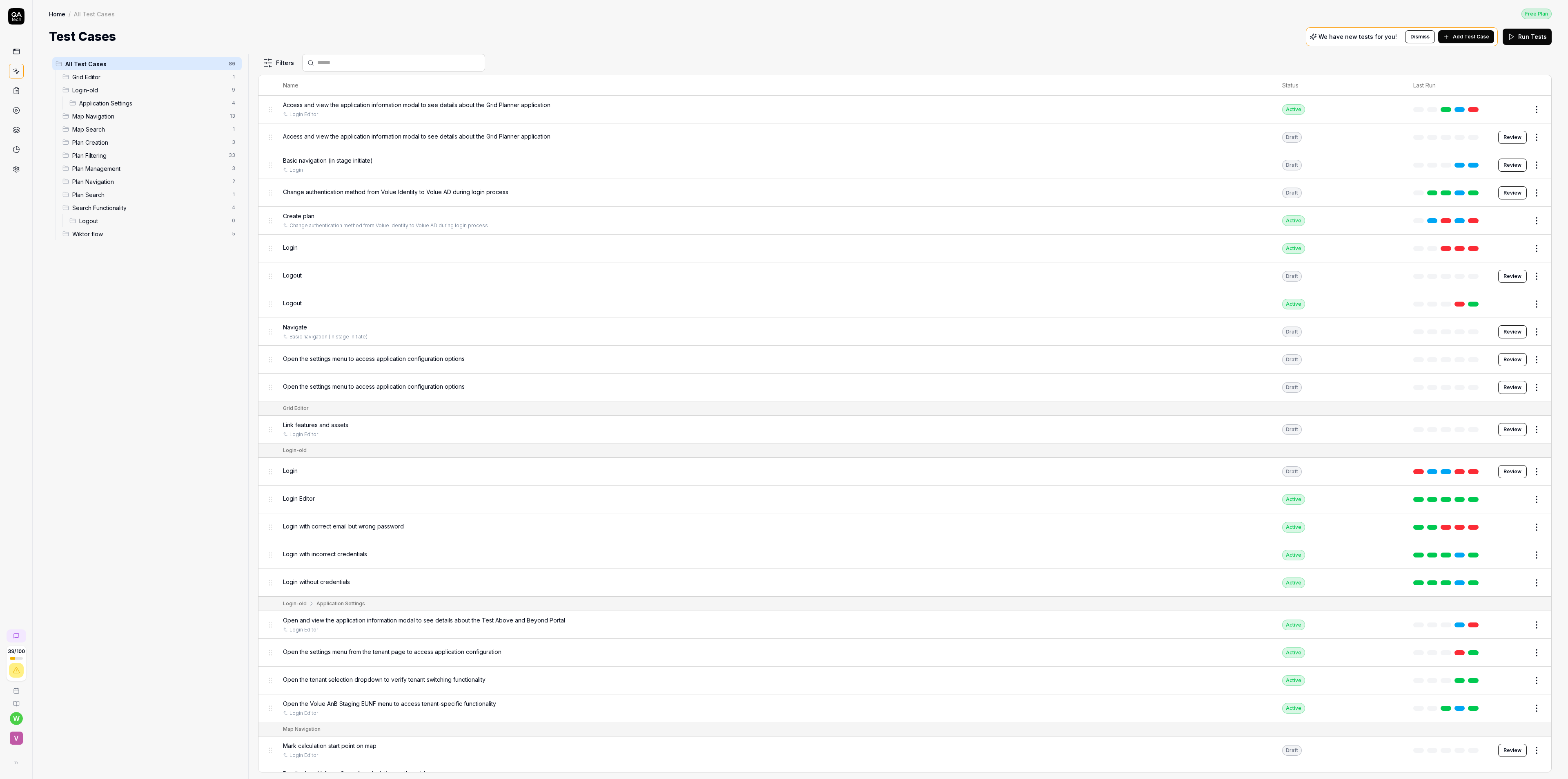
click at [14, 20] on icon at bounding box center [15, 20] width 3 height 3
